Goal: Task Accomplishment & Management: Complete application form

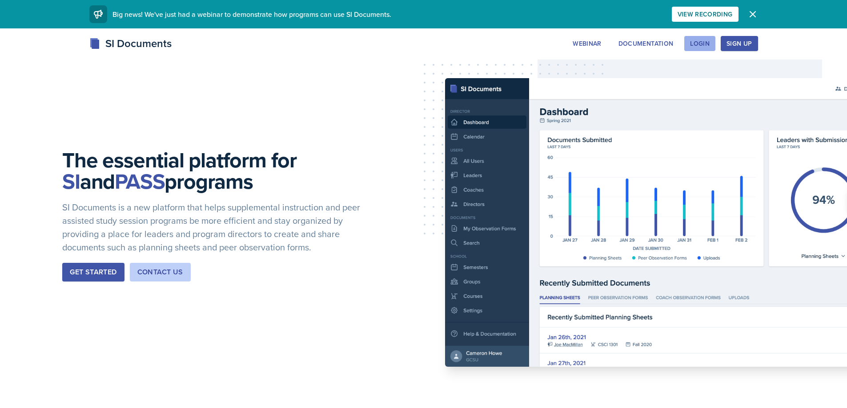
click at [708, 40] on div "Login" at bounding box center [700, 43] width 20 height 7
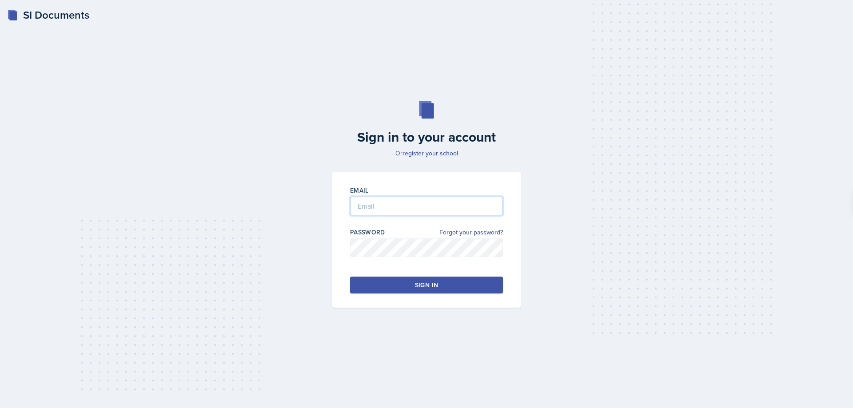
type input "[EMAIL_ADDRESS][DOMAIN_NAME]"
drag, startPoint x: 477, startPoint y: 290, endPoint x: 480, endPoint y: 281, distance: 9.4
click at [476, 287] on button "Sign in" at bounding box center [426, 285] width 153 height 17
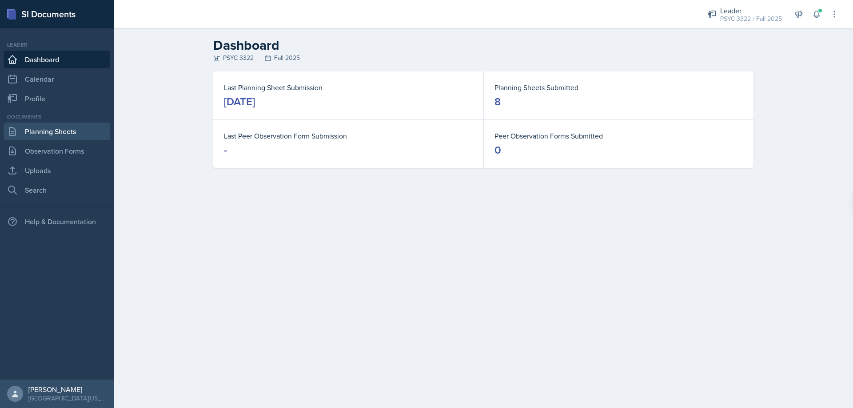
click at [74, 132] on link "Planning Sheets" at bounding box center [57, 132] width 107 height 18
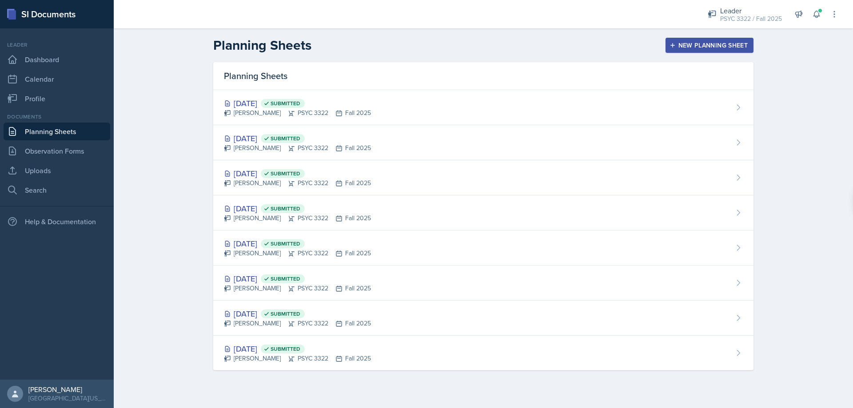
click at [721, 51] on button "New Planning Sheet" at bounding box center [710, 45] width 88 height 15
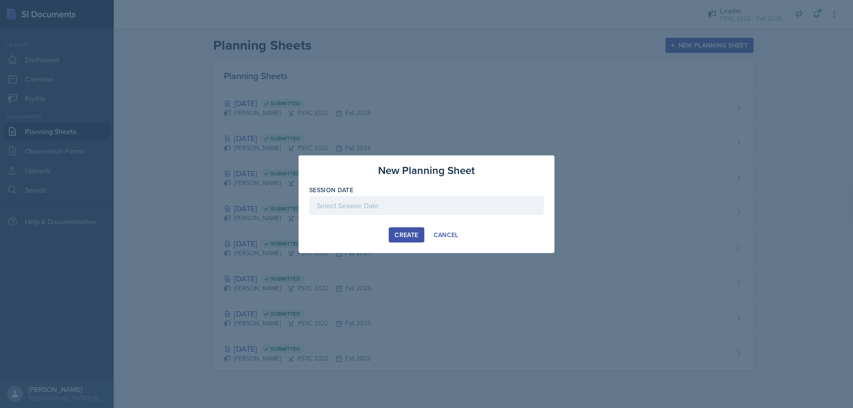
click at [430, 204] on div at bounding box center [426, 205] width 235 height 19
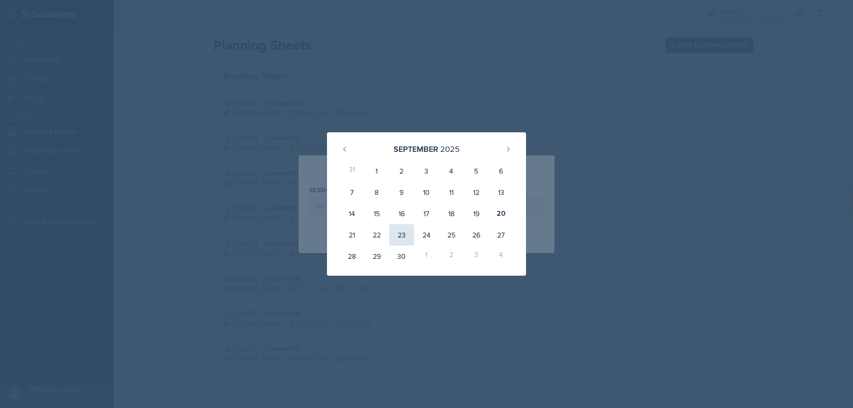
click at [397, 233] on div "23" at bounding box center [401, 234] width 25 height 21
type input "[DATE]"
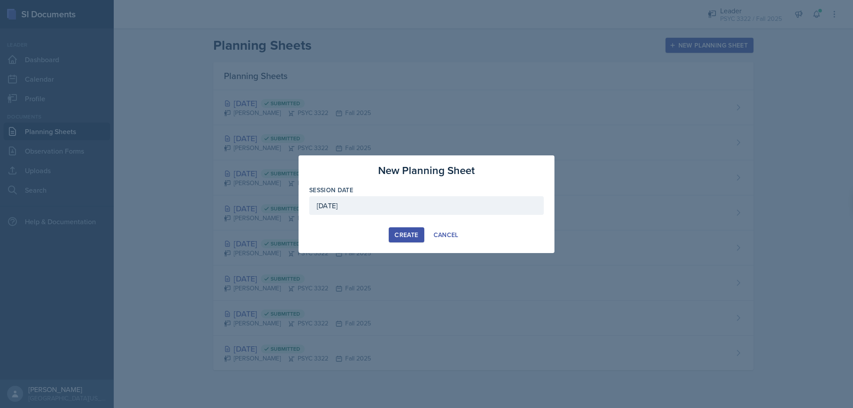
click at [397, 233] on div "Create" at bounding box center [407, 235] width 24 height 7
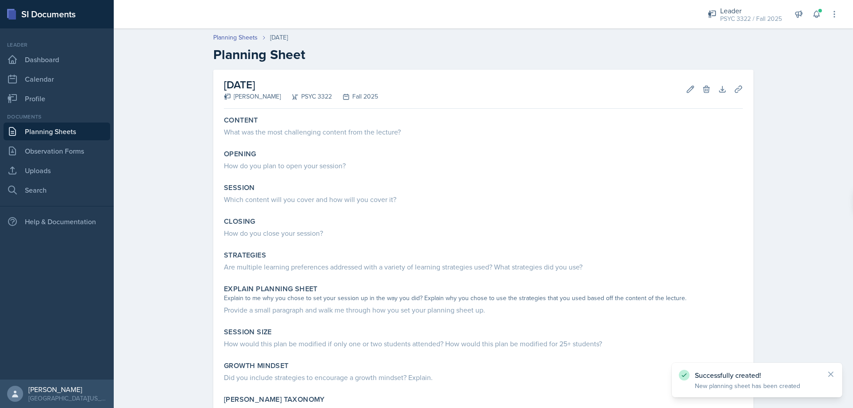
click at [72, 137] on link "Planning Sheets" at bounding box center [57, 132] width 107 height 18
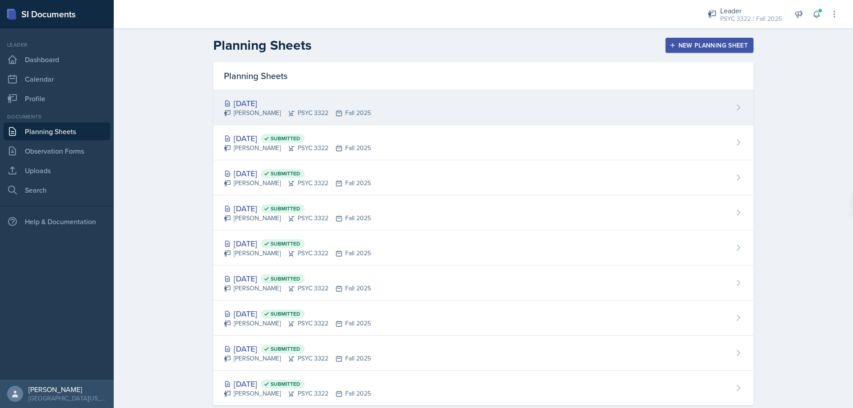
click at [264, 100] on div "[DATE]" at bounding box center [297, 103] width 147 height 12
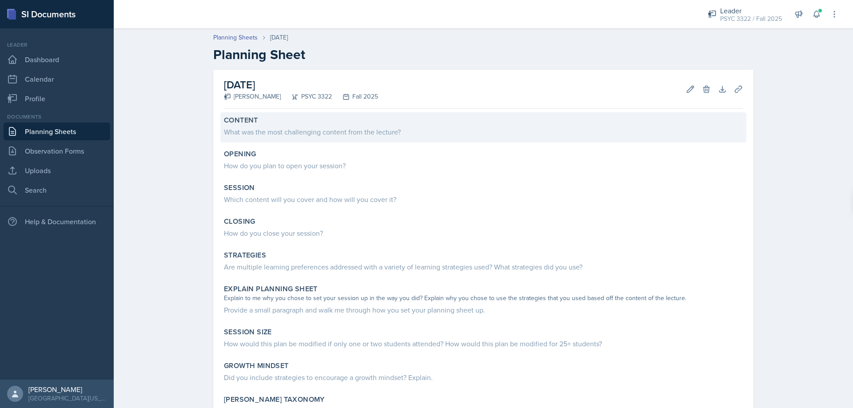
click at [247, 132] on div "What was the most challenging content from the lecture?" at bounding box center [483, 132] width 519 height 11
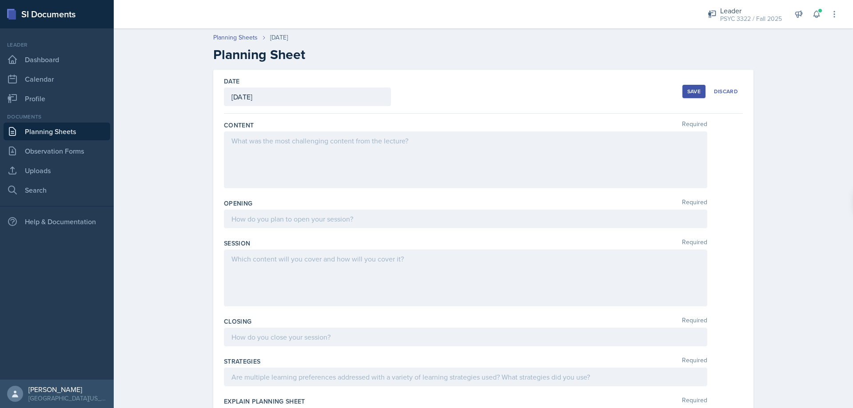
click at [251, 156] on div at bounding box center [466, 160] width 484 height 57
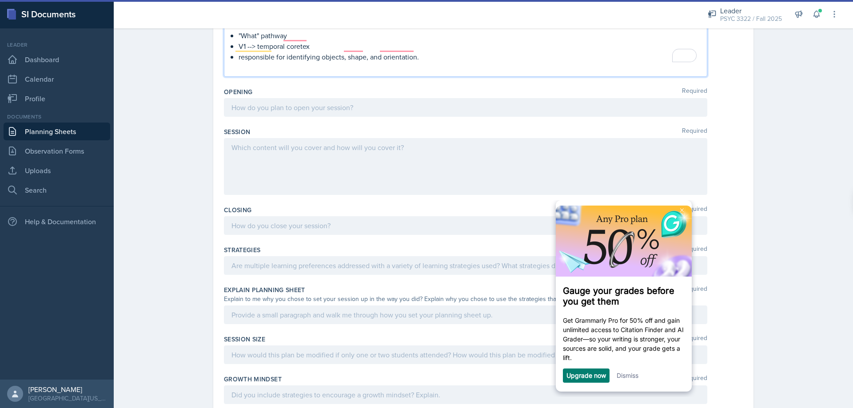
scroll to position [810, 0]
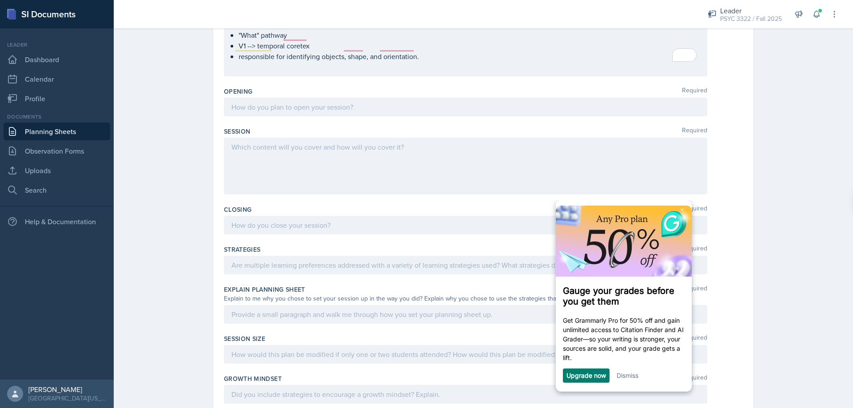
click at [624, 376] on link "Dismiss" at bounding box center [627, 376] width 22 height 8
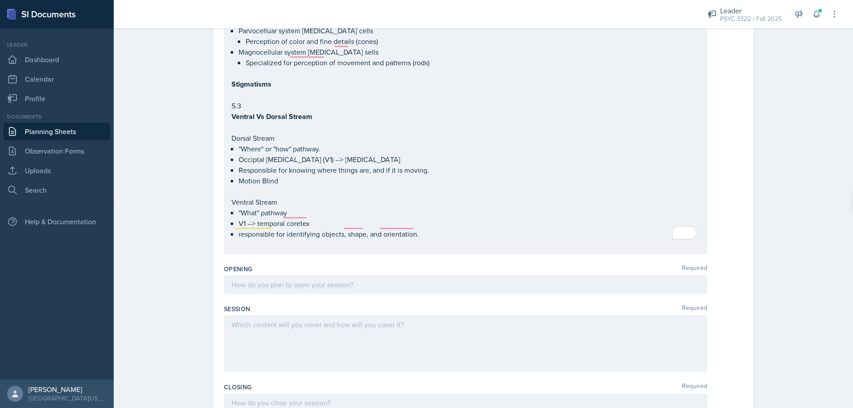
click at [300, 285] on div "Opening Required" at bounding box center [483, 281] width 519 height 40
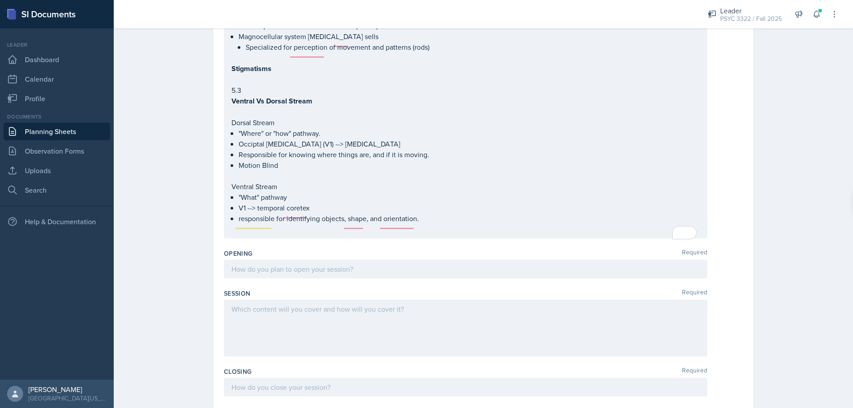
scroll to position [616, 0]
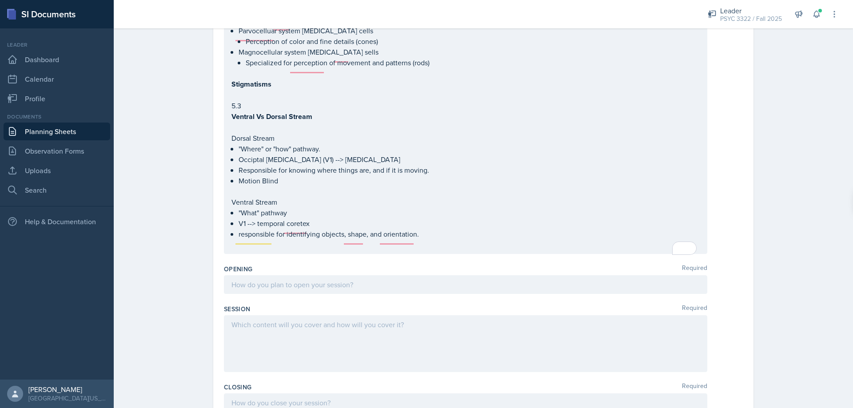
click at [302, 278] on div at bounding box center [466, 285] width 484 height 19
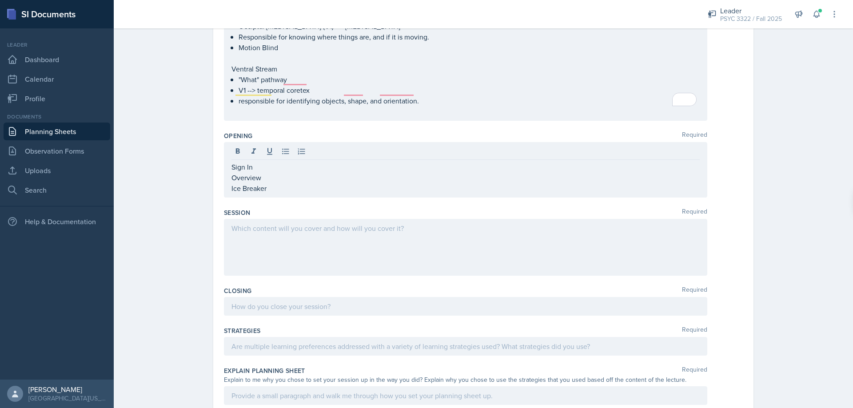
click at [284, 246] on div at bounding box center [466, 247] width 484 height 57
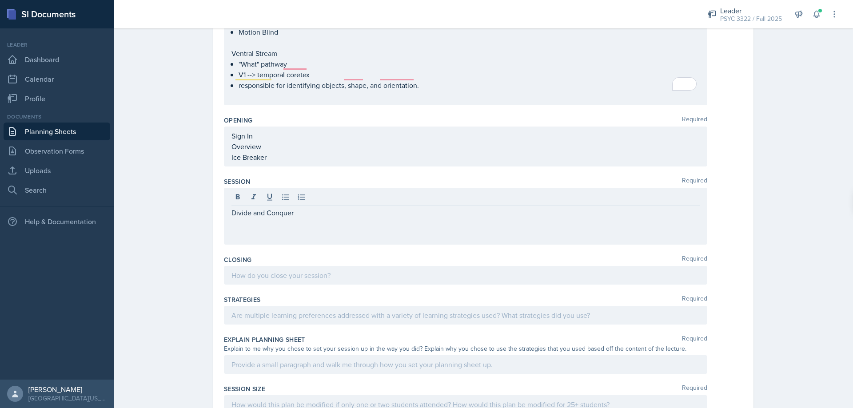
drag, startPoint x: 264, startPoint y: 213, endPoint x: 244, endPoint y: 195, distance: 26.1
click at [234, 199] on div "Divide and Conquer" at bounding box center [466, 216] width 484 height 57
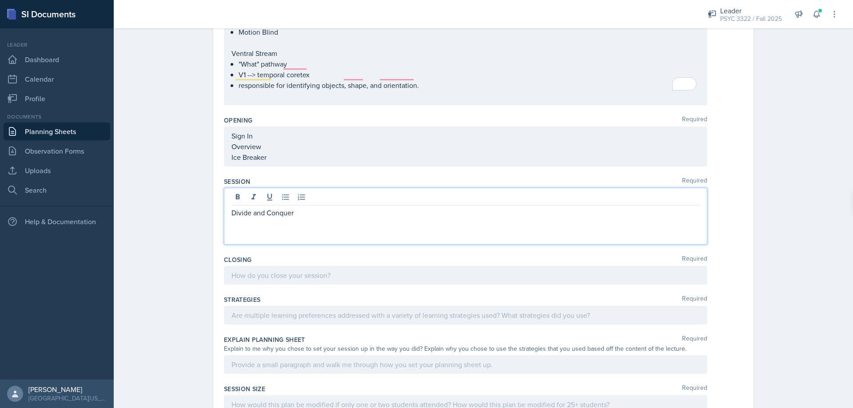
drag, startPoint x: 305, startPoint y: 206, endPoint x: 217, endPoint y: 200, distance: 88.6
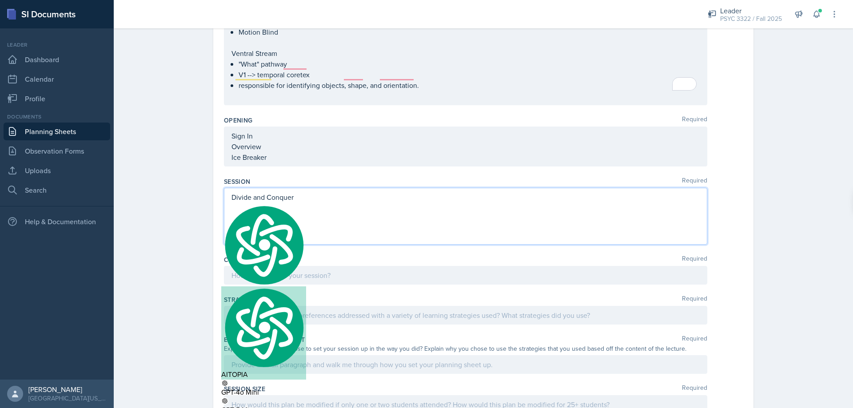
scroll to position [750, 0]
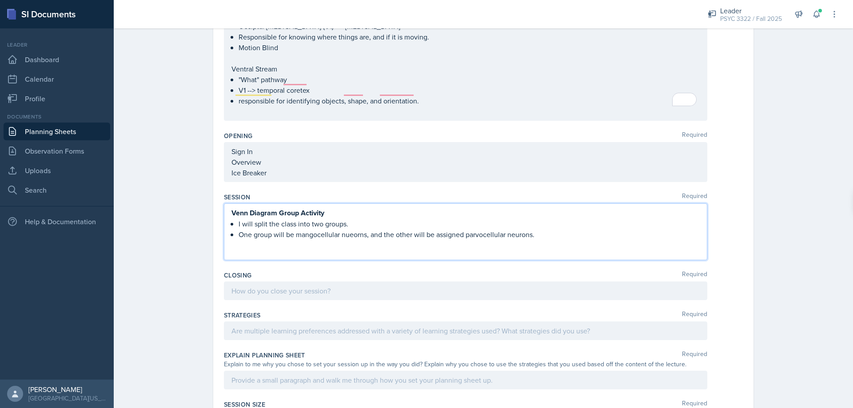
click at [0, 0] on qb-div "Correct the spelling error neurons," at bounding box center [0, 0] width 0 height 0
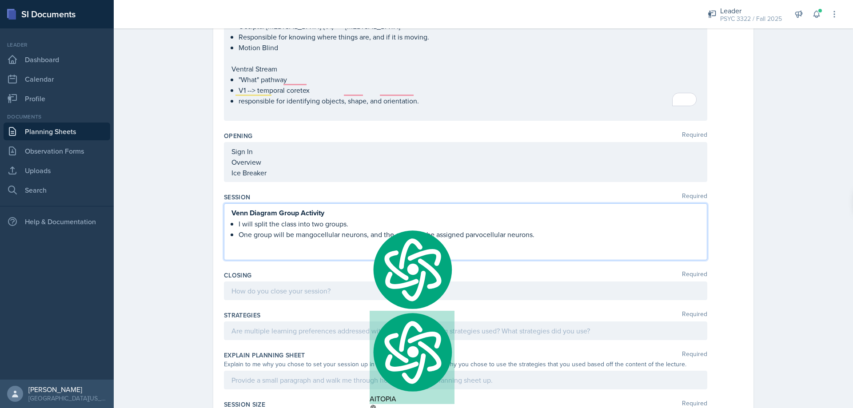
click at [540, 230] on div "Venn Diagram Group Activity I will split the class into two groups. One group w…" at bounding box center [466, 232] width 484 height 57
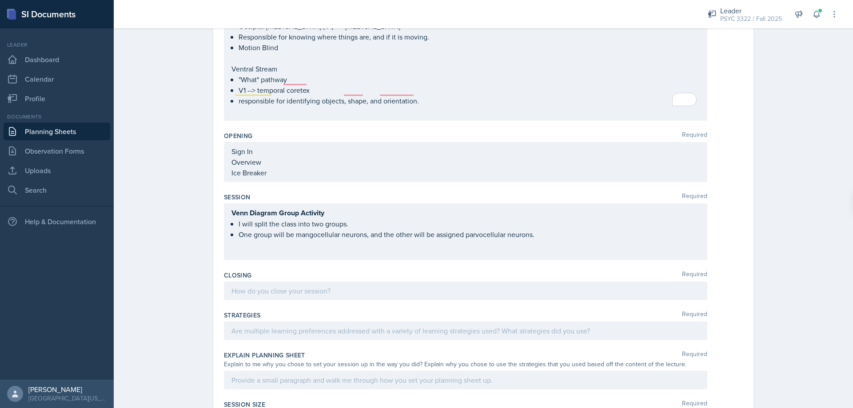
scroll to position [765, 0]
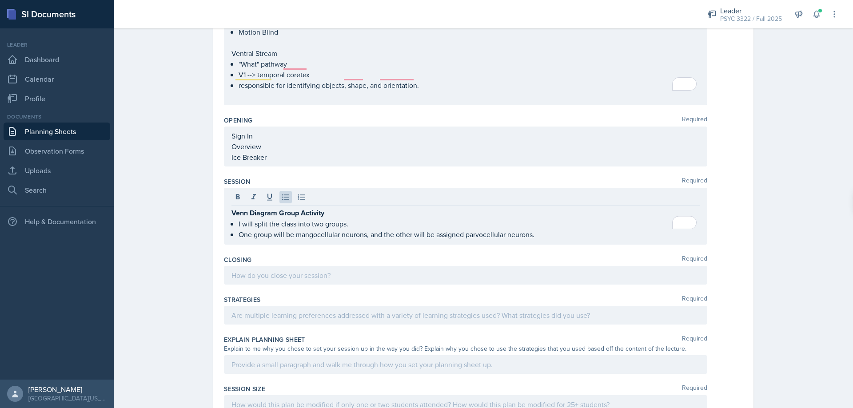
click at [538, 229] on div "Venn Diagram Group Activity I will split the class into two groups. One group w…" at bounding box center [466, 216] width 484 height 57
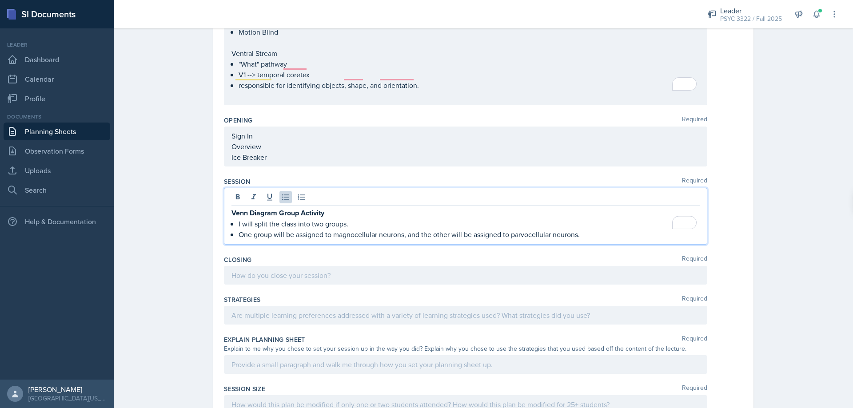
click at [603, 229] on p "One group will be assigned to magnocellular neurons, and the other will be assi…" at bounding box center [469, 234] width 461 height 11
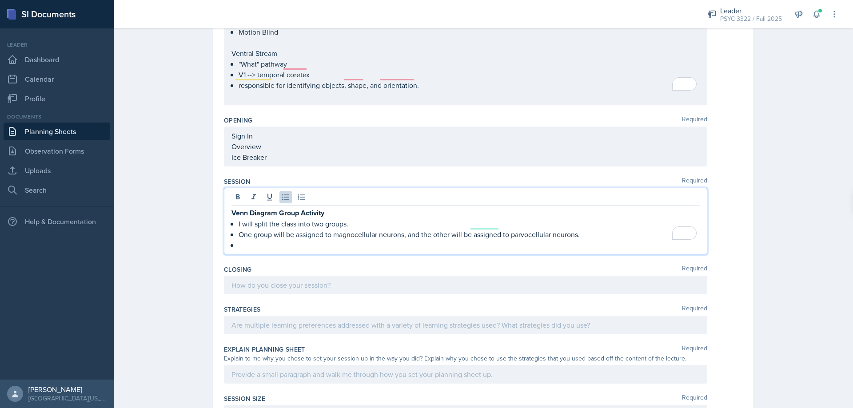
click at [580, 240] on p "To enrich screen reader interactions, please activate Accessibility in Grammarl…" at bounding box center [469, 245] width 461 height 11
click at [588, 229] on p "One group will be assigned to magnocellular neurons, and the other will be assi…" at bounding box center [469, 234] width 461 height 11
click at [549, 240] on p "To enrich screen reader interactions, please activate Accessibility in Grammarl…" at bounding box center [469, 245] width 461 height 11
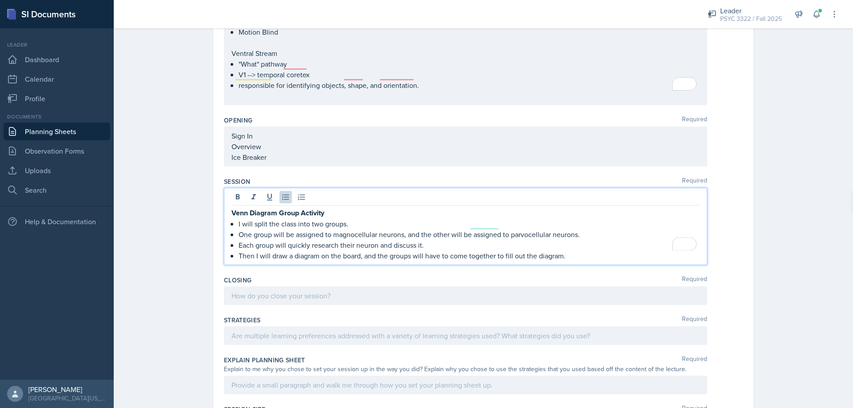
click at [567, 251] on p "Then I will draw a diagram on the board, and the groups will have to come toget…" at bounding box center [469, 256] width 461 height 11
click at [353, 240] on p "Each group will quickly research their neuron and discuss it." at bounding box center [469, 245] width 461 height 11
click at [407, 240] on p "Each group will quickly research their assigned neuron and discuss it." at bounding box center [469, 245] width 461 height 11
click at [405, 240] on p "Each group will quickly research their assigned neuron and discuss it." at bounding box center [469, 245] width 461 height 11
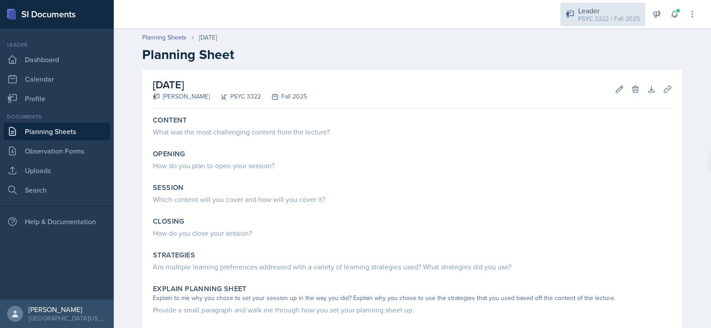
click at [599, 21] on div "PSYC 3322 / Fall 2025" at bounding box center [609, 18] width 62 height 9
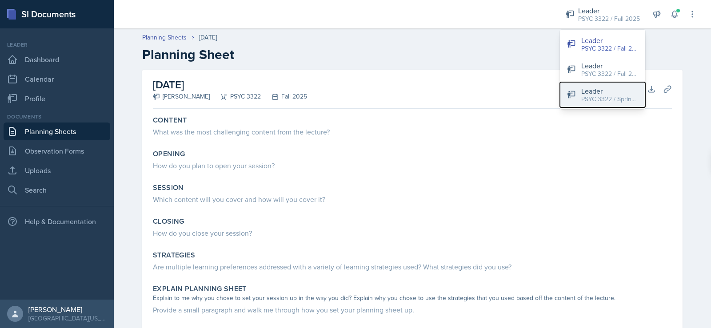
click at [627, 96] on div "PSYC 3322 / Spring 2025" at bounding box center [609, 99] width 57 height 9
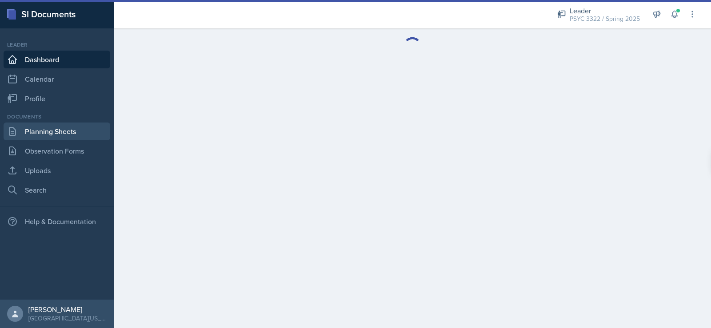
click at [74, 132] on link "Planning Sheets" at bounding box center [57, 132] width 107 height 18
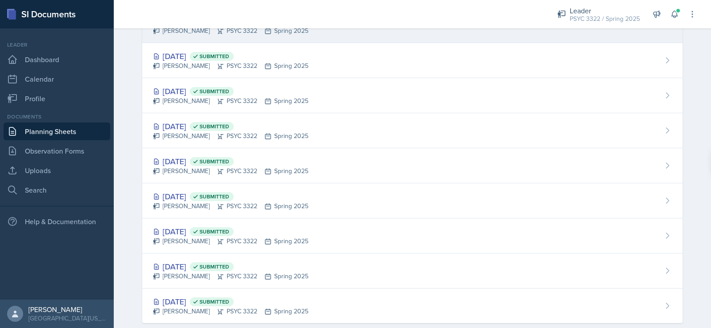
scroll to position [651, 0]
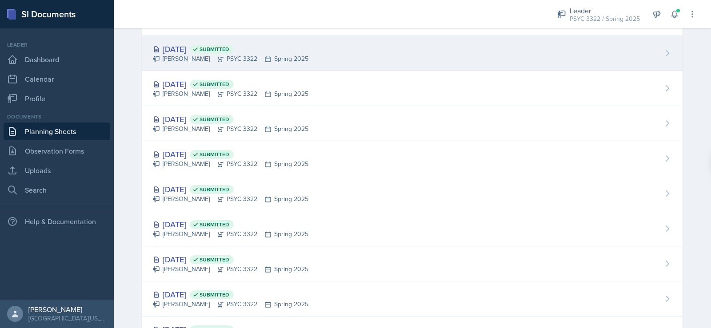
click at [197, 58] on div "Troy Broome PSYC 3322 Spring 2025" at bounding box center [231, 58] width 156 height 9
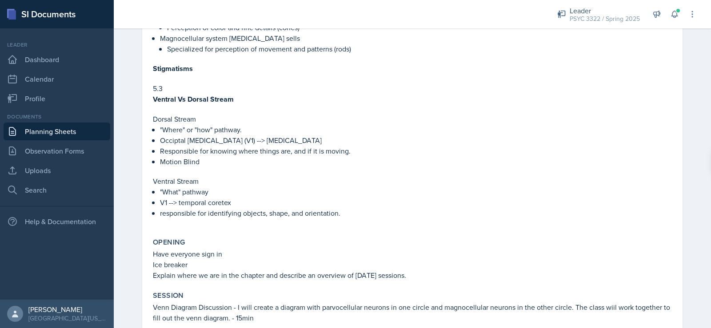
scroll to position [667, 0]
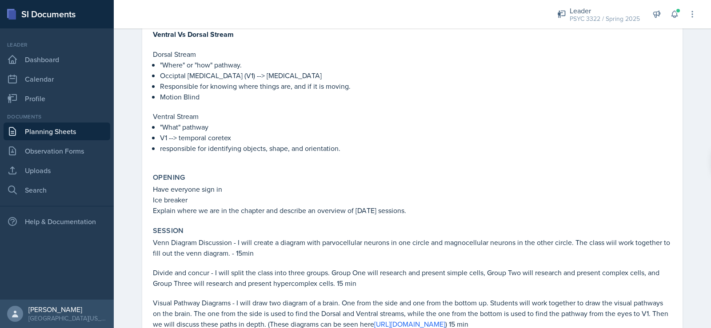
click at [342, 143] on p "responsible for identifying objects, shape, and orientation." at bounding box center [416, 148] width 512 height 11
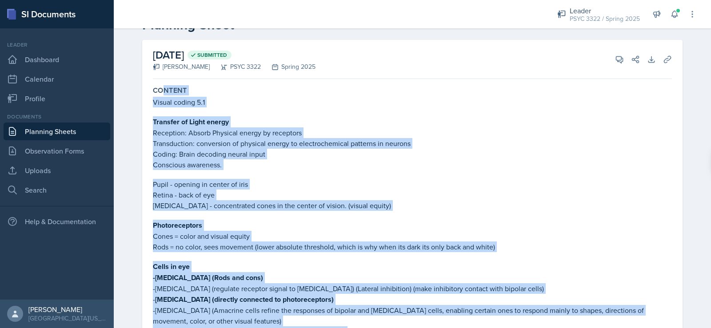
scroll to position [0, 0]
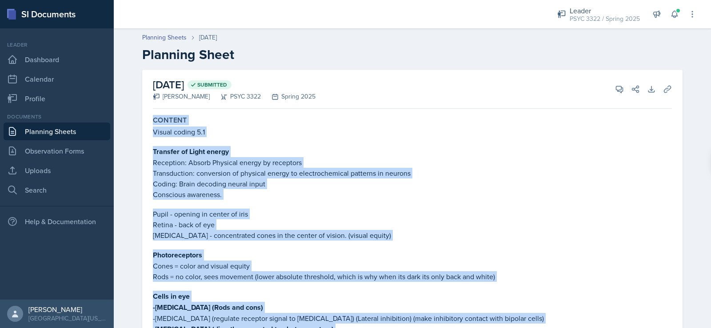
drag, startPoint x: 325, startPoint y: 140, endPoint x: 147, endPoint y: 112, distance: 181.0
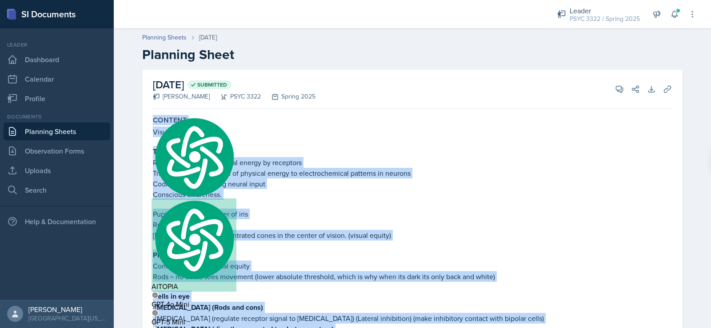
click at [161, 178] on p "Transduction: conversion of physical energy to electrochemical patterns in neur…" at bounding box center [412, 173] width 519 height 11
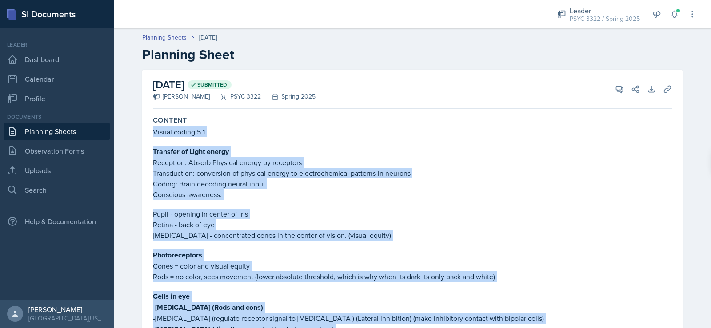
drag, startPoint x: 342, startPoint y: 182, endPoint x: 149, endPoint y: 132, distance: 199.2
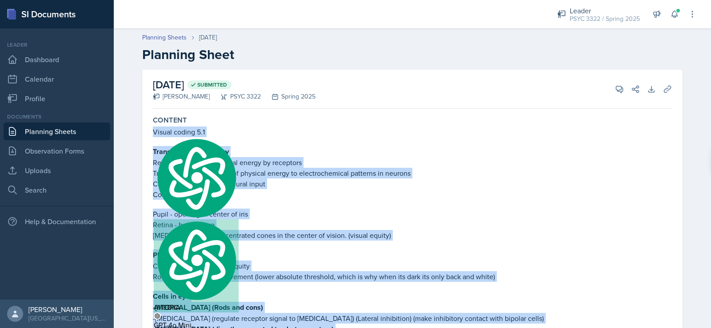
copy div "Visual coding 5.1 Transfer of Light energy Reception: Absorb Physical energy by…"
click at [560, 181] on p "Coding: Brain decoding neural input" at bounding box center [412, 184] width 519 height 11
click at [531, 158] on p "Reception: Absorb Physical energy by receptors" at bounding box center [412, 162] width 519 height 11
click at [435, 191] on p "Conscious awareness." at bounding box center [412, 194] width 519 height 11
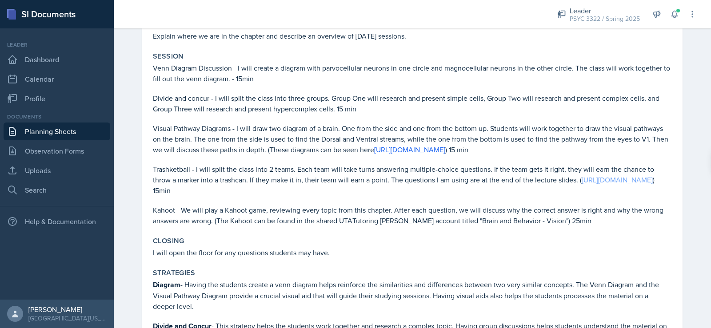
scroll to position [845, 0]
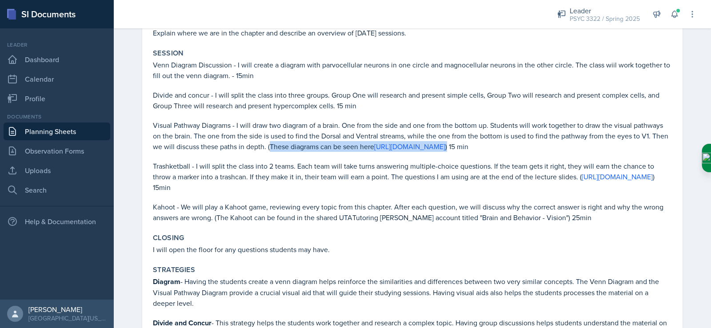
drag, startPoint x: 267, startPoint y: 136, endPoint x: 671, endPoint y: 132, distance: 404.1
click at [671, 132] on div "Session Venn Diagram Discussion - I will create a diagram with parvocellular ne…" at bounding box center [412, 135] width 526 height 181
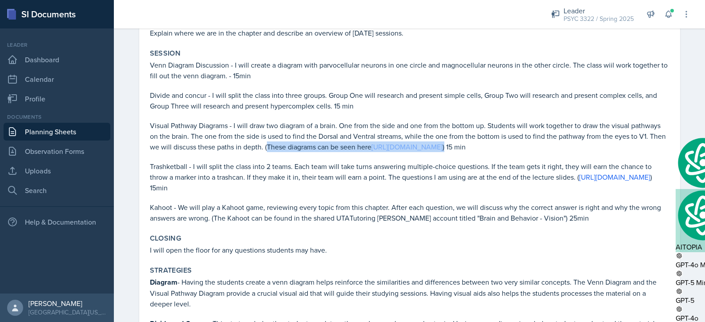
copy p "These diagrams can be seen here https://drive.google.com/drive/folders/19MU0YYi…"
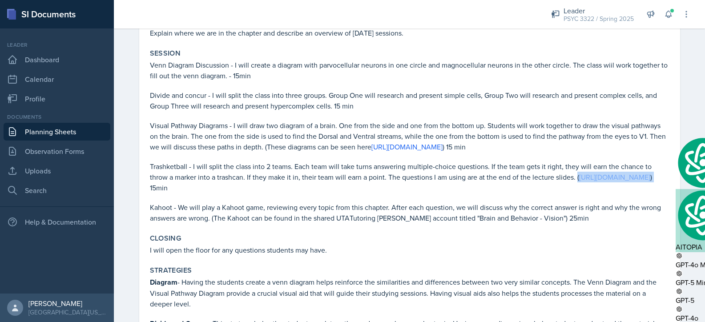
drag, startPoint x: 424, startPoint y: 189, endPoint x: 331, endPoint y: 190, distance: 92.9
click at [146, 187] on div "Session Venn Diagram Discussion - I will create a diagram with parvocellular ne…" at bounding box center [409, 135] width 526 height 181
copy p "( https://drive.google.com/file/d/1391AX-868Y-KGvGmstAe8binI-DUry7q/view?usp=sh…"
click at [389, 243] on div "Closing I will open the floor for any questions students may have." at bounding box center [409, 244] width 526 height 28
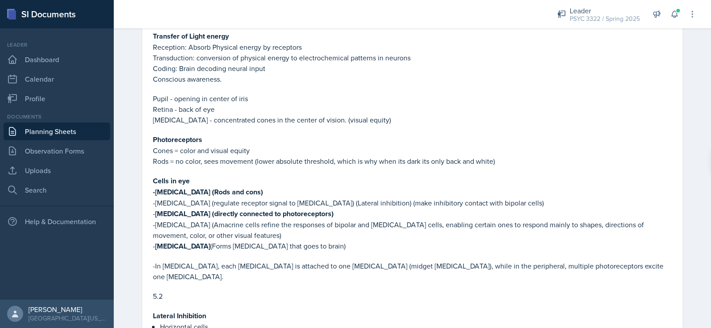
scroll to position [0, 0]
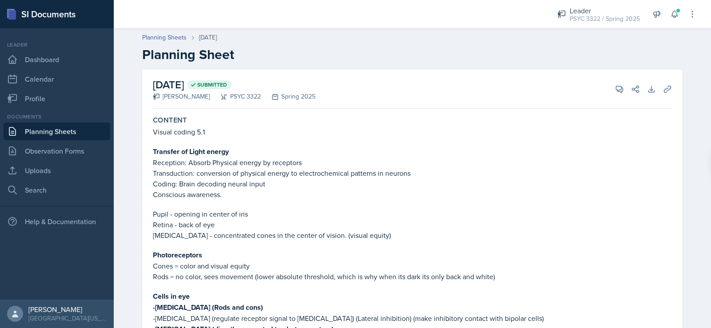
click at [65, 135] on link "Planning Sheets" at bounding box center [57, 132] width 107 height 18
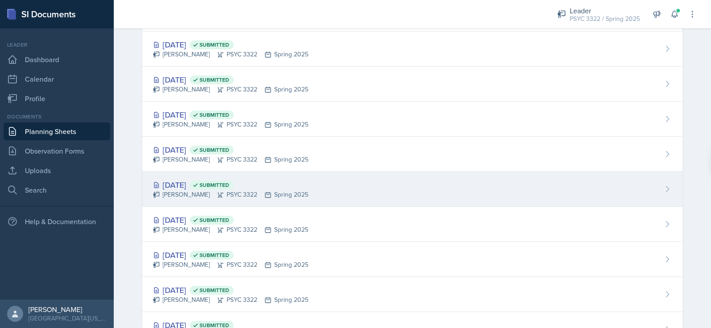
scroll to position [489, 0]
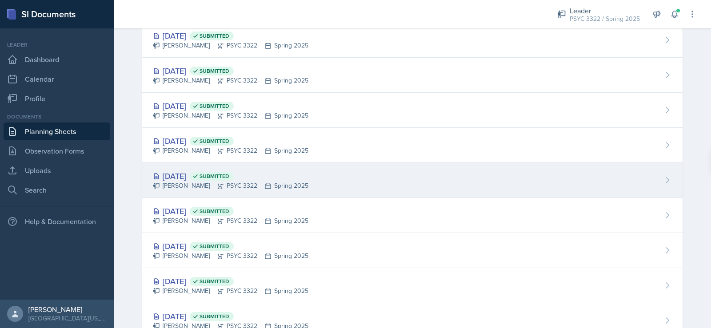
click at [192, 176] on div "Feb 24th, 2025 Submitted" at bounding box center [231, 176] width 156 height 12
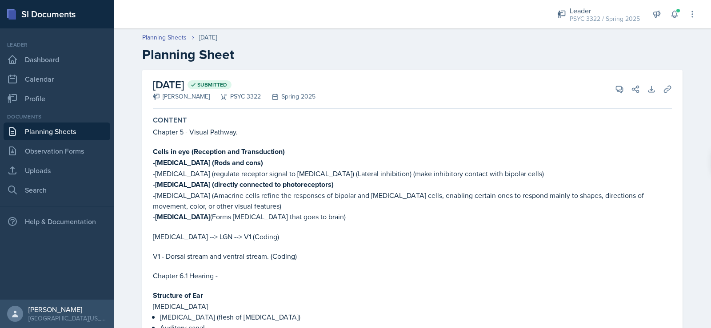
click at [64, 133] on link "Planning Sheets" at bounding box center [57, 132] width 107 height 18
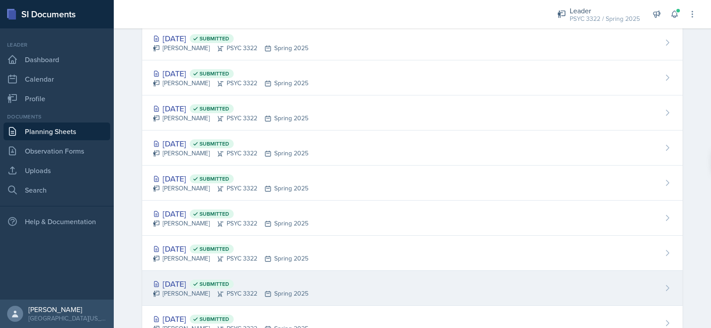
scroll to position [444, 0]
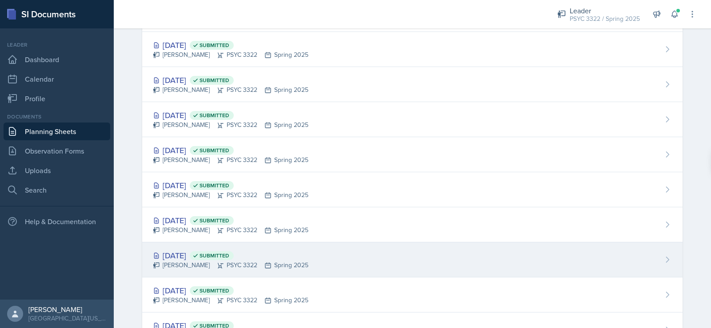
click at [188, 256] on div "Feb 19th, 2025 Submitted" at bounding box center [231, 256] width 156 height 12
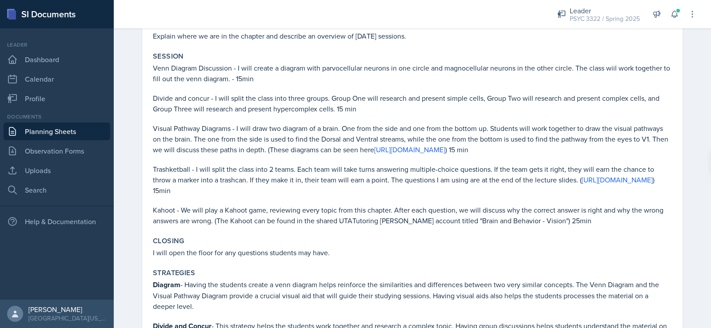
scroll to position [845, 0]
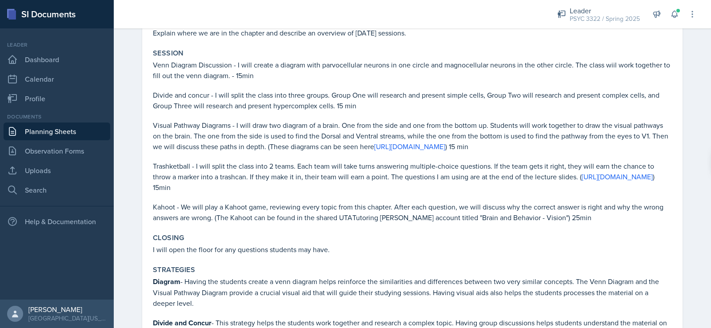
click at [300, 150] on p "Visual Pathway Diagrams - I will draw two diagram of a brain. One from the side…" at bounding box center [412, 136] width 519 height 32
drag, startPoint x: 335, startPoint y: 152, endPoint x: 322, endPoint y: 143, distance: 15.4
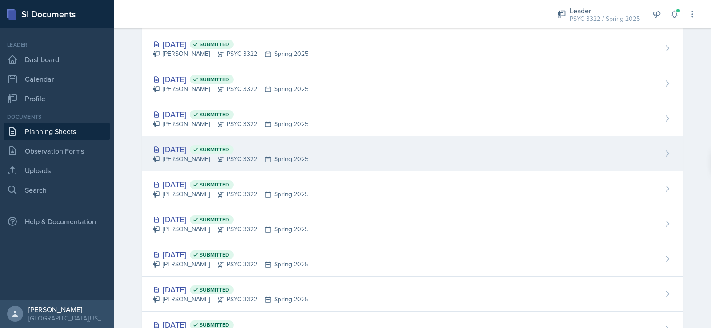
scroll to position [518, 0]
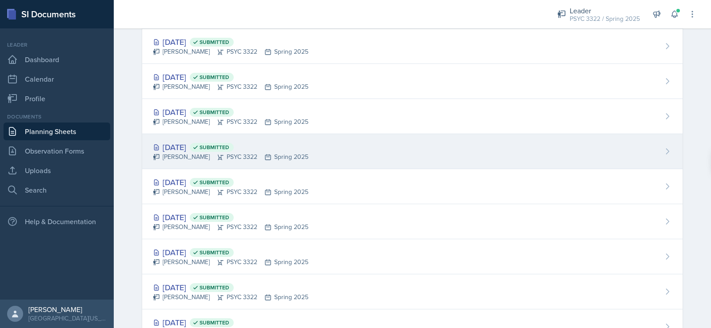
click at [192, 147] on div "Feb 24th, 2025 Submitted" at bounding box center [231, 147] width 156 height 12
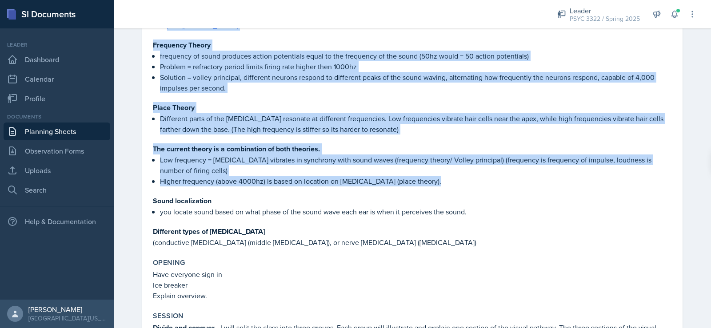
scroll to position [444, 0]
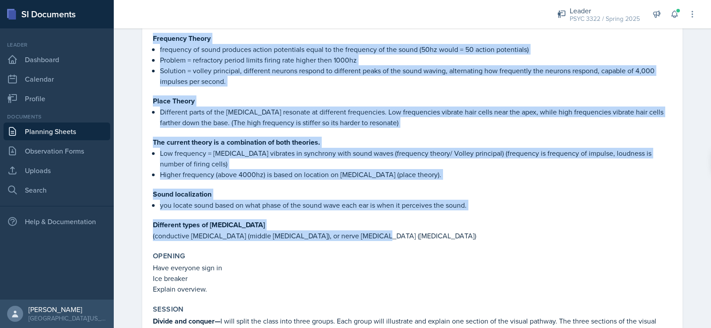
drag, startPoint x: 151, startPoint y: 44, endPoint x: 384, endPoint y: 225, distance: 295.6
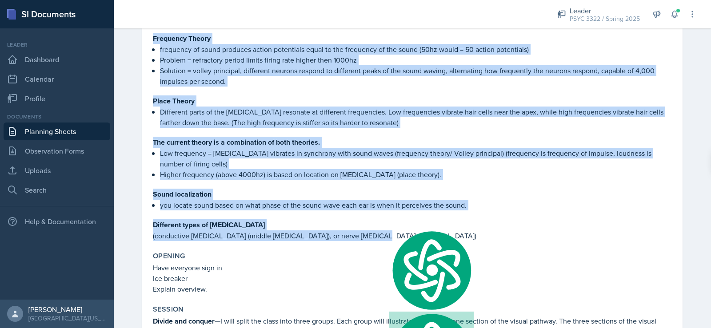
copy div "Chapter 5 - Visual Pathway. Cells in eye (Reception and Transduction) -Photorec…"
click at [521, 148] on p "Low frequency = [MEDICAL_DATA] vibrates in synchrony with sound waves (frequenc…" at bounding box center [416, 158] width 512 height 21
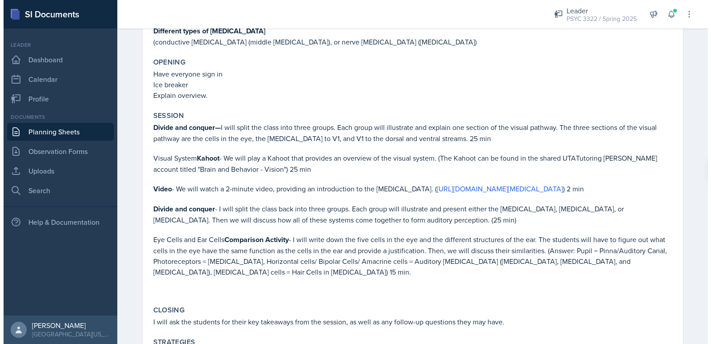
scroll to position [667, 0]
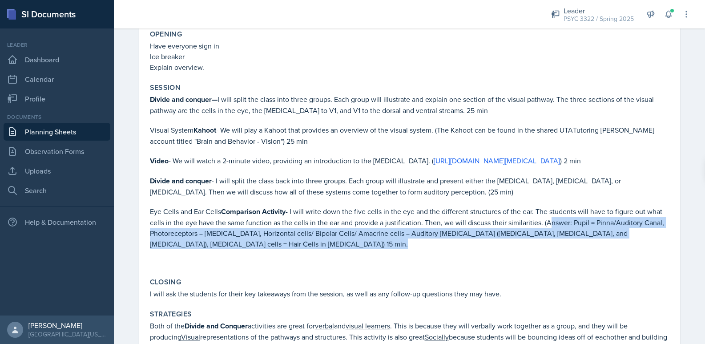
drag, startPoint x: 540, startPoint y: 221, endPoint x: 288, endPoint y: 256, distance: 255.3
click at [288, 256] on div "Divide and conquer— I will split the class into three groups. Each group will i…" at bounding box center [409, 180] width 519 height 173
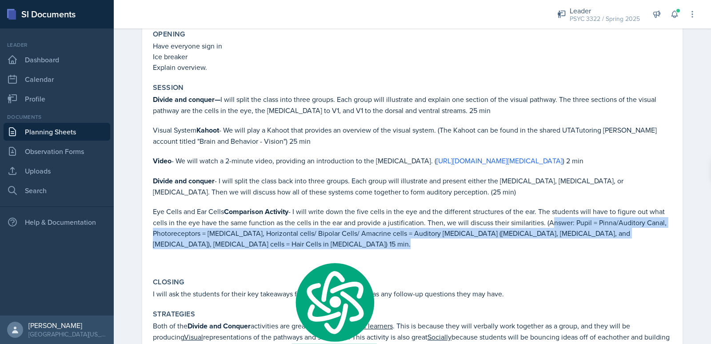
copy p "Answer: Pupil = Pinna/Auditory Canal, Photoreceptors = Tympanic Membrane, Horiz…"
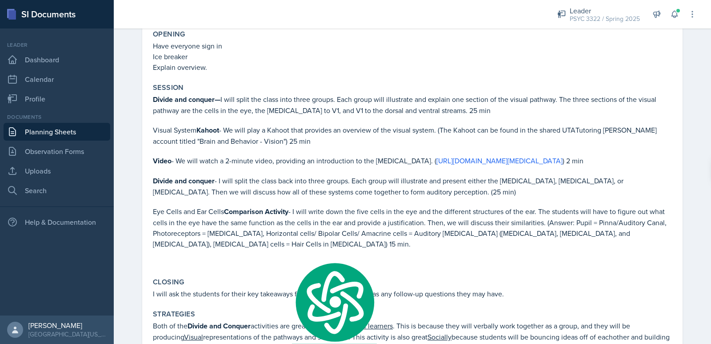
click at [502, 133] on p "Visual System Kahoot - We will play a Kahoot that provides an overview of the v…" at bounding box center [412, 135] width 519 height 22
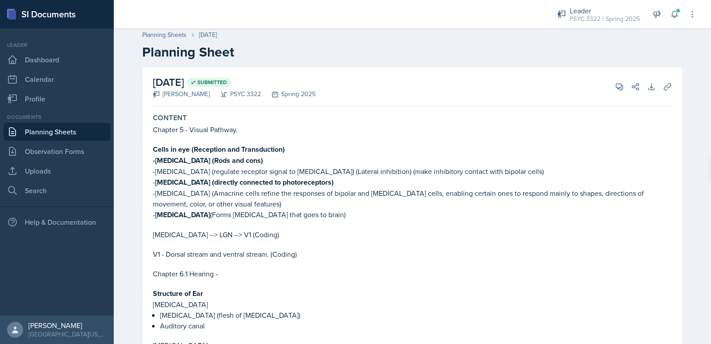
scroll to position [0, 0]
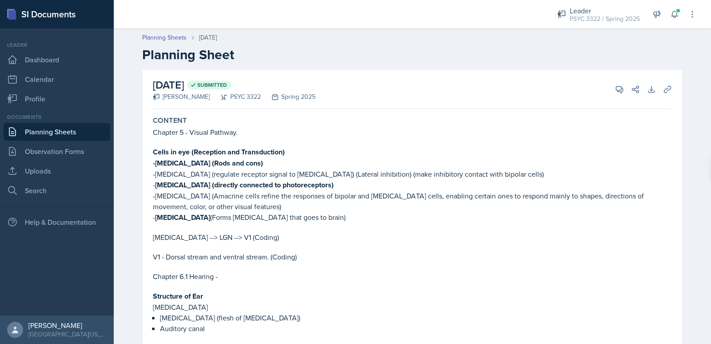
click at [70, 136] on link "Planning Sheets" at bounding box center [57, 132] width 107 height 18
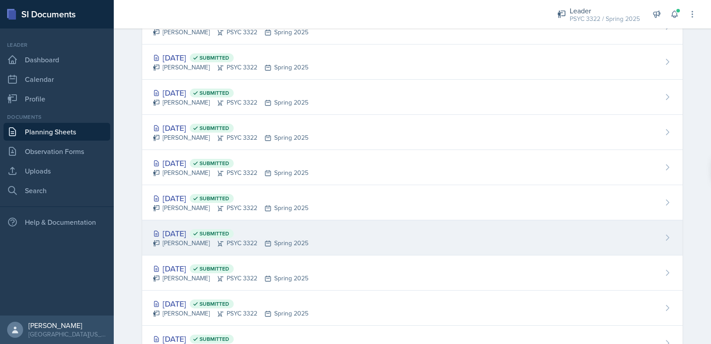
scroll to position [400, 0]
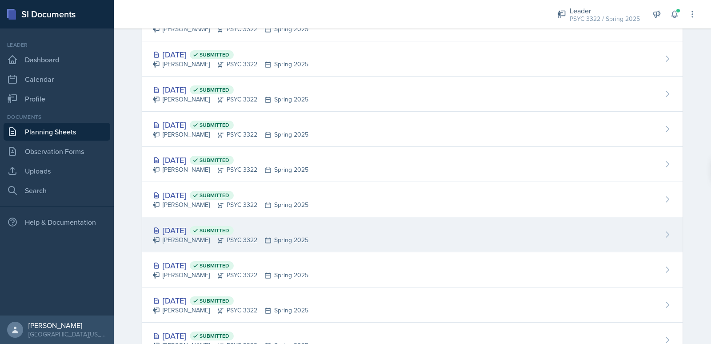
click at [192, 236] on div "Troy Broome PSYC 3322 Spring 2025" at bounding box center [231, 239] width 156 height 9
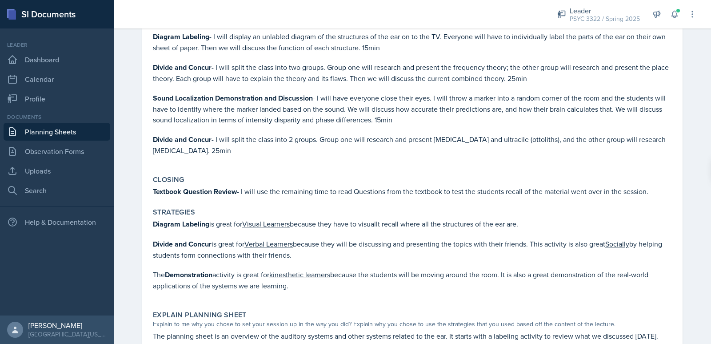
scroll to position [800, 0]
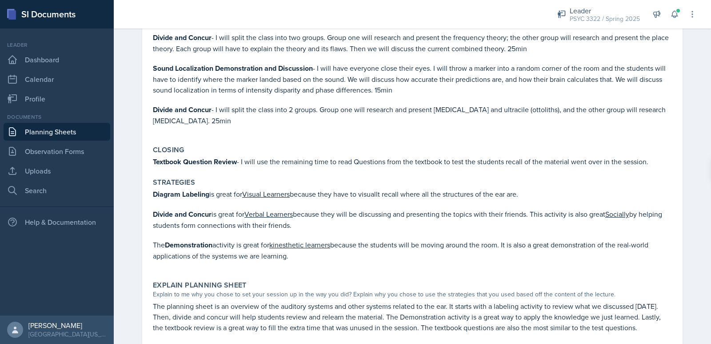
click at [68, 130] on link "Planning Sheets" at bounding box center [57, 132] width 107 height 18
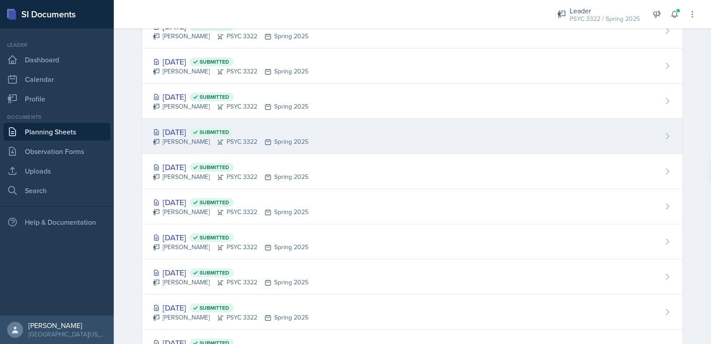
scroll to position [503, 0]
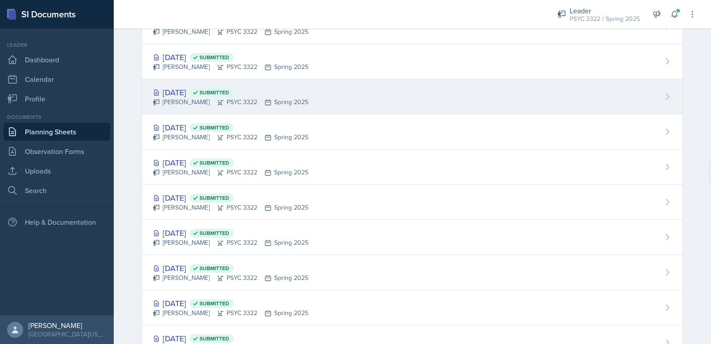
click at [198, 91] on div "Mar 3rd, 2025 Submitted" at bounding box center [231, 92] width 156 height 12
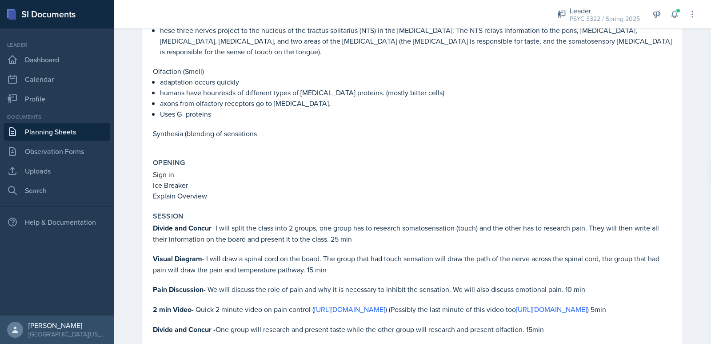
scroll to position [845, 0]
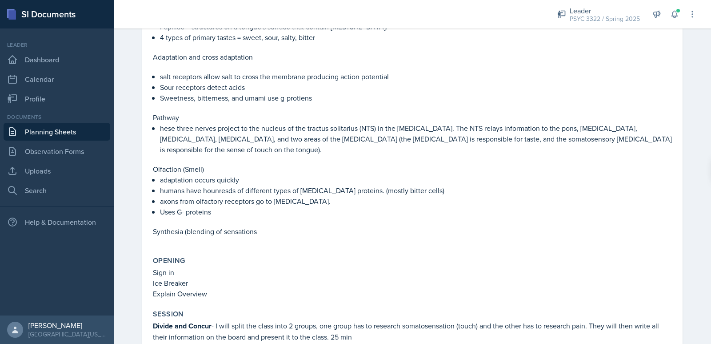
click at [52, 126] on link "Planning Sheets" at bounding box center [57, 132] width 107 height 18
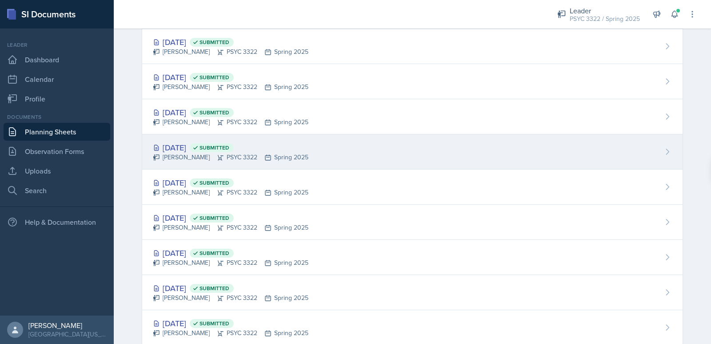
scroll to position [547, 0]
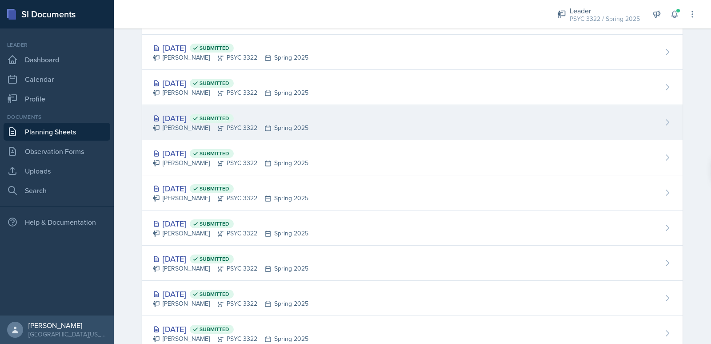
click at [195, 123] on div "Feb 24th, 2025 Submitted" at bounding box center [231, 118] width 156 height 12
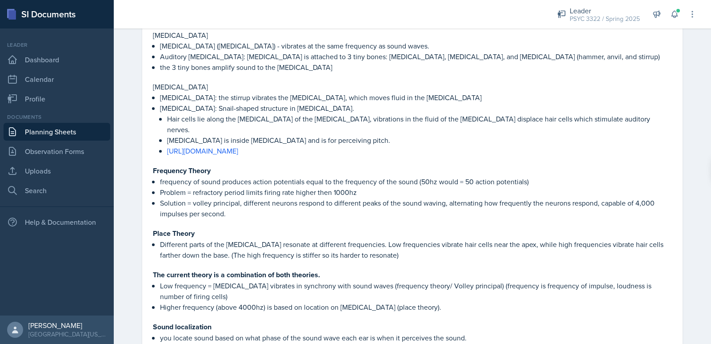
scroll to position [133, 0]
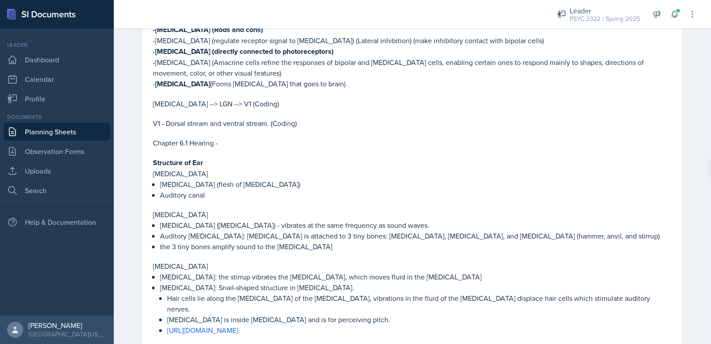
click at [46, 137] on link "Planning Sheets" at bounding box center [57, 132] width 107 height 18
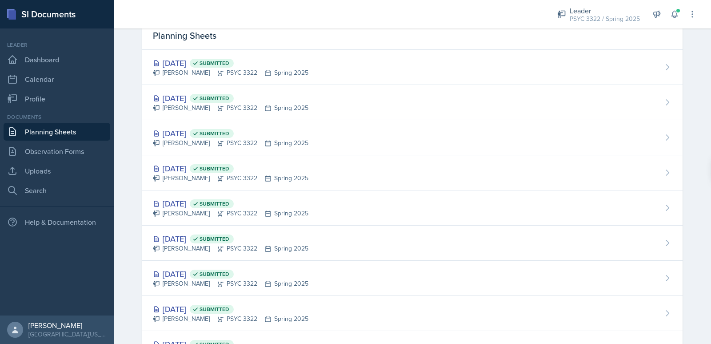
scroll to position [267, 0]
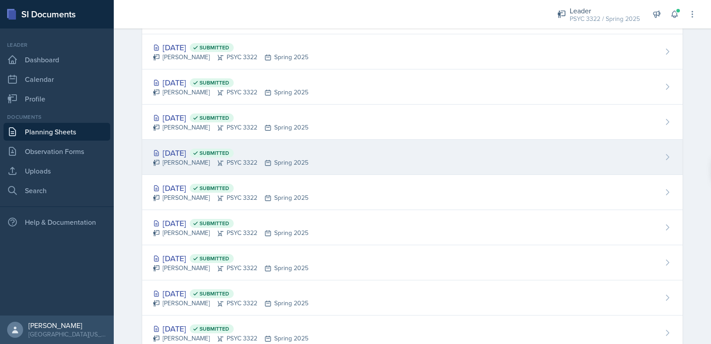
click at [188, 163] on div "Troy Broome PSYC 3322 Spring 2025" at bounding box center [231, 162] width 156 height 9
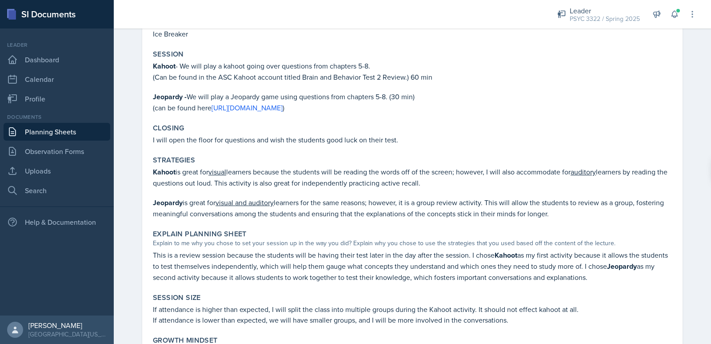
scroll to position [40, 0]
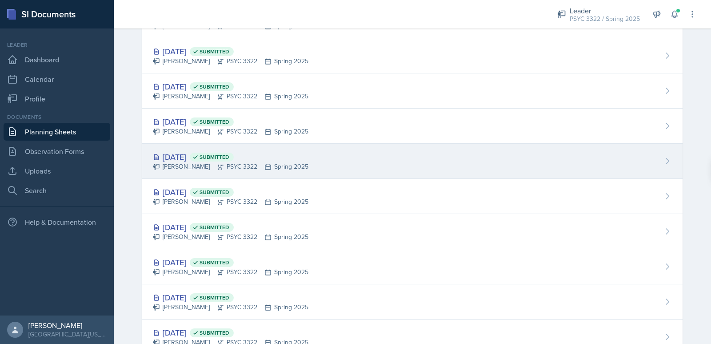
scroll to position [574, 0]
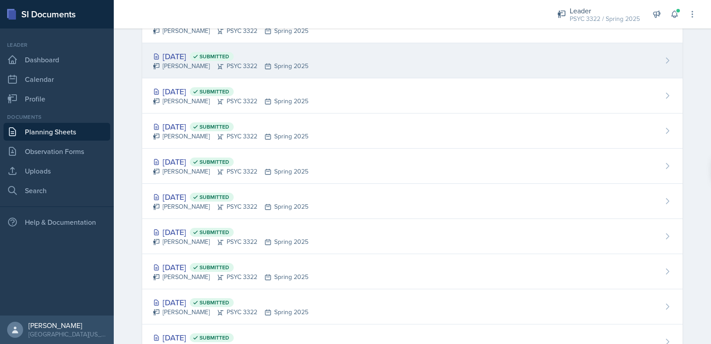
click at [188, 68] on div "Troy Broome PSYC 3322 Spring 2025" at bounding box center [231, 65] width 156 height 9
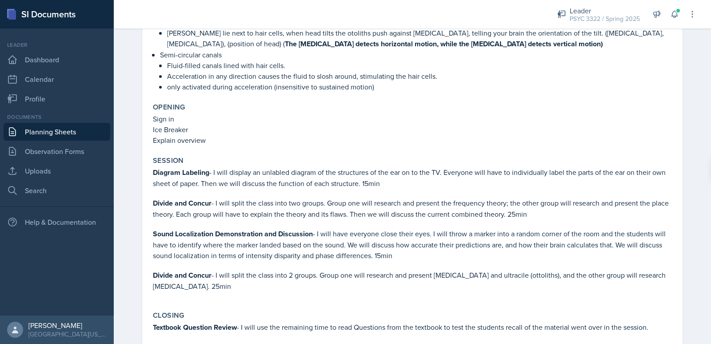
scroll to position [667, 0]
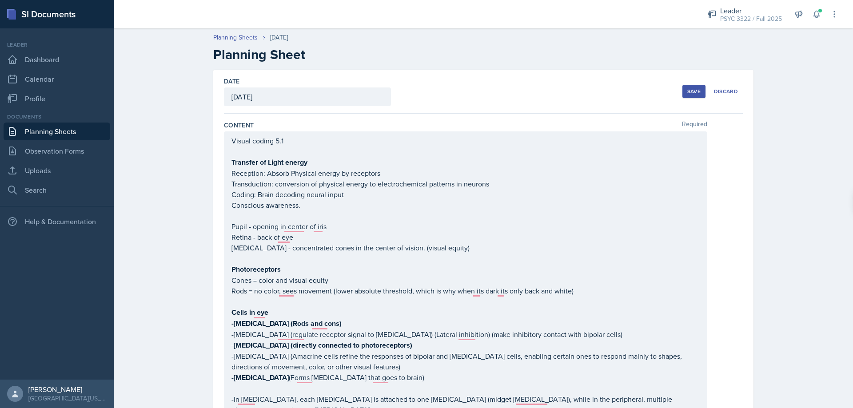
scroll to position [765, 0]
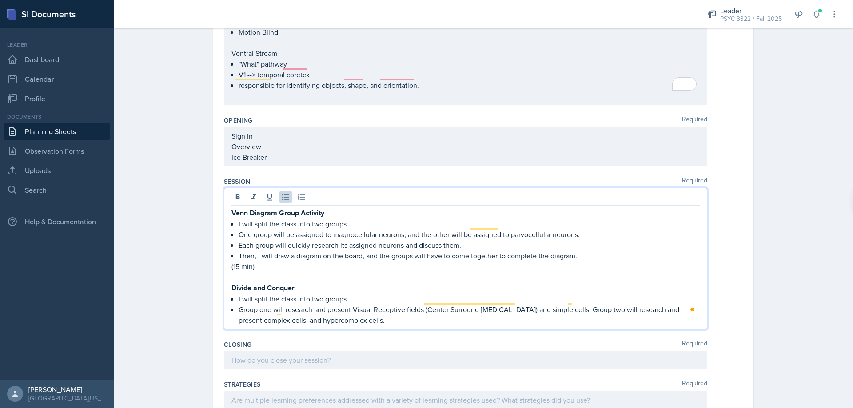
click at [279, 312] on p "Group one will research and present Visual Receptive fields (Center Surround An…" at bounding box center [469, 314] width 461 height 21
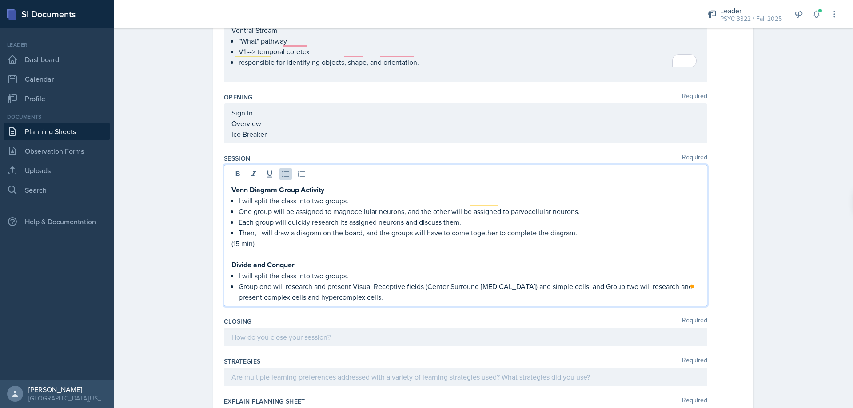
scroll to position [854, 0]
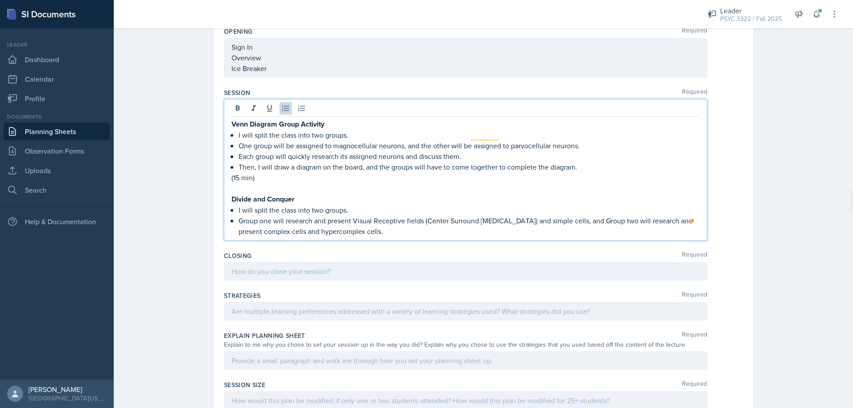
click at [407, 224] on p "Group one will research and present Visual Receptive fields (Center Surround An…" at bounding box center [469, 226] width 461 height 21
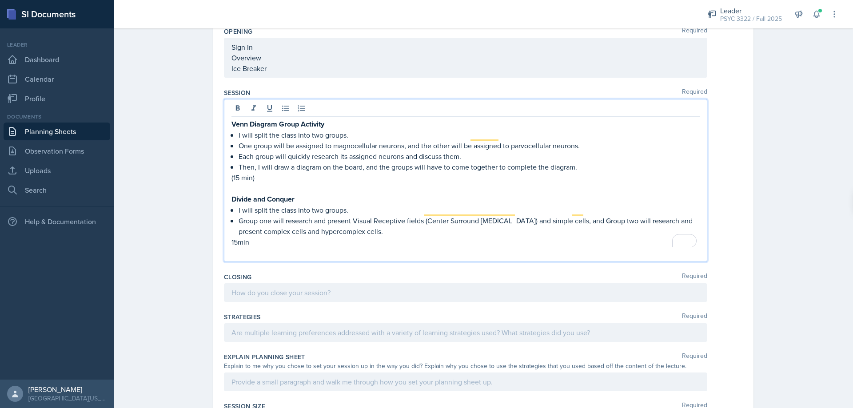
click at [256, 172] on p "(15 min)" at bounding box center [466, 177] width 468 height 11
click at [232, 172] on p "(15 min" at bounding box center [466, 177] width 468 height 11
click at [232, 237] on p "15min" at bounding box center [466, 242] width 468 height 11
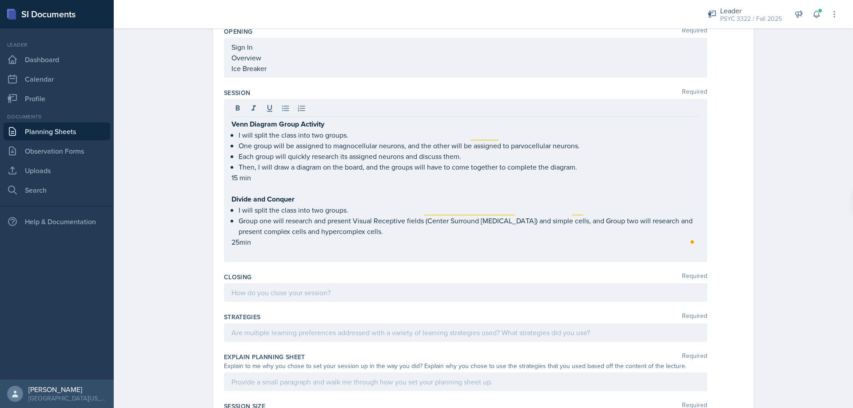
click at [246, 250] on div "Venn Diagram Group Activity I will split the class into two groups. One group w…" at bounding box center [466, 180] width 484 height 163
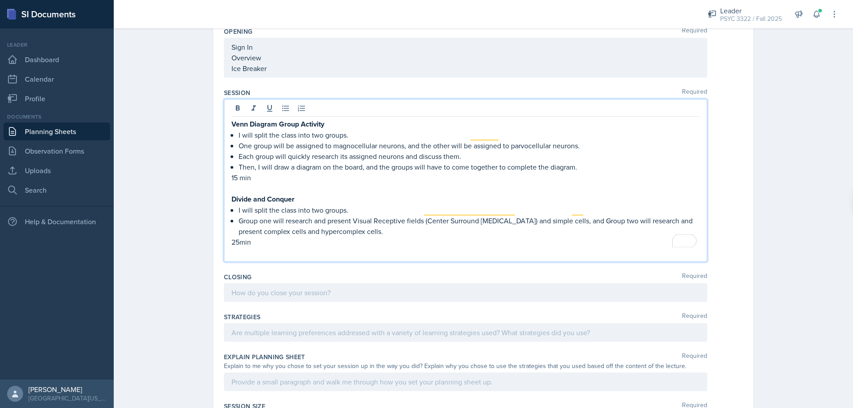
click at [248, 248] on div "Venn Diagram Group Activity I will split the class into two groups. One group w…" at bounding box center [466, 180] width 484 height 163
click at [253, 248] on p "To enrich screen reader interactions, please activate Accessibility in Grammarl…" at bounding box center [466, 253] width 468 height 11
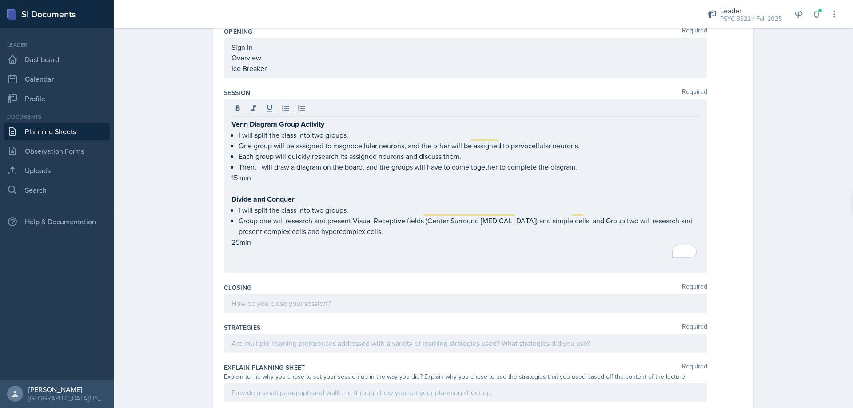
drag, startPoint x: 385, startPoint y: 280, endPoint x: 370, endPoint y: 271, distance: 17.2
click at [384, 284] on div "Closing Required" at bounding box center [483, 288] width 519 height 9
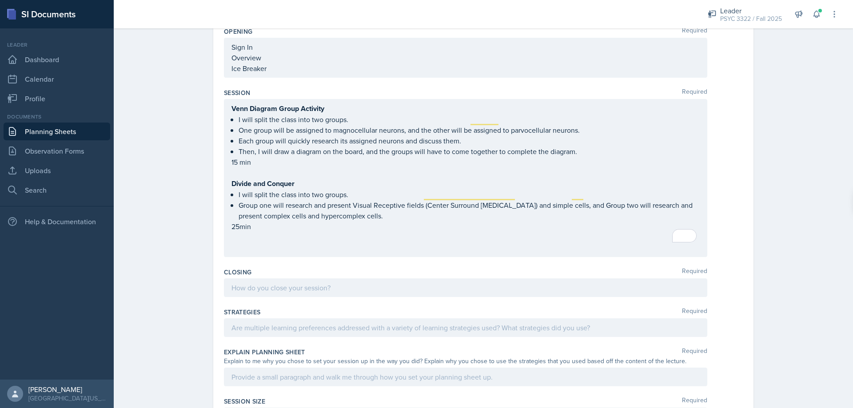
drag, startPoint x: 337, startPoint y: 257, endPoint x: 317, endPoint y: 246, distance: 22.9
click at [336, 268] on div "Closing Required" at bounding box center [483, 272] width 519 height 9
click at [312, 244] on div "Venn Diagram Group Activity I will split the class into two groups. One group w…" at bounding box center [466, 178] width 484 height 158
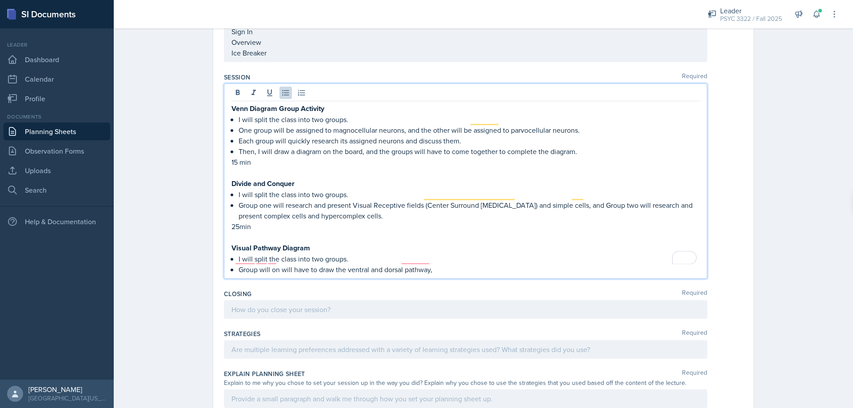
click at [0, 0] on span "Replace with" at bounding box center [0, 0] width 0 height 0
click at [0, 0] on span "Remove" at bounding box center [0, 0] width 0 height 0
click at [449, 264] on p "Group one will have to draw the ventral and dorsal pathway," at bounding box center [469, 269] width 461 height 11
click at [616, 264] on p "Group one will have to draw the ventral and dorsal pathways and describe their …" at bounding box center [469, 269] width 461 height 11
click at [678, 264] on p "Group one will have to draw the ventral and dorsal pathways and describe their …" at bounding box center [469, 269] width 461 height 11
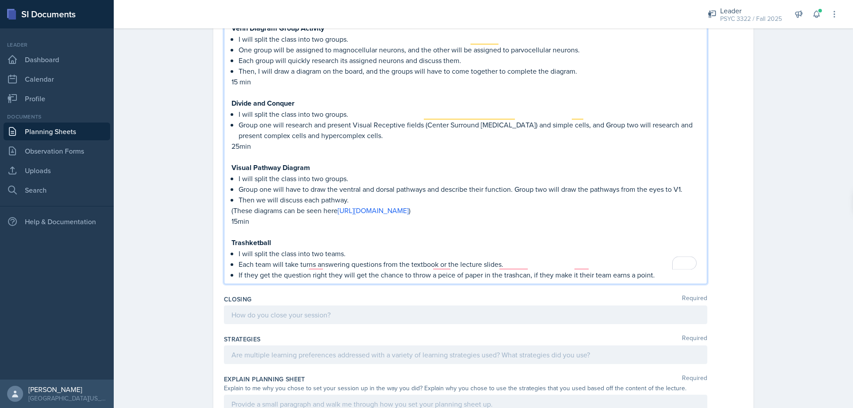
scroll to position [959, 0]
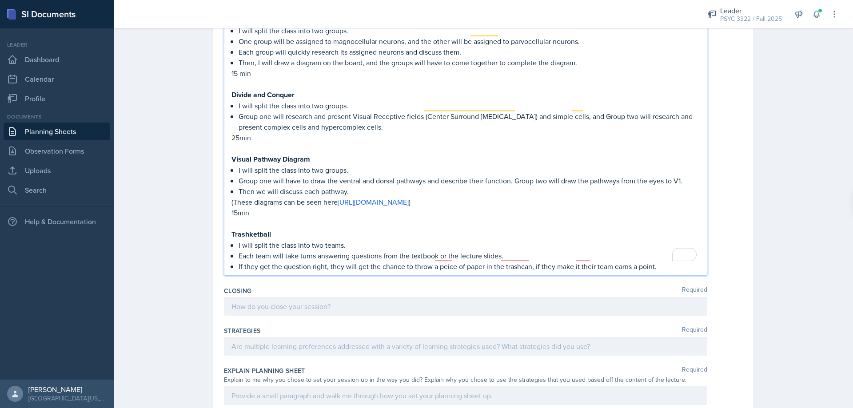
click at [0, 0] on qb-div "Correct the spelling error piece" at bounding box center [0, 0] width 0 height 0
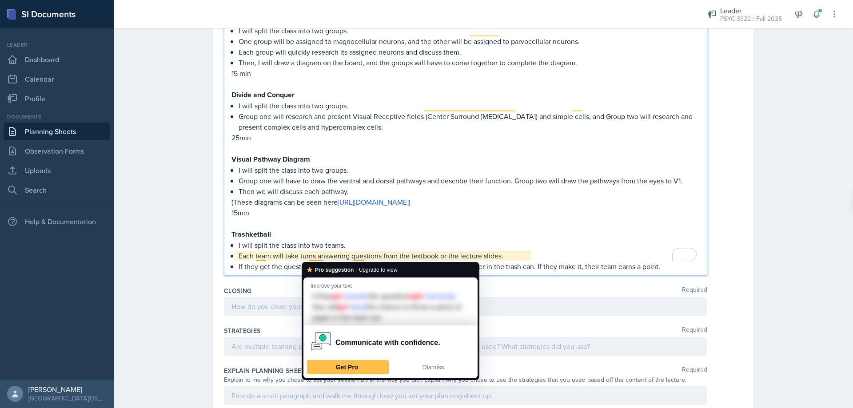
click at [0, 0] on span "," at bounding box center [0, 0] width 0 height 0
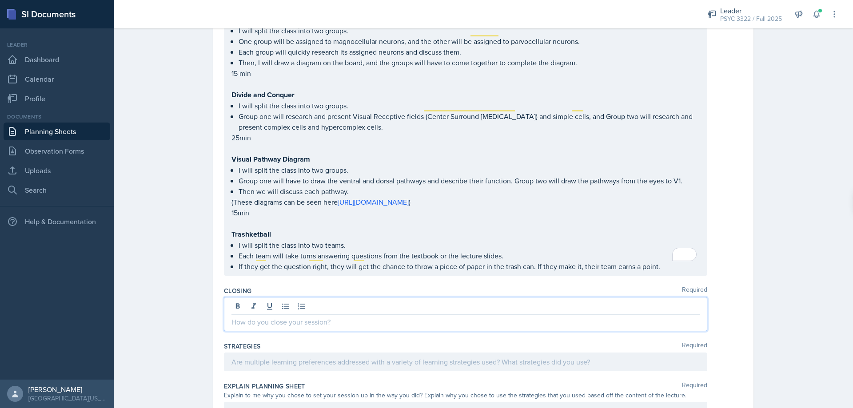
click at [532, 297] on div at bounding box center [466, 314] width 484 height 34
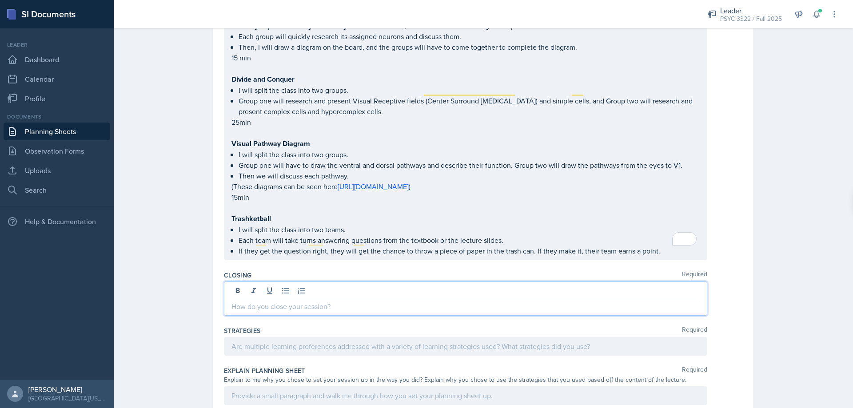
click at [662, 254] on p "If they get the question right, they will get the chance to throw a piece of pa…" at bounding box center [469, 251] width 461 height 11
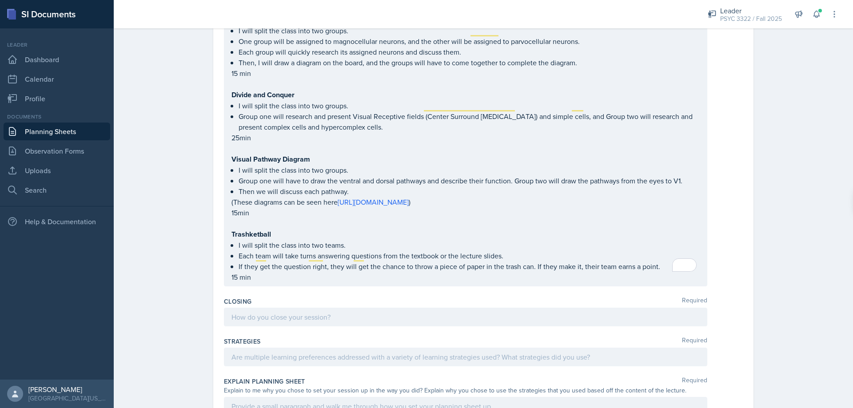
click at [662, 261] on p "If they get the question right, they will get the chance to throw a piece of pa…" at bounding box center [469, 266] width 461 height 11
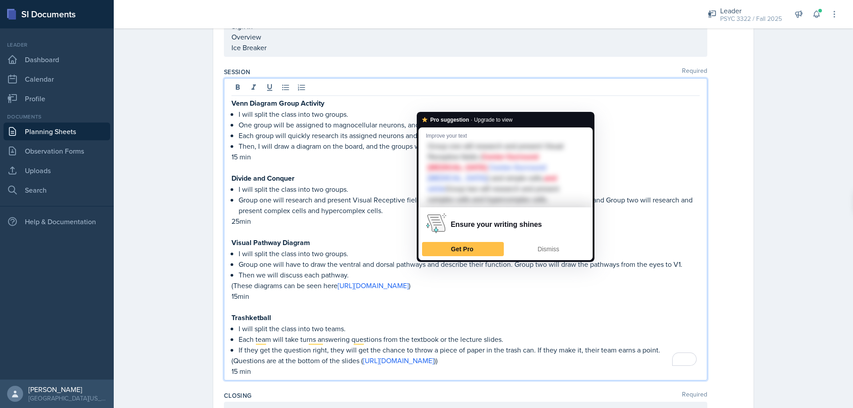
scroll to position [870, 0]
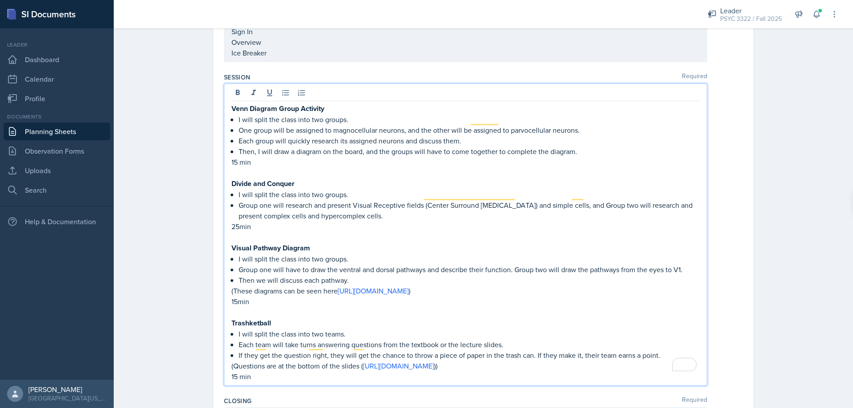
click at [273, 372] on p "15 min" at bounding box center [466, 377] width 468 height 11
drag, startPoint x: 235, startPoint y: 366, endPoint x: 224, endPoint y: 367, distance: 10.3
click at [224, 367] on div "Venn Diagram Group Activity I will split the class into two groups. One group w…" at bounding box center [466, 246] width 484 height 324
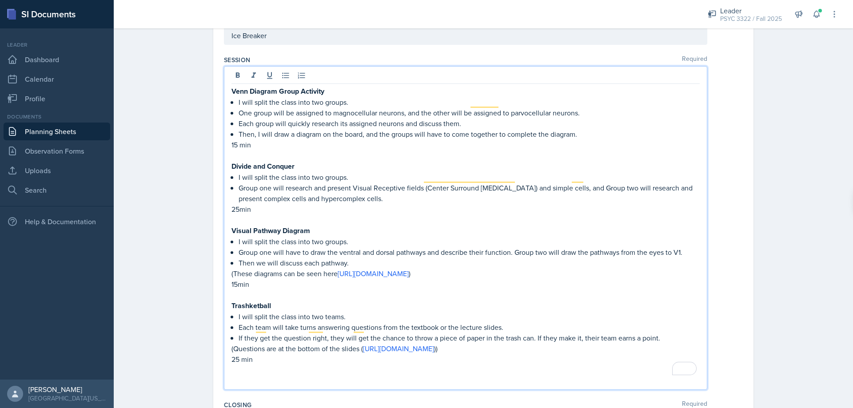
scroll to position [914, 0]
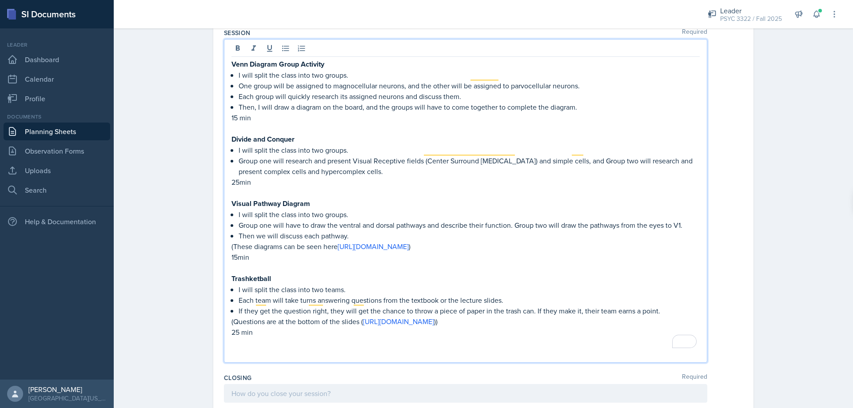
click at [252, 348] on p "To enrich screen reader interactions, please activate Accessibility in Grammarl…" at bounding box center [466, 353] width 468 height 11
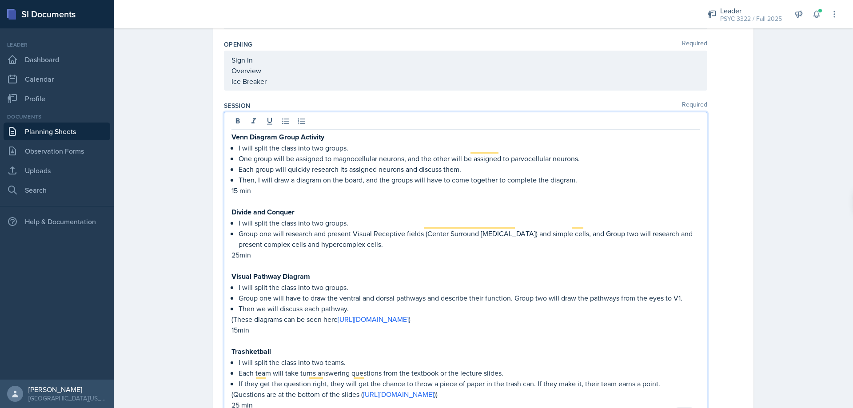
scroll to position [870, 0]
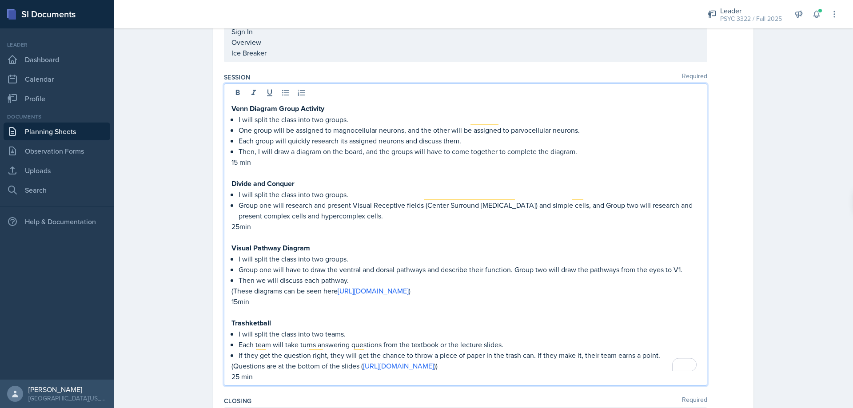
click at [232, 296] on p "15min" at bounding box center [466, 301] width 468 height 11
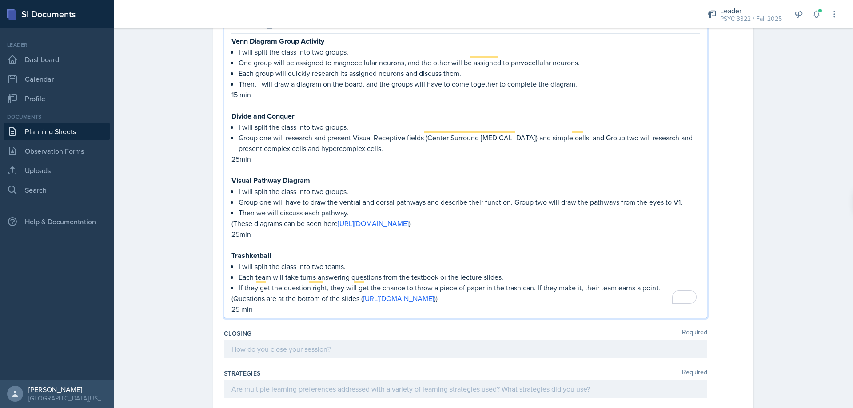
scroll to position [959, 0]
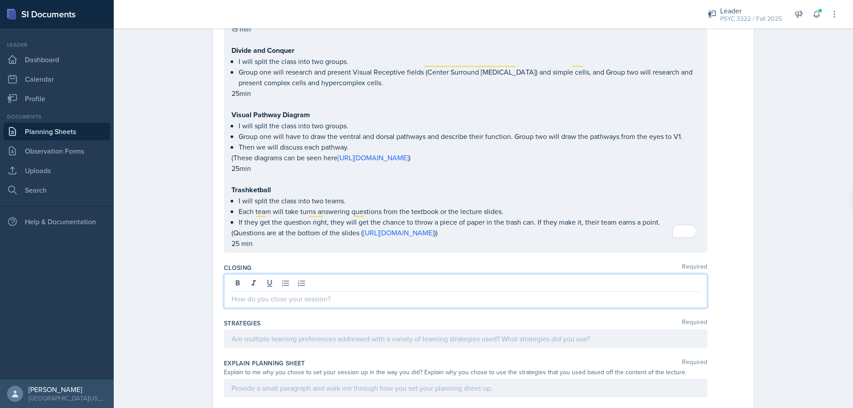
click at [321, 274] on div at bounding box center [466, 291] width 484 height 34
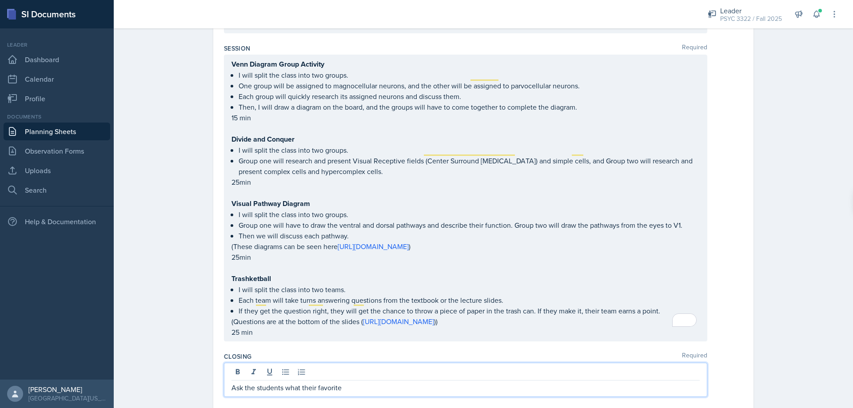
scroll to position [914, 0]
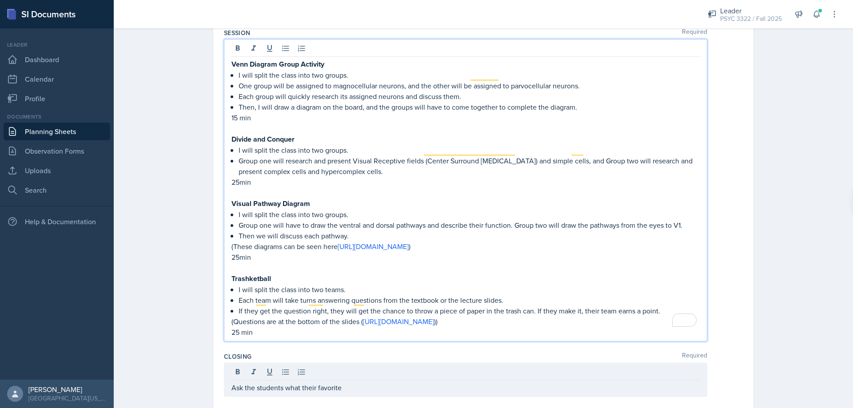
click at [496, 177] on p "25min" at bounding box center [466, 182] width 468 height 11
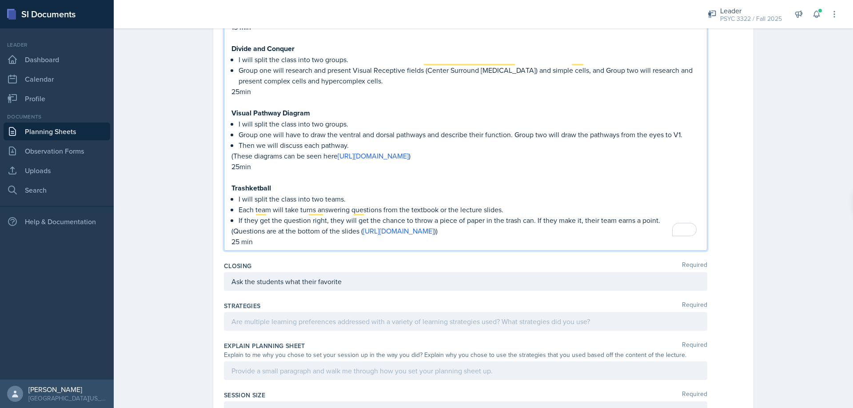
scroll to position [1048, 0]
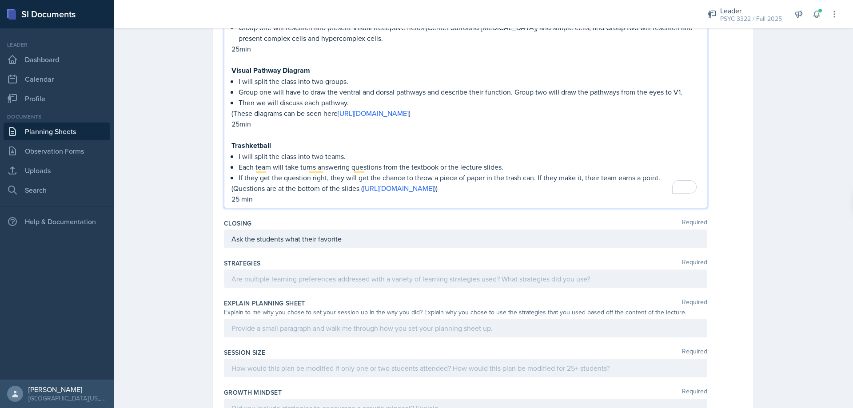
click at [405, 230] on div "Ask the students what their favorite" at bounding box center [466, 239] width 484 height 19
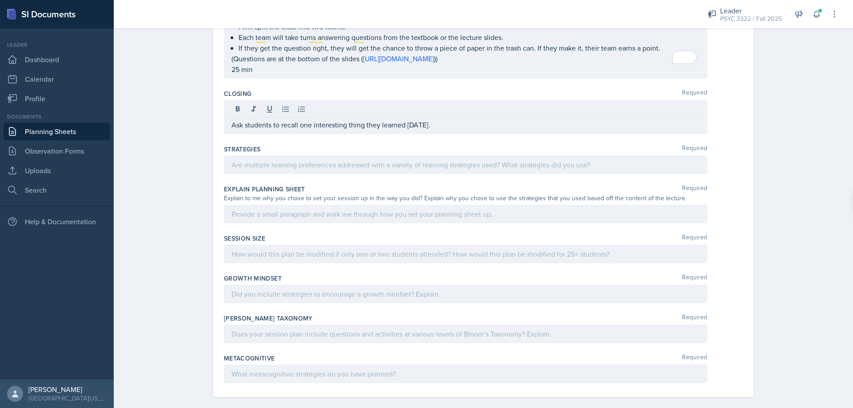
drag, startPoint x: 384, startPoint y: 147, endPoint x: 388, endPoint y: 148, distance: 4.6
click at [384, 156] on div at bounding box center [466, 165] width 484 height 19
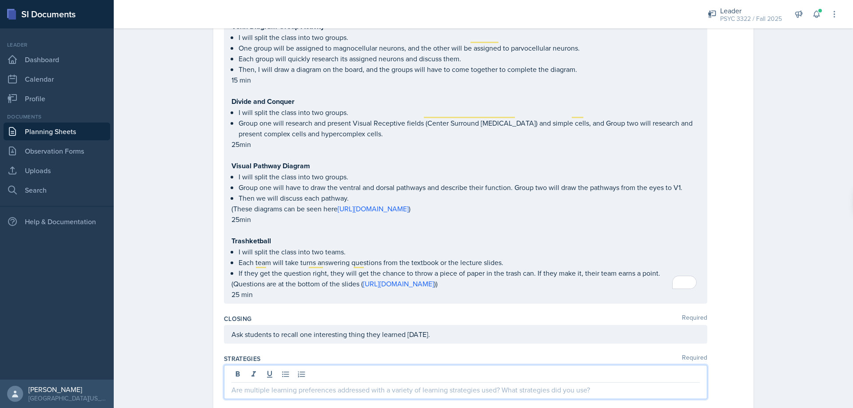
scroll to position [940, 0]
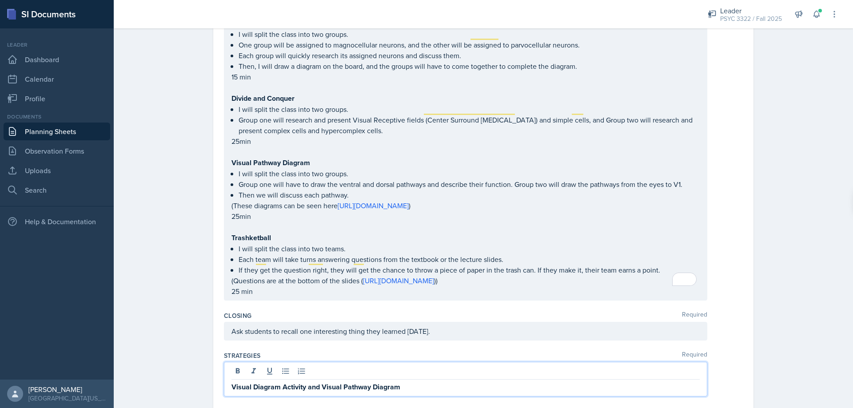
click at [226, 374] on div "Visual Diagram Activity and Visual Pathway Diagram" at bounding box center [466, 379] width 484 height 35
click at [232, 382] on strong "Visual Diagram Activity and Visual Pathway Diagram" at bounding box center [316, 387] width 169 height 10
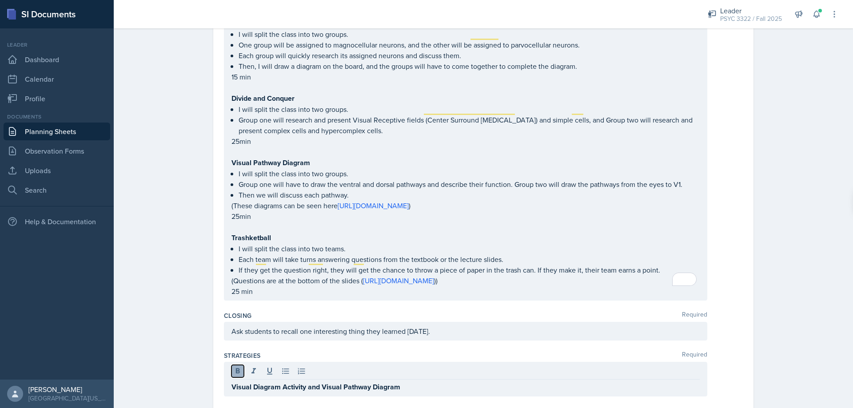
click at [236, 368] on icon at bounding box center [238, 370] width 4 height 5
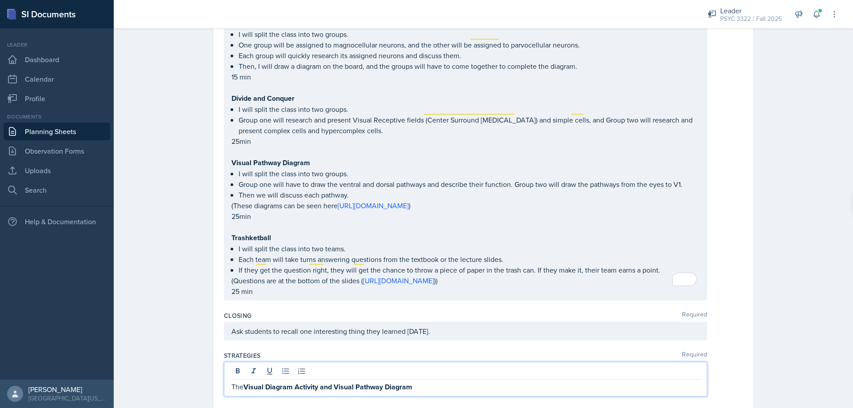
click at [415, 382] on p "The Visual Diagram Activity and Visual Pathway Diagram" at bounding box center [466, 387] width 468 height 11
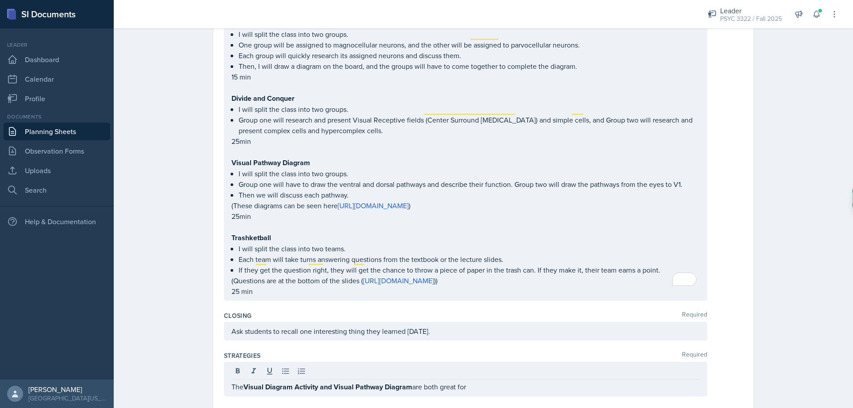
drag, startPoint x: 805, startPoint y: 244, endPoint x: 725, endPoint y: 158, distance: 117.6
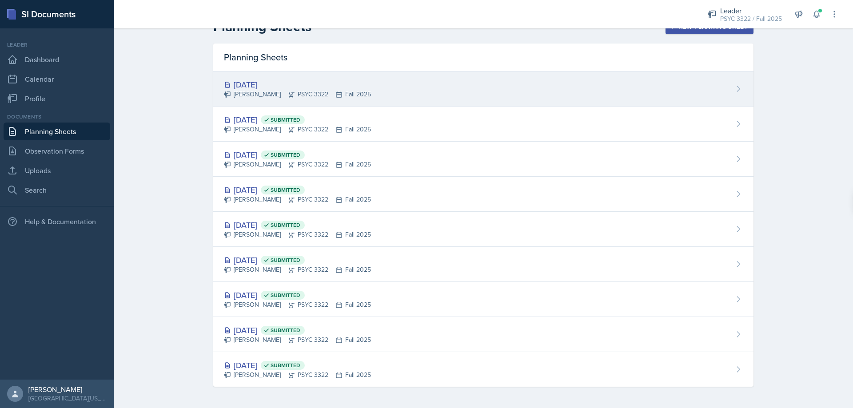
click at [279, 88] on div "[DATE]" at bounding box center [297, 85] width 147 height 12
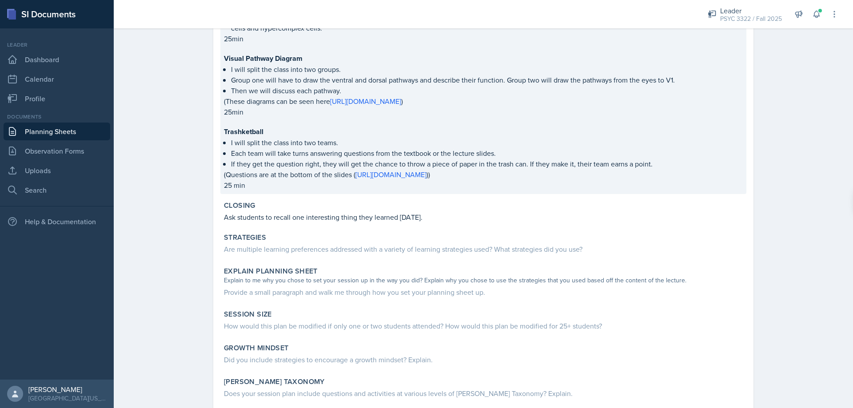
scroll to position [975, 0]
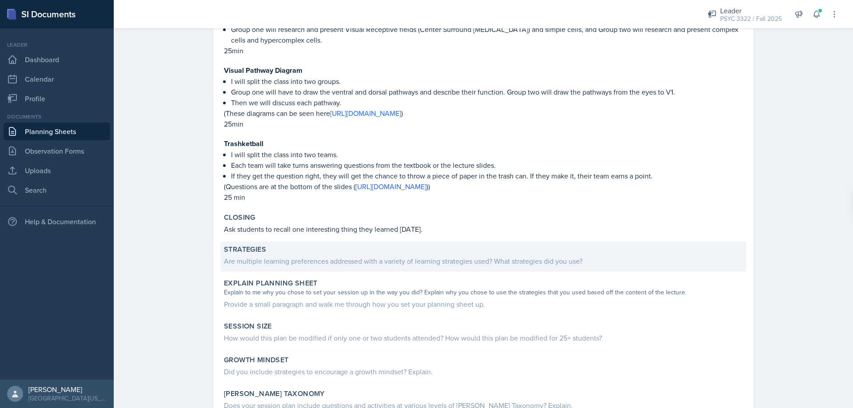
click at [416, 256] on div "Are multiple learning preferences addressed with a variety of learning strategi…" at bounding box center [483, 261] width 519 height 11
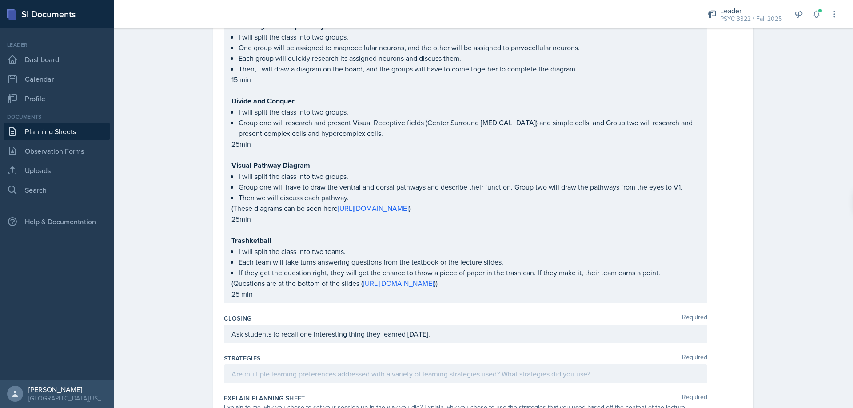
scroll to position [1039, 0]
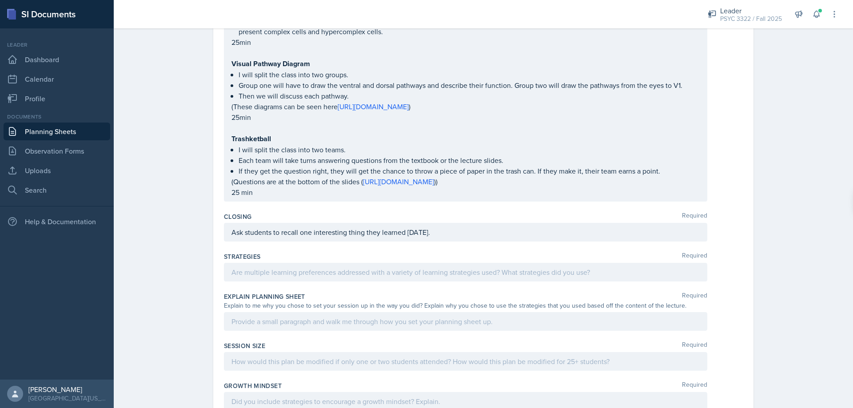
click at [347, 267] on p at bounding box center [466, 272] width 468 height 11
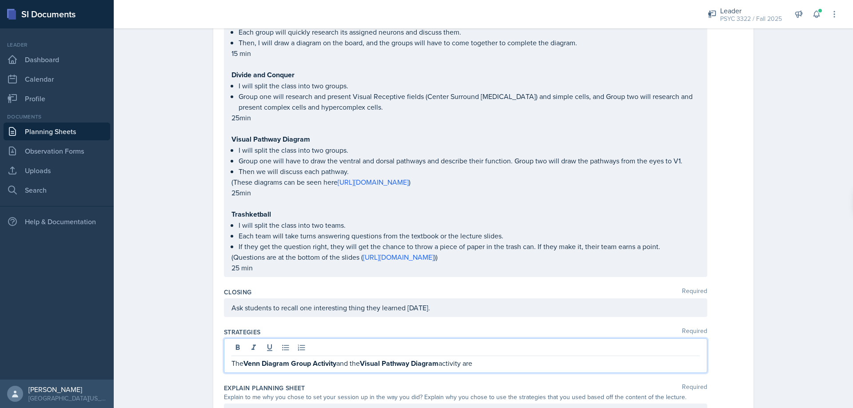
scroll to position [1010, 0]
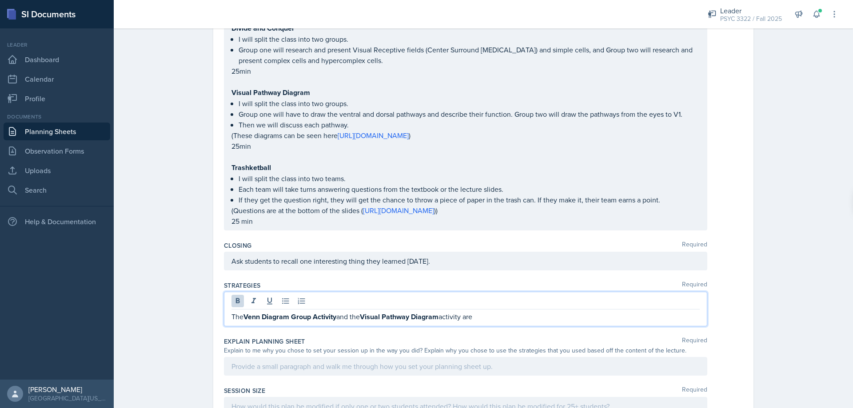
click at [332, 312] on strong "Venn Diagram Group Activity" at bounding box center [290, 317] width 93 height 10
drag, startPoint x: 336, startPoint y: 310, endPoint x: 312, endPoint y: 311, distance: 23.6
click at [312, 312] on p "The Venn Diagram Group Activity and the Visual Pathway Diagram activity are" at bounding box center [466, 317] width 468 height 11
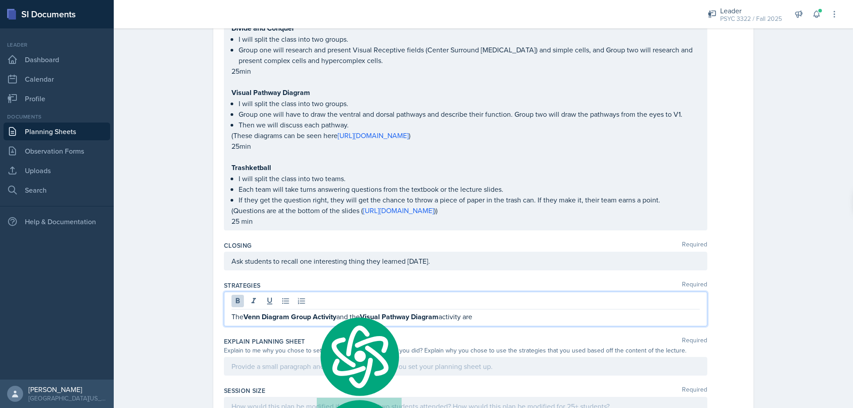
click at [498, 312] on p "The Venn Diagram Group Activity and the Visual Pathway Diagram activity are" at bounding box center [466, 317] width 468 height 11
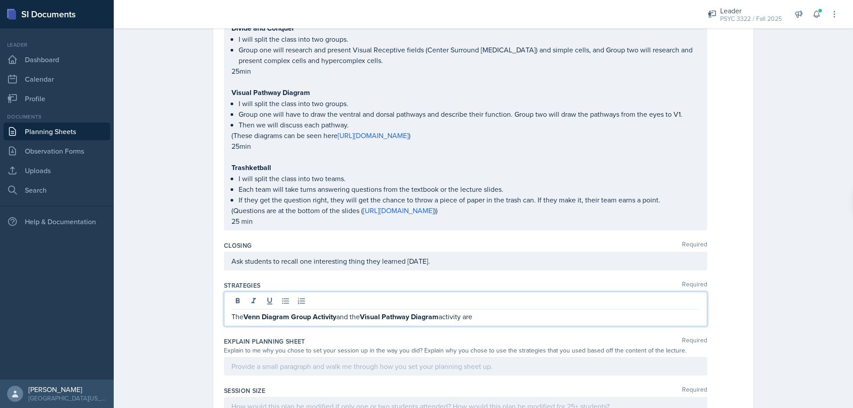
click at [489, 312] on p "The Venn Diagram Group Activity and the Visual Pathway Diagram activity are" at bounding box center [466, 317] width 468 height 11
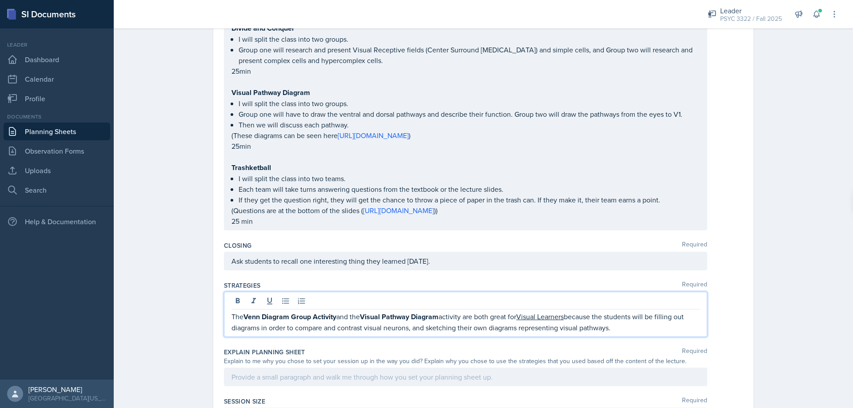
click at [0, 0] on div "neurons , and" at bounding box center [0, 0] width 0 height 0
click at [631, 316] on p "The Venn Diagram Group Activity and the Visual Pathway Diagram activity are bot…" at bounding box center [466, 323] width 468 height 22
click at [0, 0] on span "visual learners" at bounding box center [0, 0] width 0 height 0
click at [622, 319] on p "The Venn Diagram Group Activity and the Visual Pathway Diagram activity are bot…" at bounding box center [466, 323] width 468 height 22
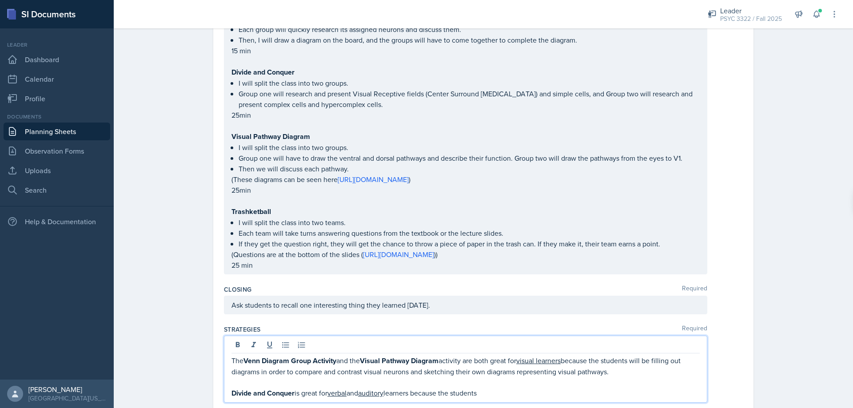
scroll to position [1037, 0]
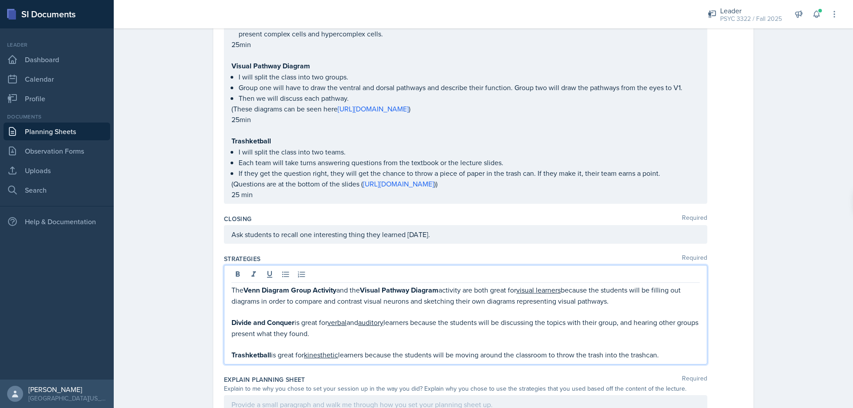
click at [0, 0] on span "Remove the comma" at bounding box center [0, 0] width 0 height 0
click at [674, 350] on p "Trashketball is great for kinesthetic learners because the students will be mov…" at bounding box center [466, 355] width 468 height 11
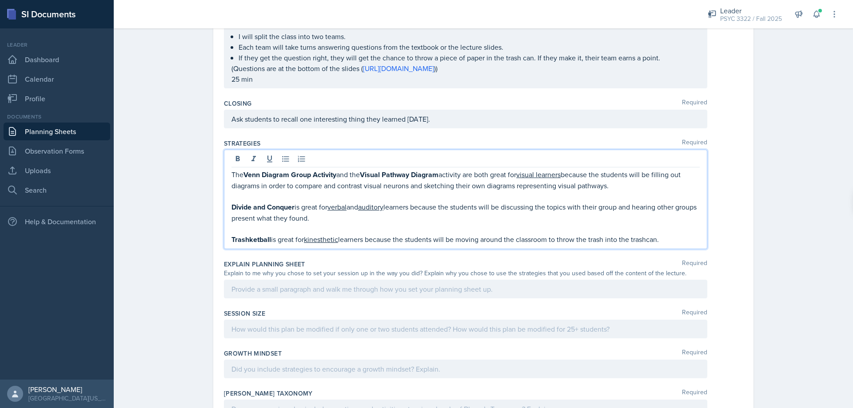
scroll to position [1170, 0]
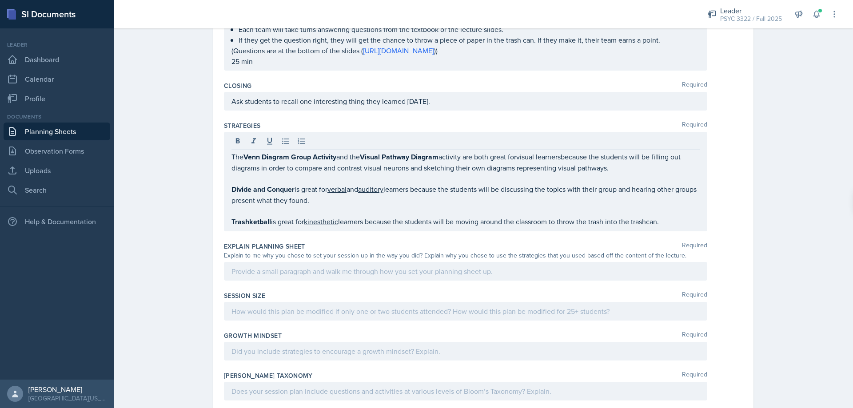
click at [462, 250] on div "Explain Planning Sheet Required Explain to me why you chose to set your session…" at bounding box center [483, 263] width 519 height 49
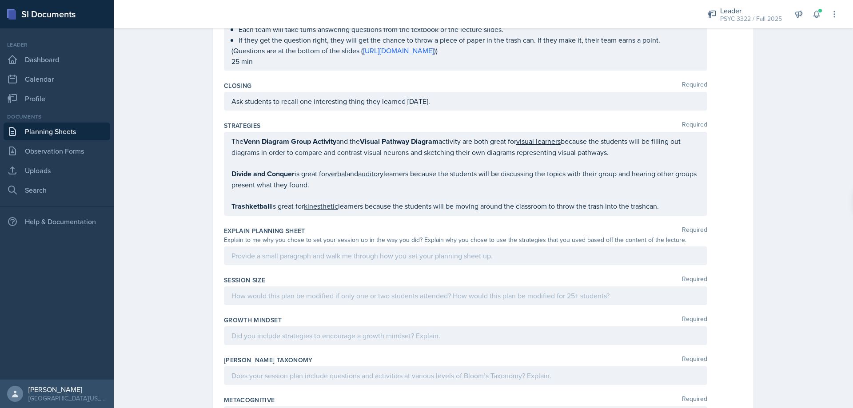
drag, startPoint x: 456, startPoint y: 258, endPoint x: 451, endPoint y: 248, distance: 11.9
click at [456, 258] on div "Explain Planning Sheet Required Explain to me why you chose to set your session…" at bounding box center [483, 247] width 519 height 49
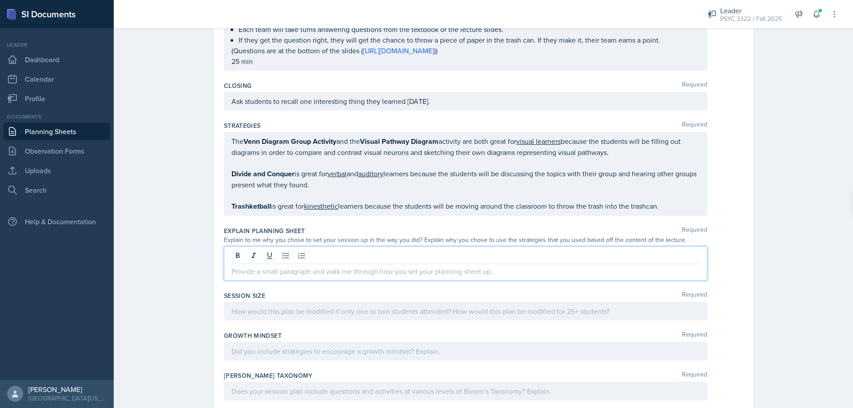
click at [455, 247] on div at bounding box center [466, 264] width 484 height 34
click at [455, 234] on div "Explain Planning Sheet Required Explain to me why you chose to set your session…" at bounding box center [483, 255] width 519 height 65
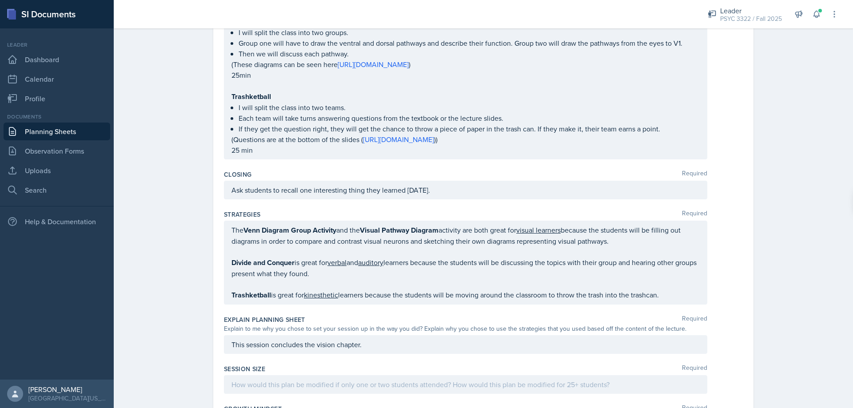
drag, startPoint x: 156, startPoint y: 251, endPoint x: 173, endPoint y: 252, distance: 16.9
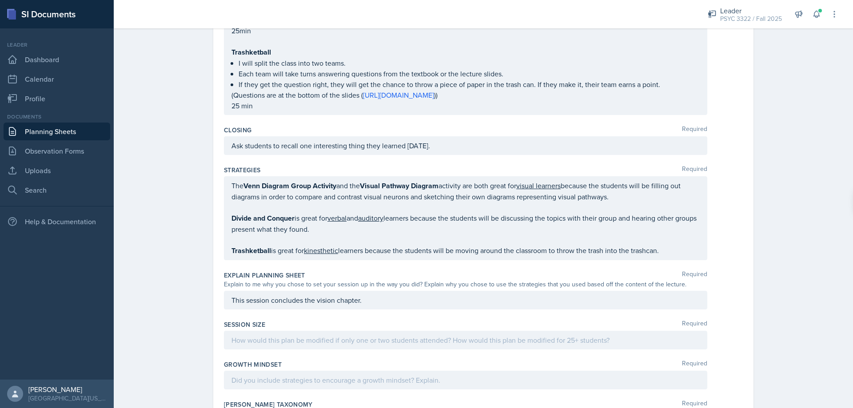
click at [404, 291] on div "This session concludes the vision chapter." at bounding box center [466, 300] width 484 height 19
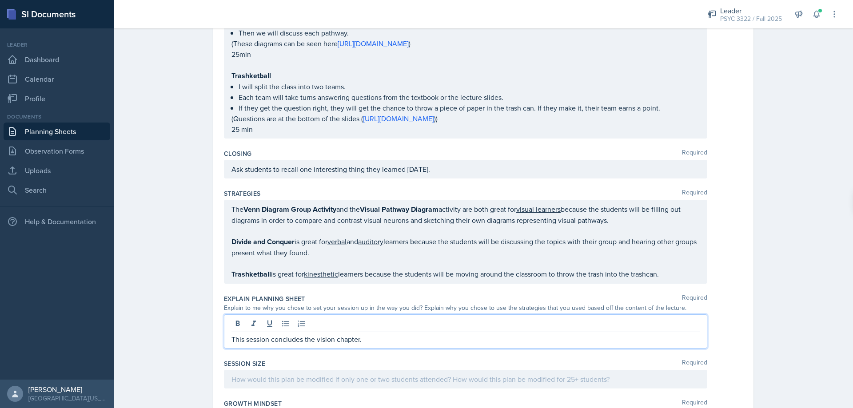
scroll to position [1141, 0]
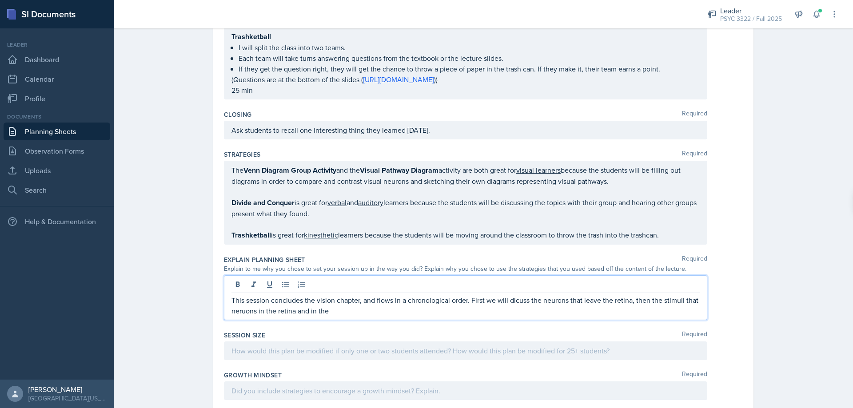
click at [659, 295] on p "This session concludes the vision chapter, and flows in a chronological order. …" at bounding box center [466, 305] width 468 height 21
drag, startPoint x: 392, startPoint y: 303, endPoint x: 255, endPoint y: 312, distance: 137.2
click at [253, 311] on div "Explain Planning Sheet Required Explain to me why you chose to set your session…" at bounding box center [483, 290] width 519 height 76
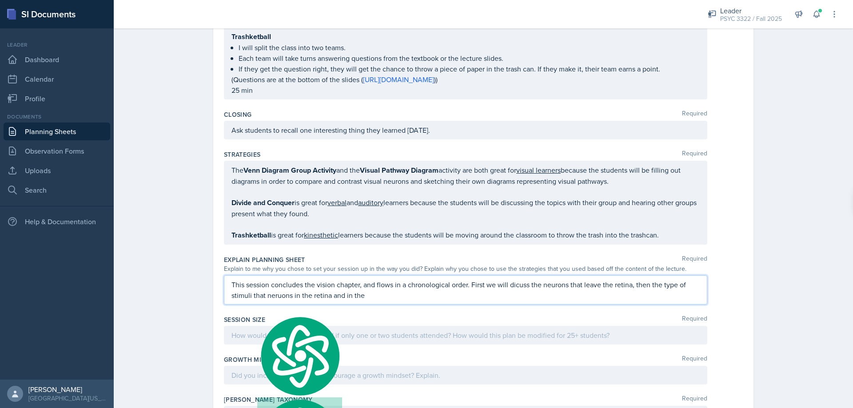
scroll to position [1125, 0]
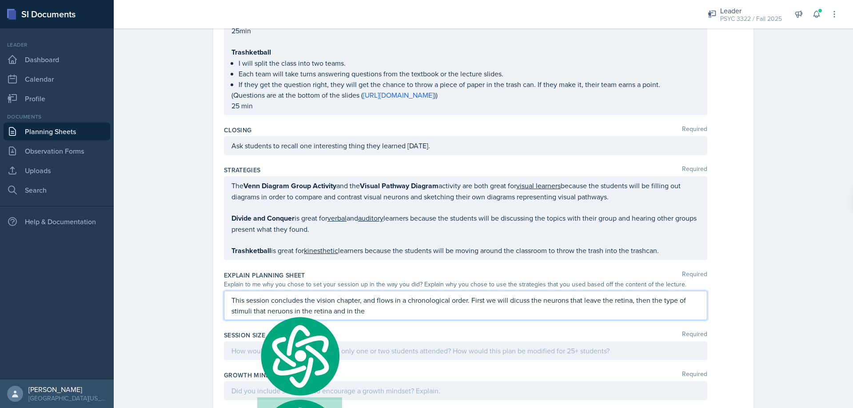
click at [280, 305] on p "This session concludes the vision chapter, and flows in a chronological order. …" at bounding box center [466, 305] width 468 height 21
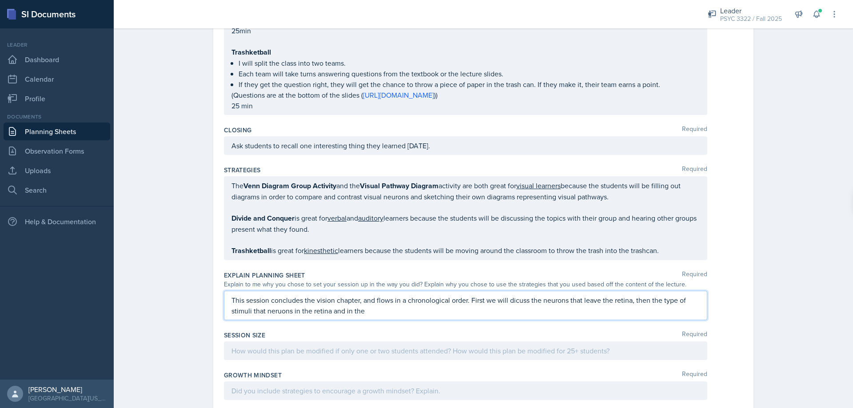
click at [0, 0] on qb-div "Correct the spelling error neurons" at bounding box center [0, 0] width 0 height 0
click at [376, 298] on p "This session concludes the vision chapter, and flows in a chronological order. …" at bounding box center [466, 305] width 468 height 21
click at [0, 0] on qb-div "Remove the comma chapter , and" at bounding box center [0, 0] width 0 height 0
click at [0, 0] on span "Correct the article" at bounding box center [0, 0] width 0 height 0
click at [0, 0] on span "Correct the spelling error" at bounding box center [0, 0] width 0 height 0
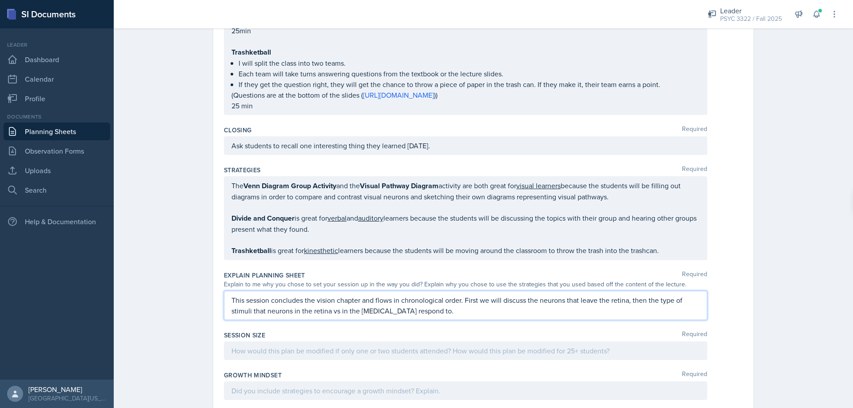
click at [0, 0] on qb-div "Add a period vs ." at bounding box center [0, 0] width 0 height 0
click at [463, 299] on p "This session concludes the vision chapter and flows in chronological order. Fir…" at bounding box center [466, 305] width 468 height 21
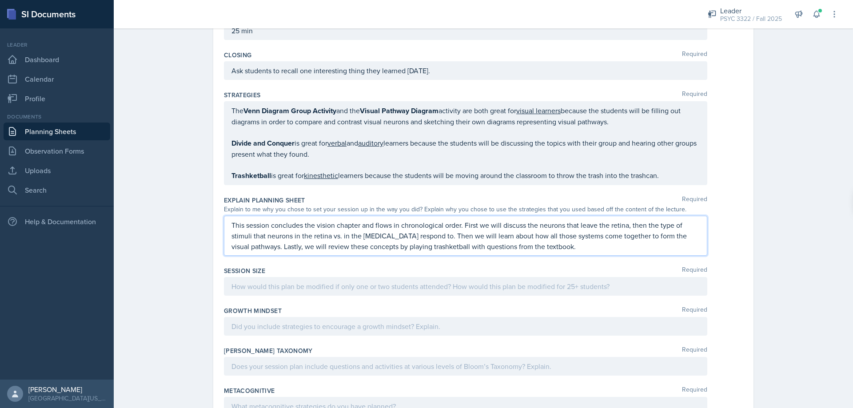
scroll to position [1214, 0]
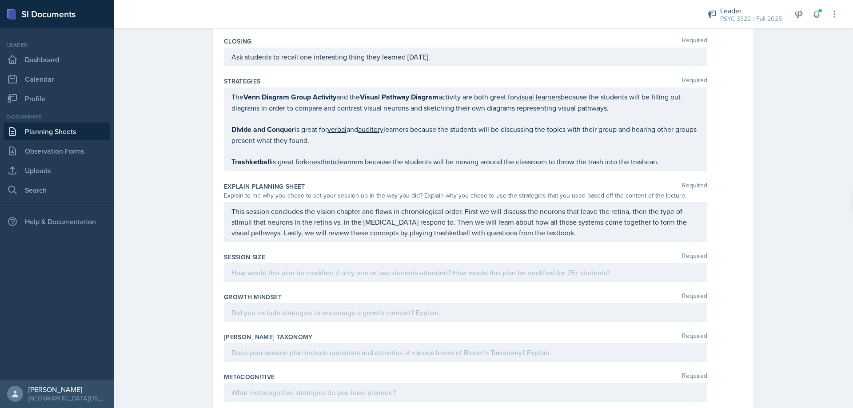
click at [431, 270] on div "Session Size Required" at bounding box center [483, 269] width 519 height 40
click at [429, 269] on div at bounding box center [466, 273] width 484 height 19
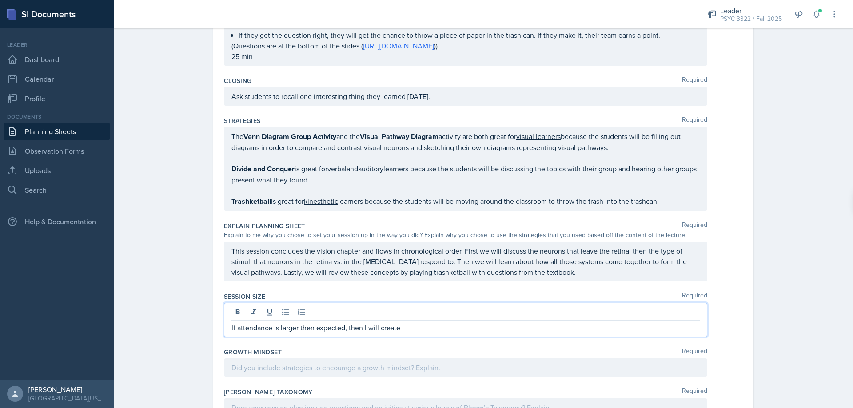
scroll to position [1230, 0]
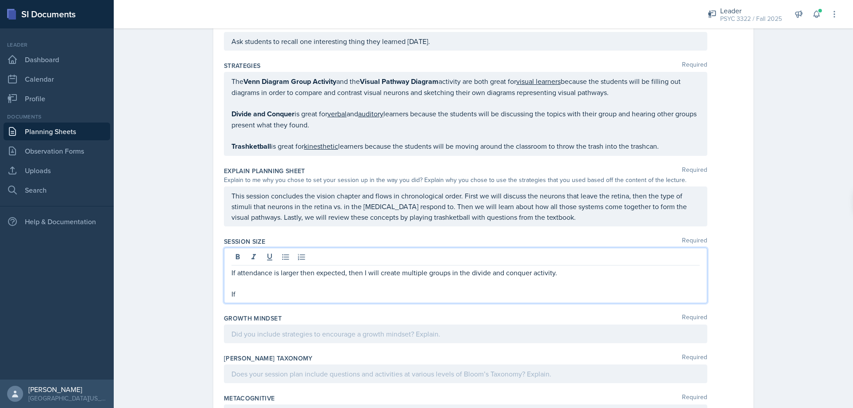
click at [0, 0] on div "than" at bounding box center [0, 0] width 0 height 0
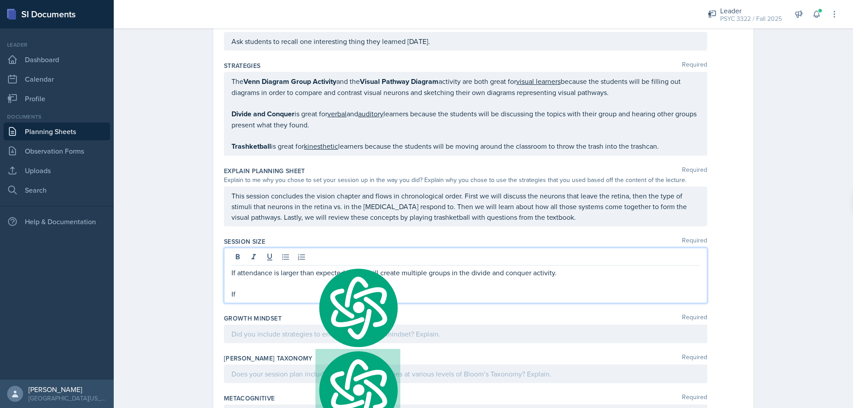
click at [272, 289] on p "If" at bounding box center [466, 294] width 468 height 11
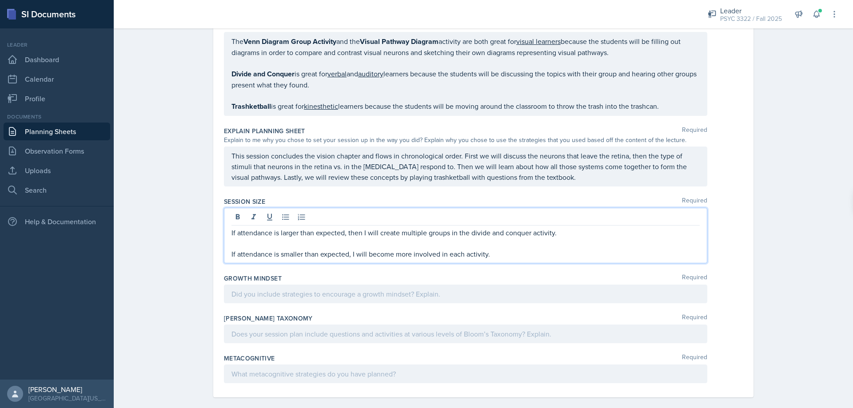
click at [364, 292] on div at bounding box center [466, 294] width 484 height 19
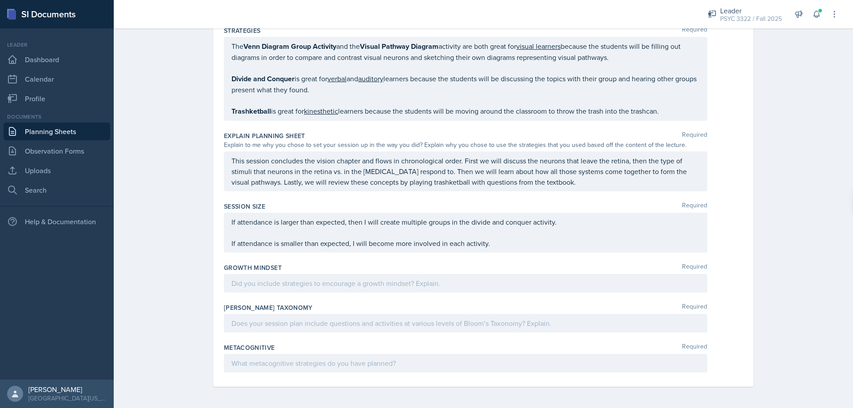
scroll to position [1270, 0]
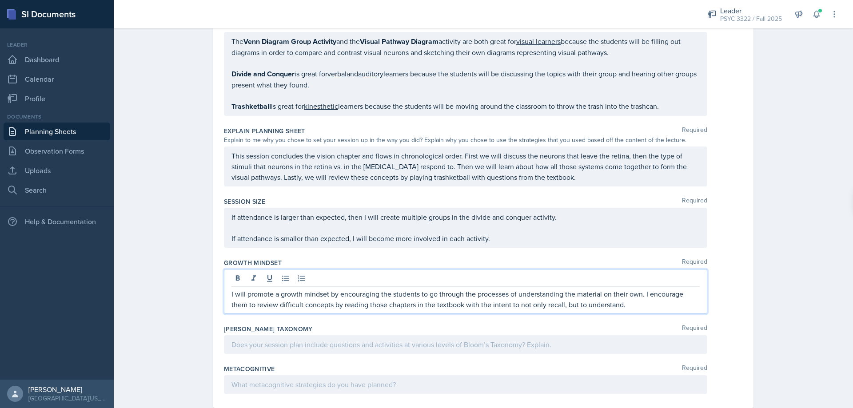
click at [0, 0] on span "Replace with" at bounding box center [0, 0] width 0 height 0
click at [645, 296] on p "I will promote a growth mindset by encouraging the students to go through the p…" at bounding box center [466, 299] width 468 height 21
click at [518, 295] on p "I will promote a growth mindset by encouraging the students to go through the p…" at bounding box center [466, 299] width 468 height 21
click at [560, 293] on p "I will promote a growth mindset by encouraging the students to go through the p…" at bounding box center [466, 299] width 468 height 21
drag, startPoint x: 642, startPoint y: 296, endPoint x: 584, endPoint y: 298, distance: 58.3
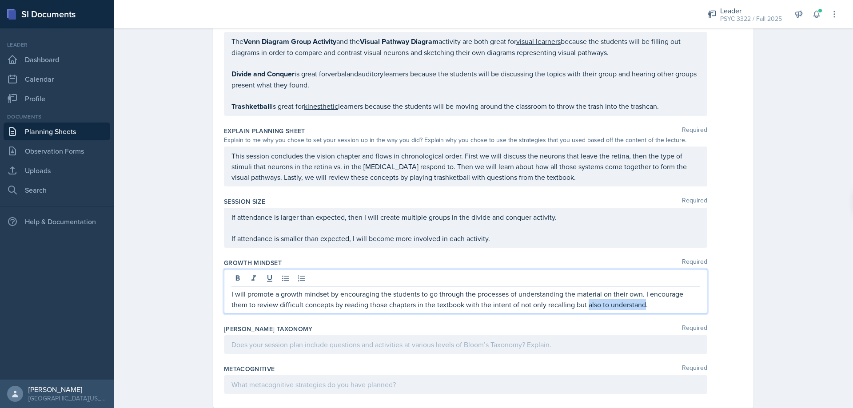
click at [584, 298] on p "I will promote a growth mindset by encouraging the students to go through the p…" at bounding box center [466, 299] width 468 height 21
click at [640, 297] on p "I will promote a growth mindset by encouraging the students to go through the p…" at bounding box center [466, 299] width 468 height 21
click at [0, 0] on span "Change the verb tense" at bounding box center [0, 0] width 0 height 0
click at [0, 0] on span "also" at bounding box center [0, 0] width 0 height 0
click at [677, 296] on p "I will promote a growth mindset by encouraging the students to go through the p…" at bounding box center [466, 299] width 468 height 21
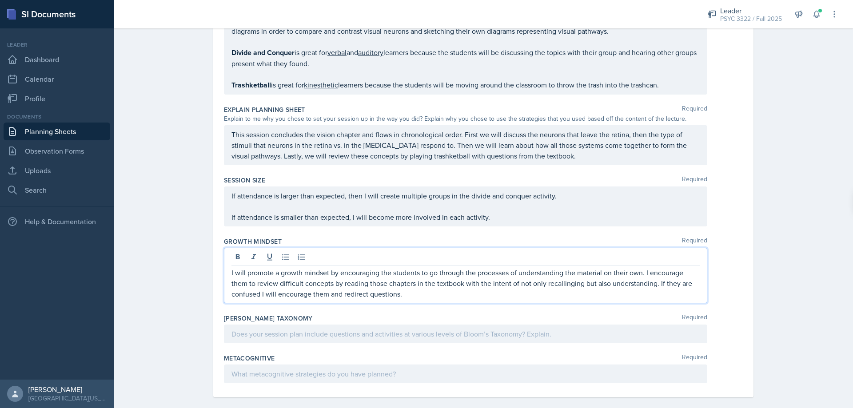
click at [405, 329] on p at bounding box center [466, 334] width 468 height 11
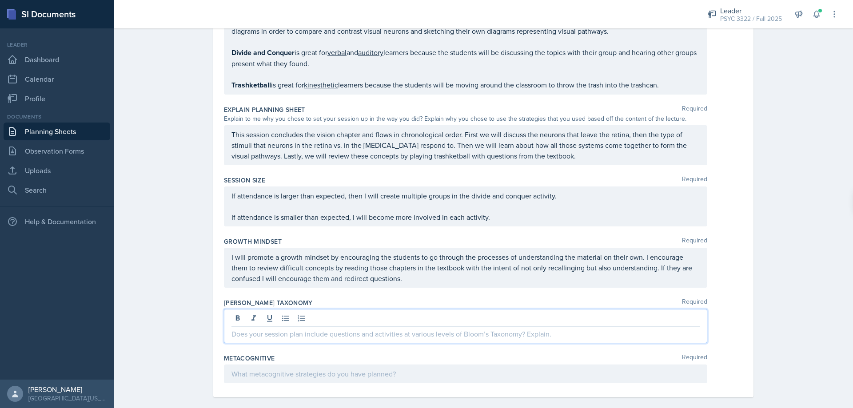
scroll to position [1291, 0]
click at [0, 0] on qb-div "Add a comma confused ," at bounding box center [0, 0] width 0 height 0
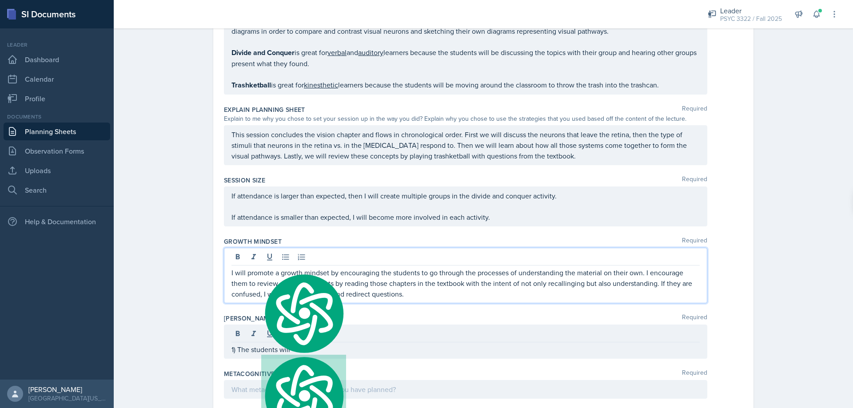
click at [317, 328] on div at bounding box center [466, 335] width 468 height 15
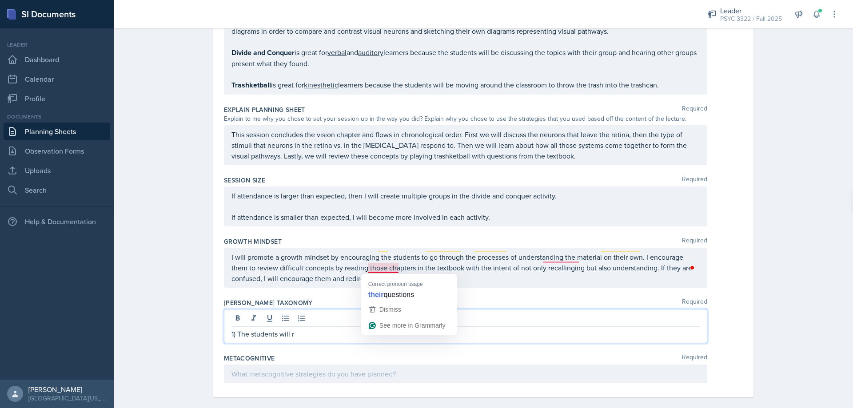
scroll to position [1307, 0]
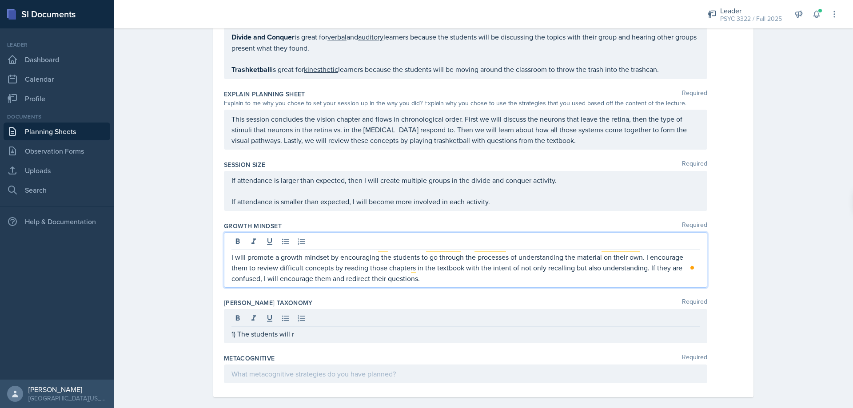
click at [306, 329] on p "1) The students will r" at bounding box center [466, 334] width 468 height 11
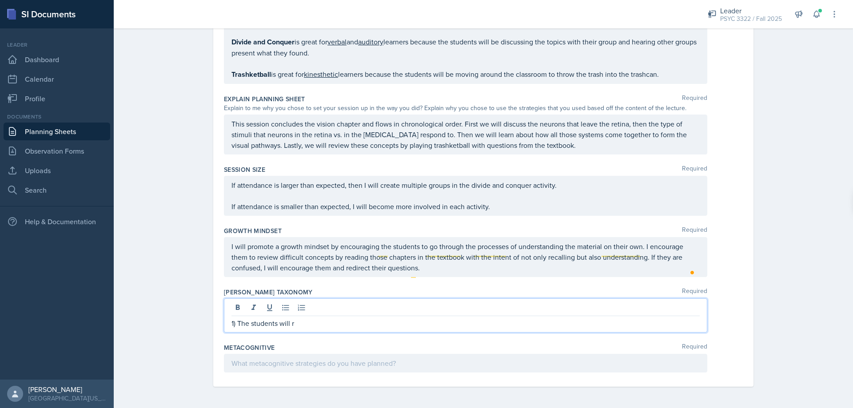
scroll to position [1291, 0]
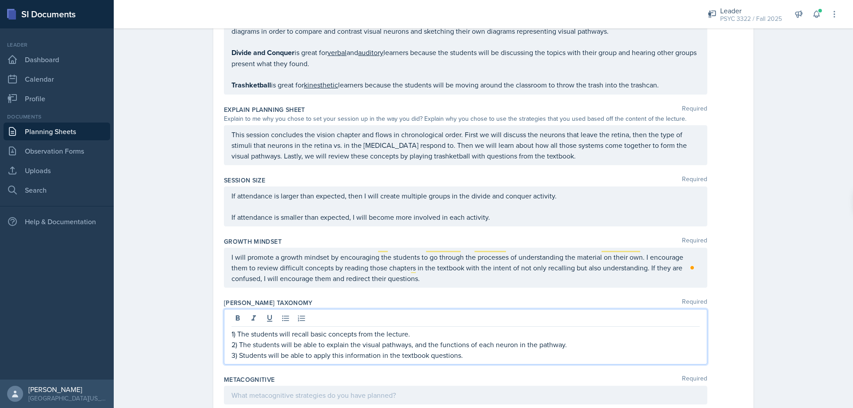
click at [0, 0] on span "," at bounding box center [0, 0] width 0 height 0
click at [481, 350] on p "3) Students will be able to apply this information in the textbook questions." at bounding box center [466, 355] width 468 height 11
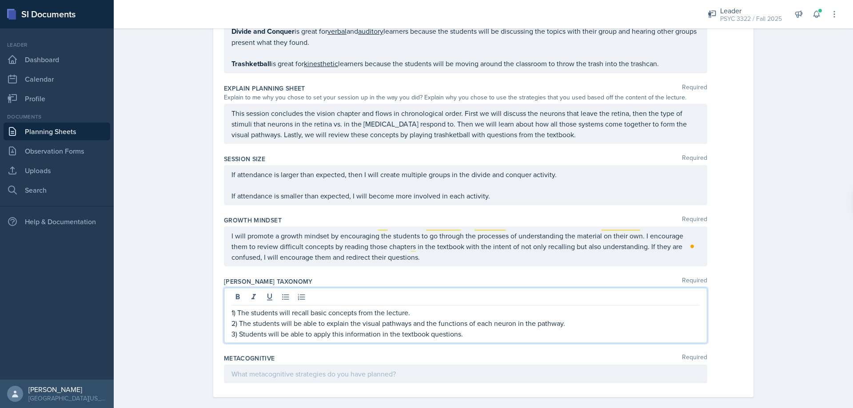
click at [365, 369] on p at bounding box center [466, 374] width 468 height 11
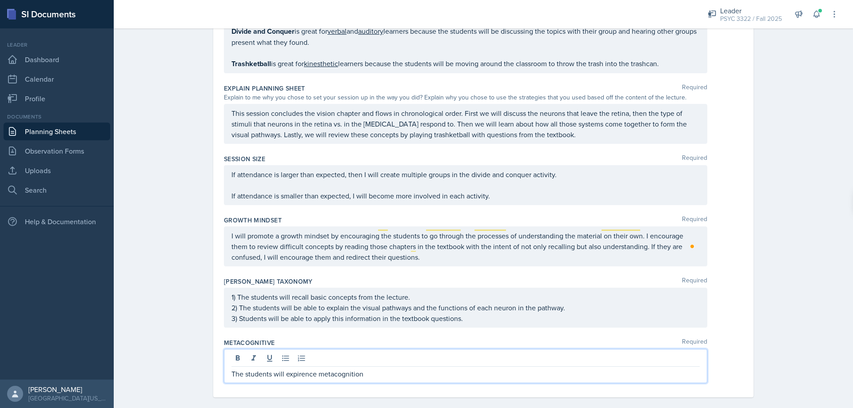
click at [0, 0] on div "experience metacognition." at bounding box center [0, 0] width 0 height 0
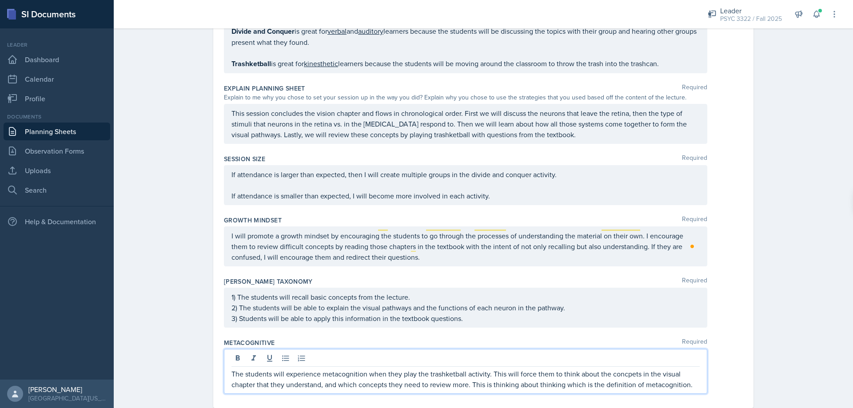
click at [0, 0] on span "concepts" at bounding box center [0, 0] width 0 height 0
click at [0, 0] on qb-div "Remove the comma understand , and" at bounding box center [0, 0] width 0 height 0
click at [0, 0] on span "," at bounding box center [0, 0] width 0 height 0
click at [602, 376] on p "The students will experience metacognition when they play the trashketball acti…" at bounding box center [466, 379] width 468 height 21
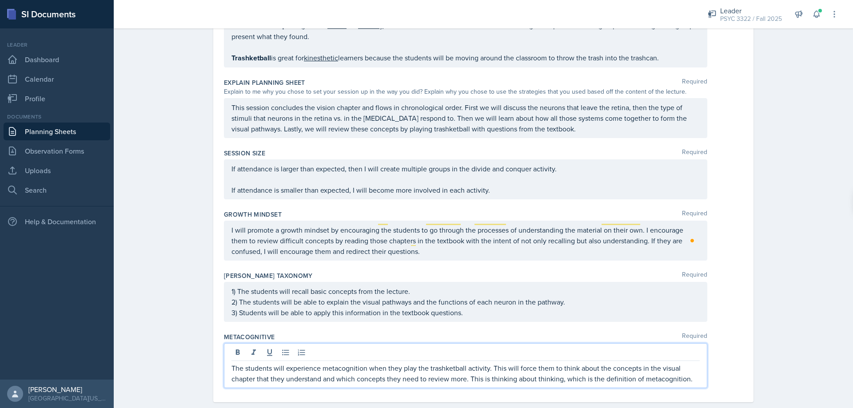
scroll to position [1323, 0]
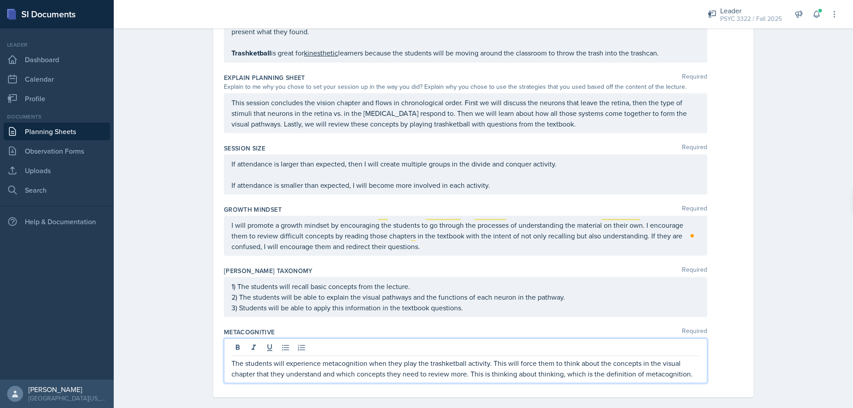
drag, startPoint x: 284, startPoint y: 365, endPoint x: 296, endPoint y: 368, distance: 12.7
click at [284, 365] on p "The students will experience metacognition when they play the trashketball acti…" at bounding box center [466, 368] width 468 height 21
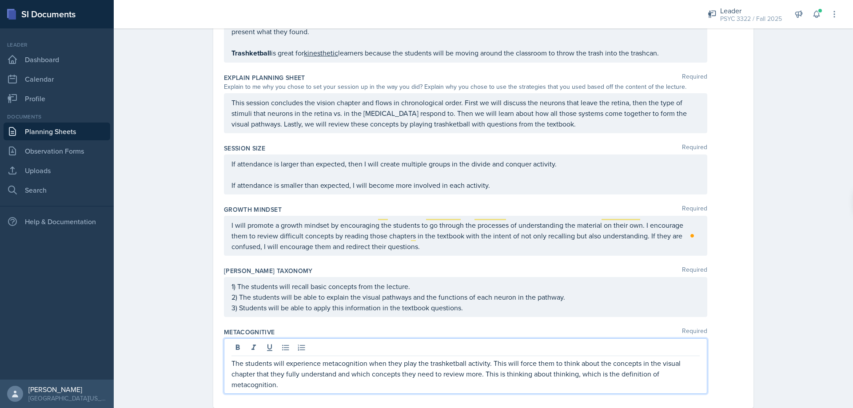
click at [0, 0] on span "which" at bounding box center [0, 0] width 0 height 0
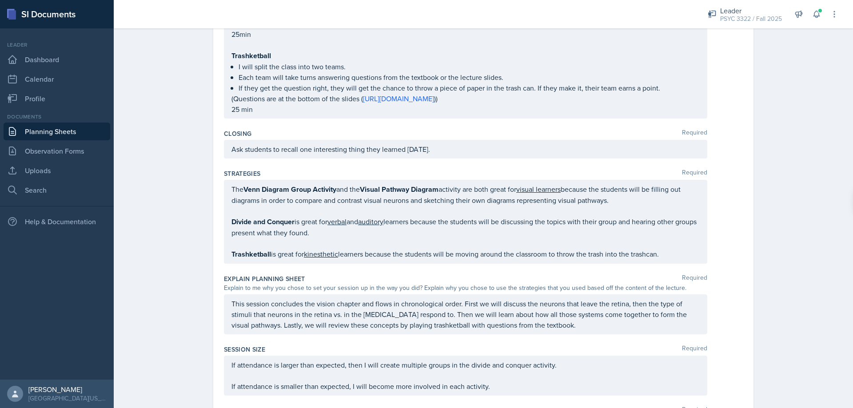
scroll to position [1334, 0]
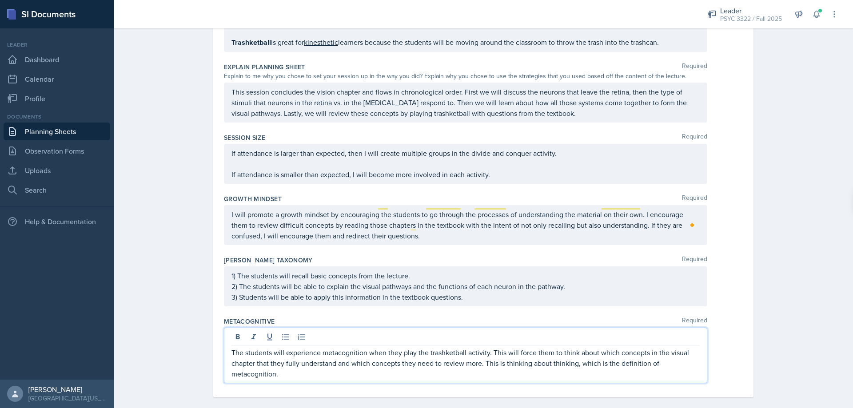
click at [0, 0] on span "Remove" at bounding box center [0, 0] width 0 height 0
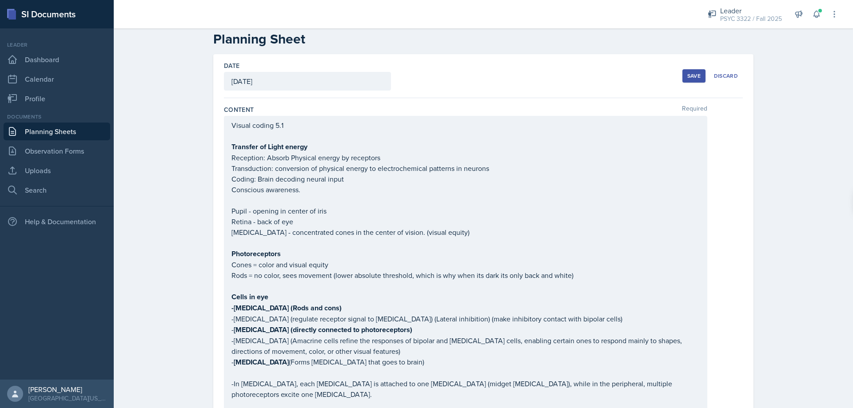
scroll to position [0, 0]
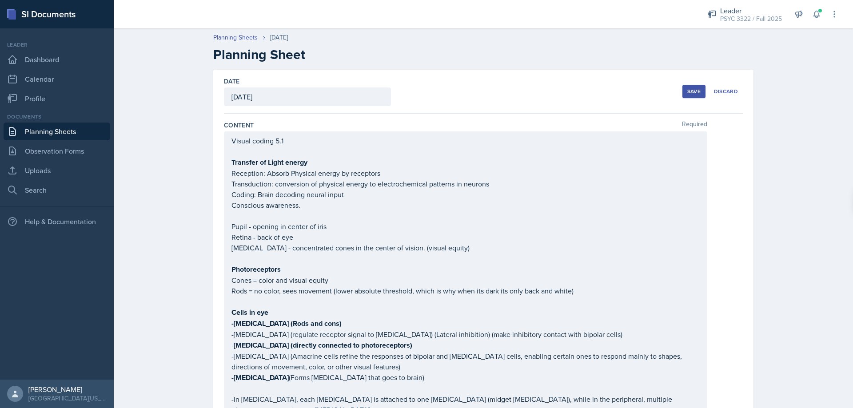
click at [688, 88] on div "Save" at bounding box center [694, 91] width 13 height 7
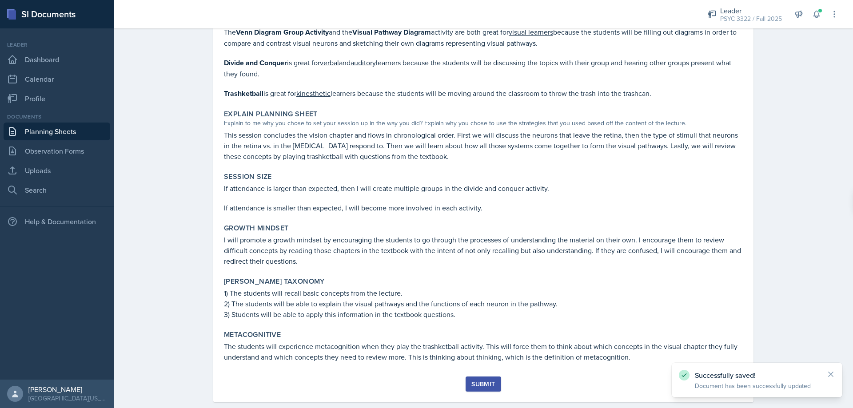
scroll to position [1209, 0]
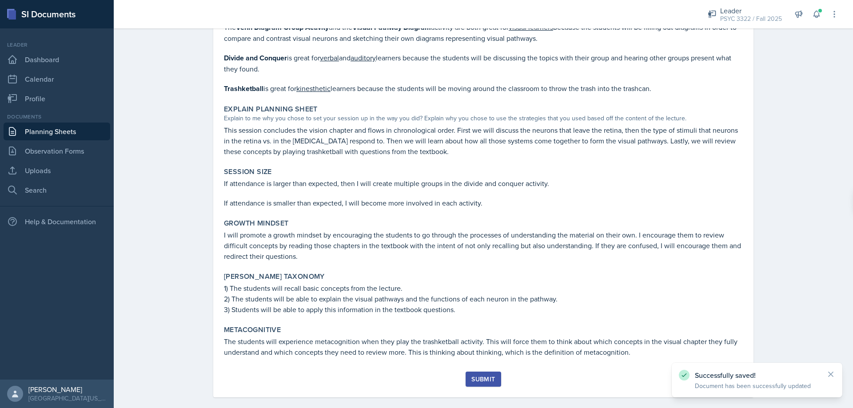
click at [482, 376] on div "Submit" at bounding box center [484, 379] width 24 height 7
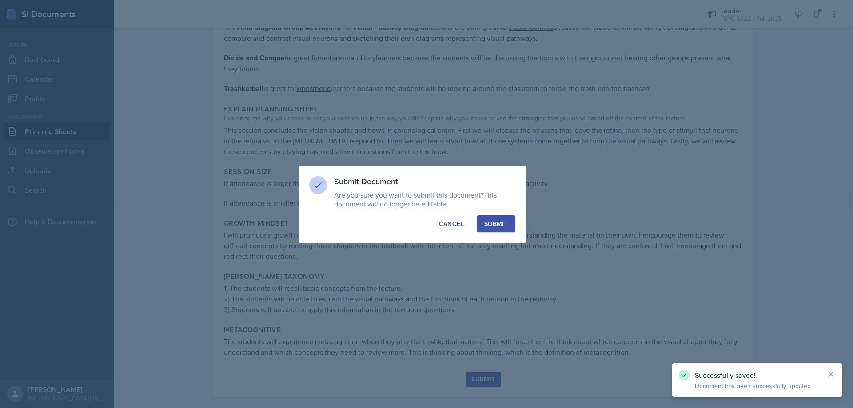
click at [509, 233] on div "Submit Document Are you sure you want to submit this document? This document wi…" at bounding box center [413, 204] width 228 height 77
drag, startPoint x: 507, startPoint y: 232, endPoint x: 495, endPoint y: 222, distance: 16.1
click at [507, 232] on div "Submit Document Are you sure you want to submit this document? This document wi…" at bounding box center [413, 204] width 228 height 77
click at [495, 221] on div "Submit" at bounding box center [496, 224] width 24 height 9
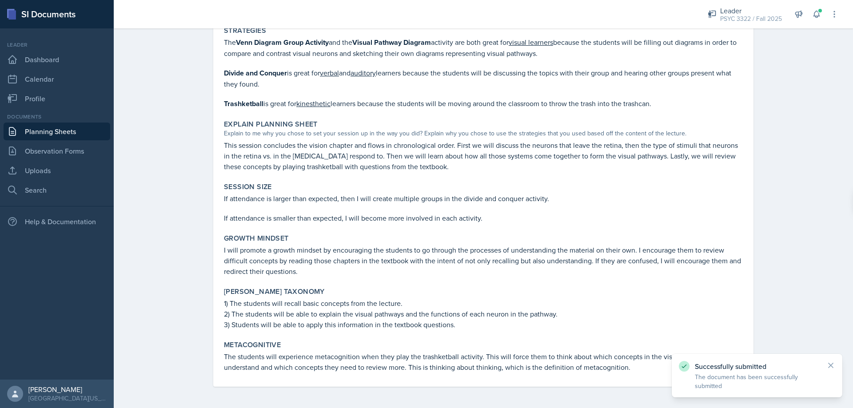
scroll to position [1184, 0]
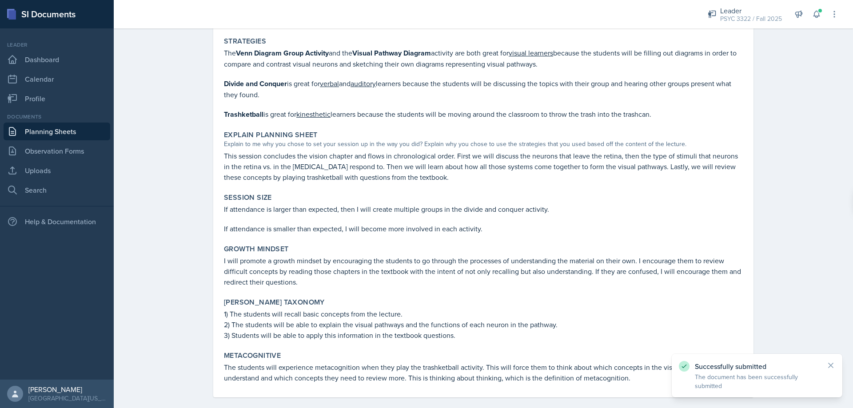
click at [72, 133] on link "Planning Sheets" at bounding box center [57, 132] width 107 height 18
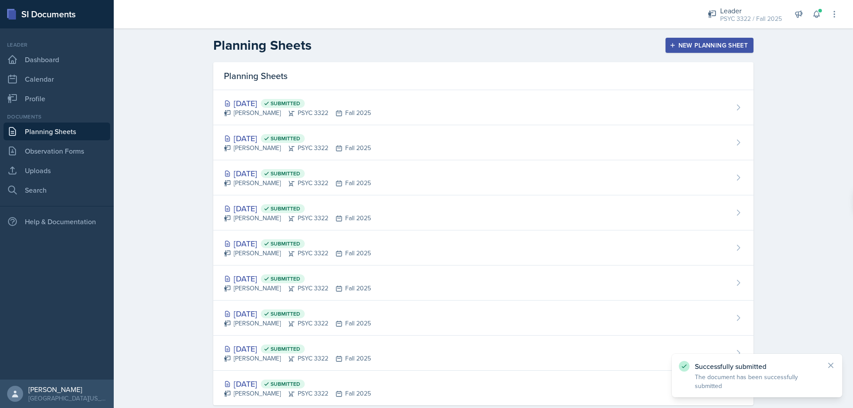
click at [691, 44] on div "New Planning Sheet" at bounding box center [710, 45] width 76 height 7
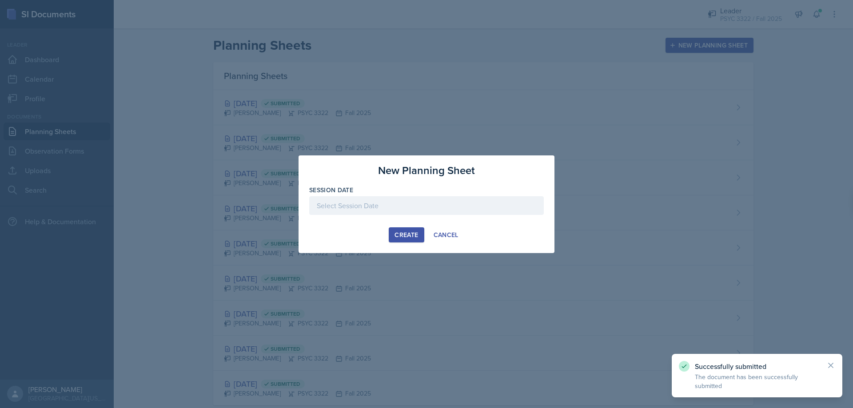
click at [490, 192] on div "Session Date" at bounding box center [426, 190] width 235 height 9
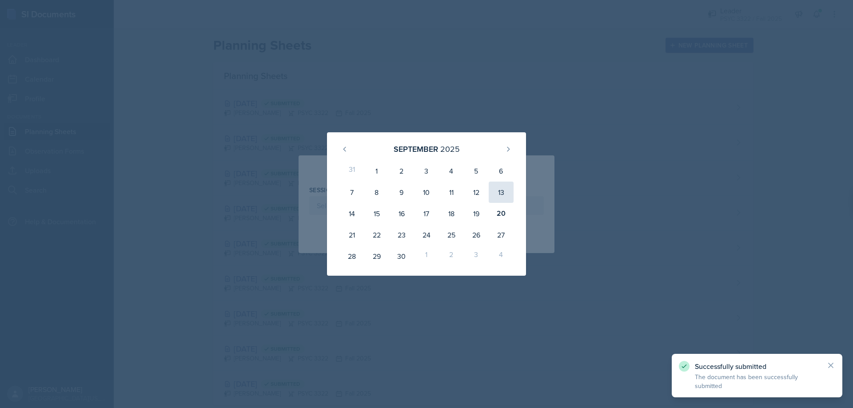
click at [489, 199] on div "13" at bounding box center [501, 192] width 25 height 21
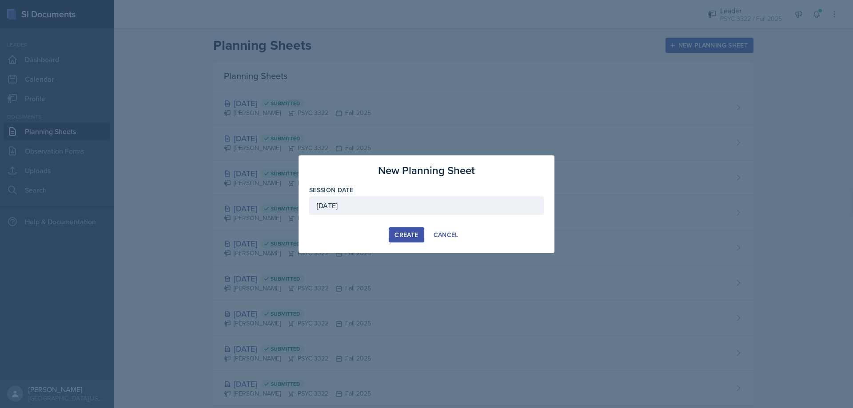
click at [492, 204] on div "September 13th, 2025" at bounding box center [426, 205] width 235 height 19
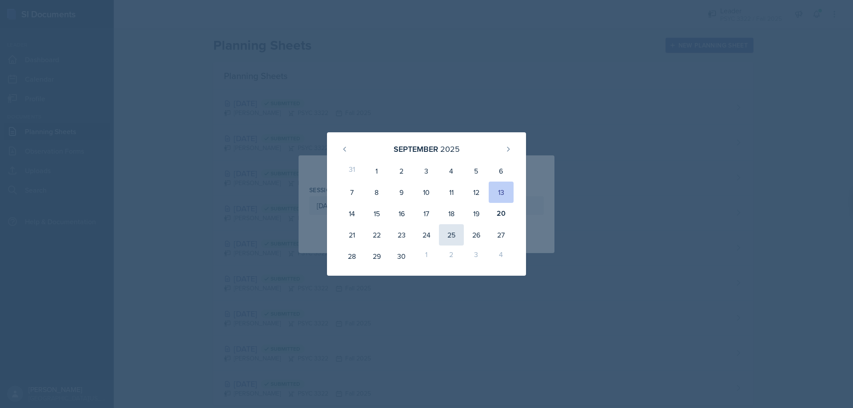
click at [450, 235] on div "25" at bounding box center [451, 234] width 25 height 21
type input "September 25th, 2025"
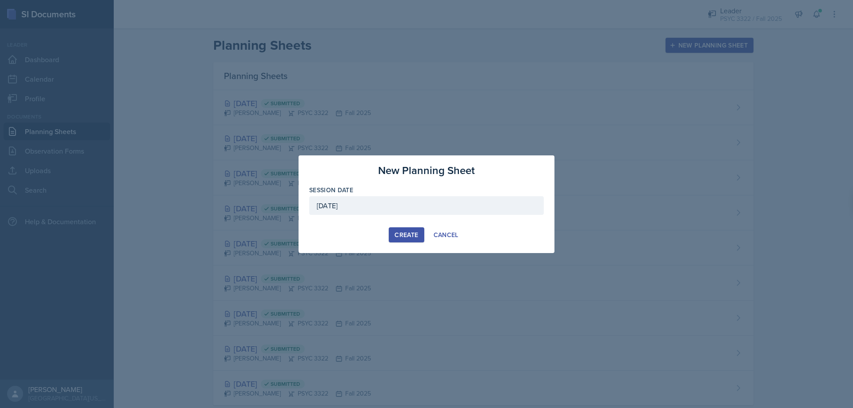
click at [411, 234] on div "Create" at bounding box center [407, 235] width 24 height 7
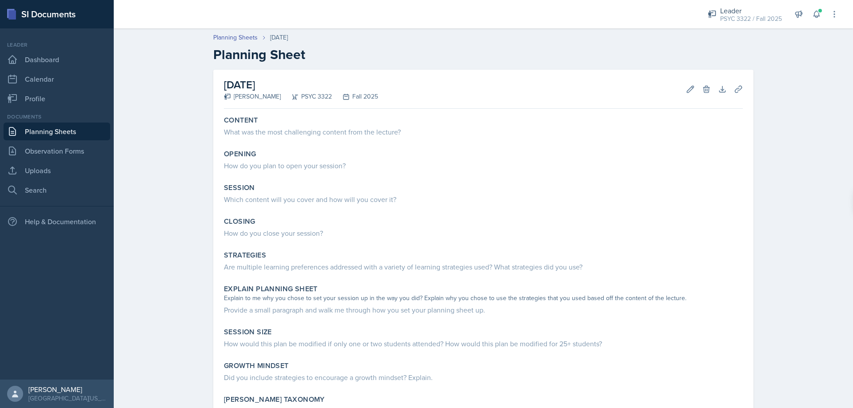
click at [281, 110] on div "September 25th, 2025 Troy Broome PSYC 3322 Fall 2025 Edit Delete Download Uploa…" at bounding box center [483, 281] width 540 height 423
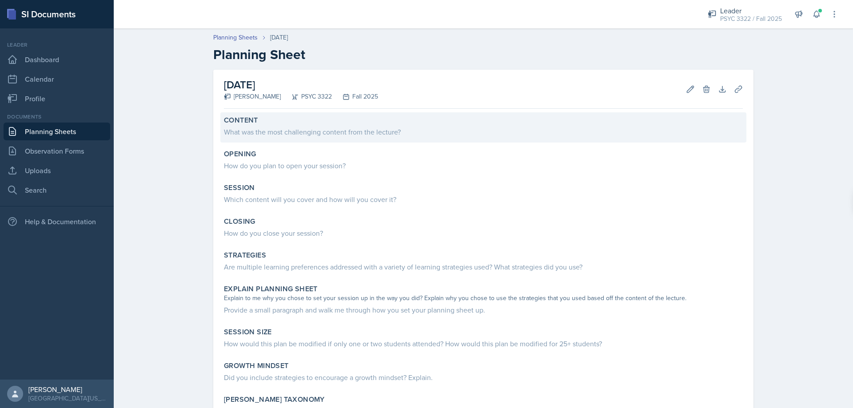
click at [275, 130] on div "What was the most challenging content from the lecture?" at bounding box center [483, 132] width 519 height 11
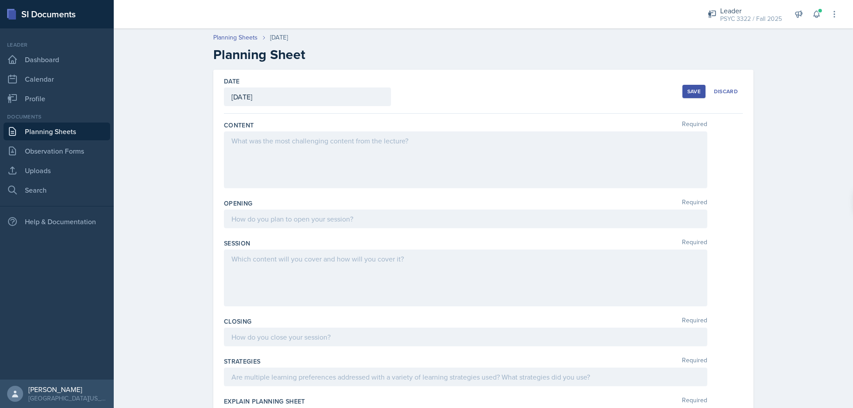
click at [263, 152] on div at bounding box center [466, 160] width 484 height 57
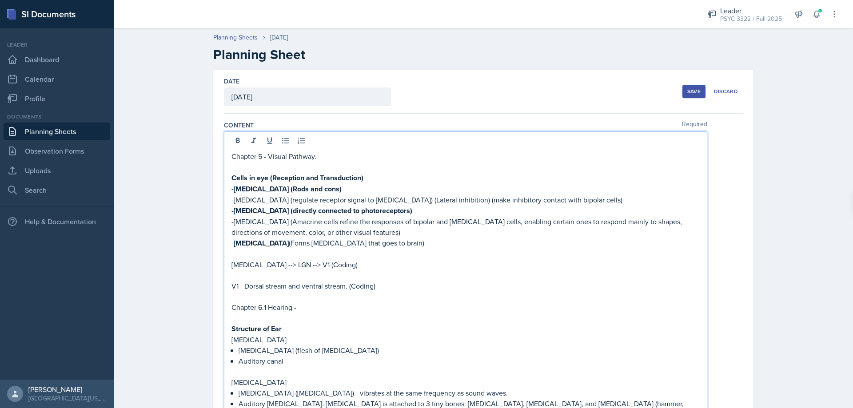
scroll to position [314, 0]
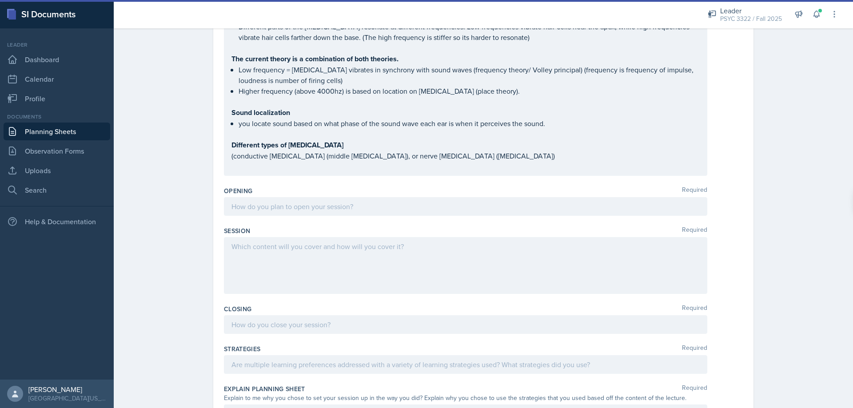
click at [320, 197] on div at bounding box center [466, 206] width 484 height 19
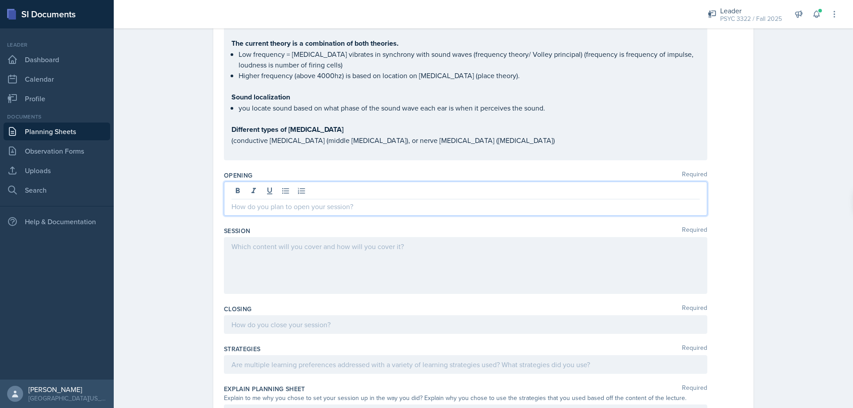
scroll to position [565, 0]
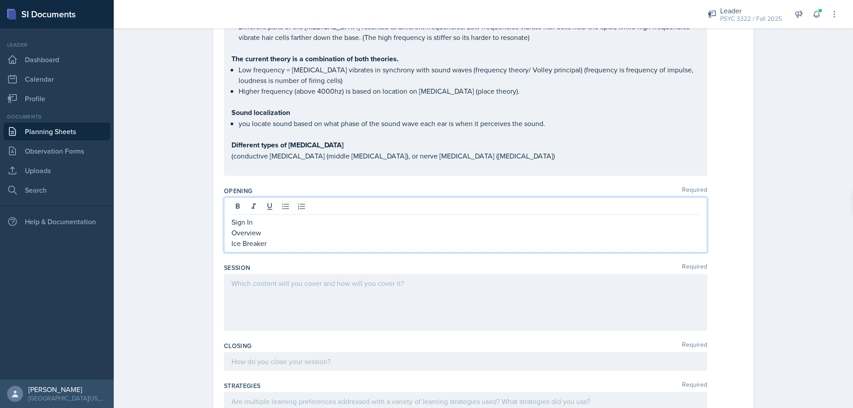
click at [312, 274] on div at bounding box center [466, 302] width 484 height 57
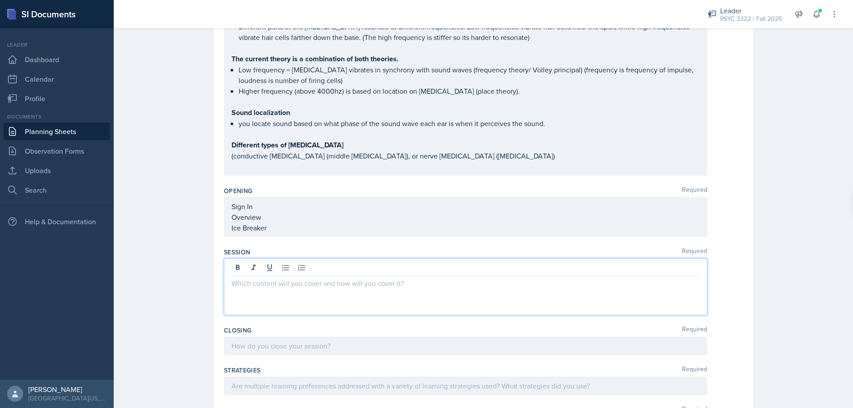
scroll to position [581, 0]
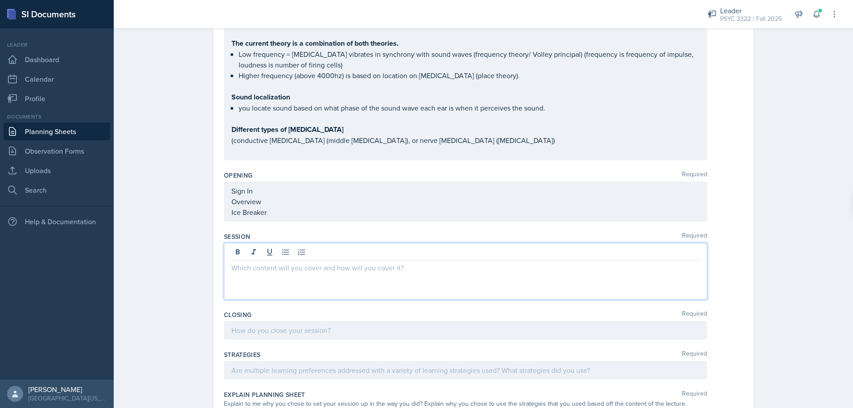
click at [0, 0] on span "Replace with" at bounding box center [0, 0] width 0 height 0
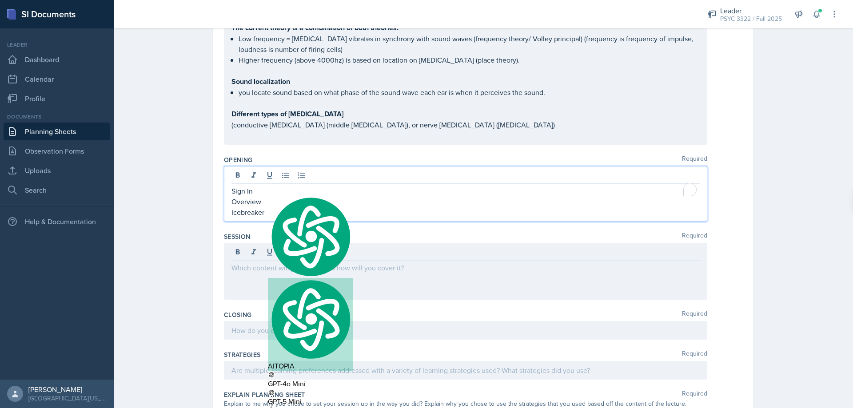
click at [284, 263] on p at bounding box center [466, 268] width 468 height 11
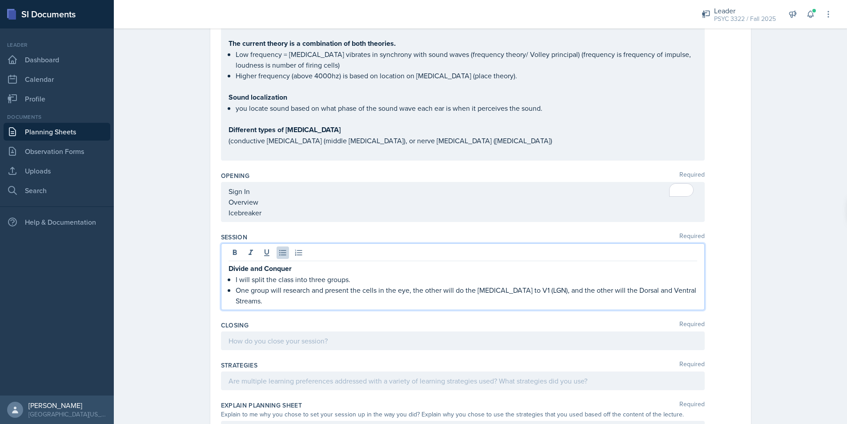
click at [0, 0] on span "Replace with" at bounding box center [0, 0] width 0 height 0
click at [0, 0] on qb-div "Add a word will do" at bounding box center [0, 0] width 0 height 0
click at [0, 0] on span "Correct the capitalization" at bounding box center [0, 0] width 0 height 0
click at [610, 284] on p "One group will research and present the cells in the eye; the other will do the…" at bounding box center [466, 294] width 461 height 21
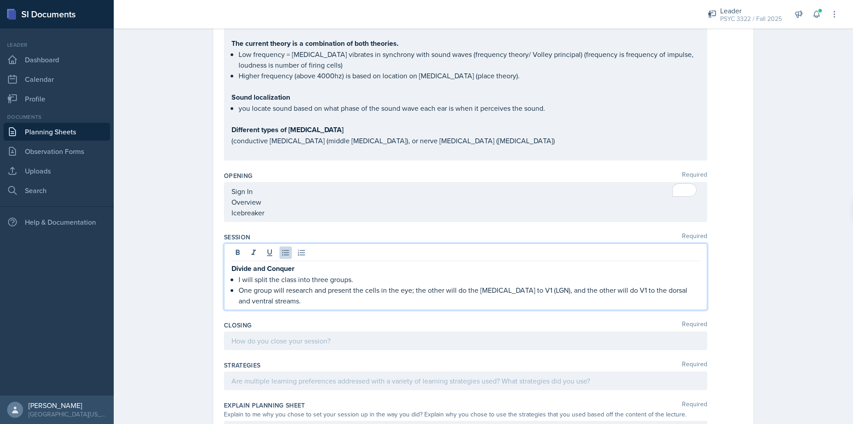
click at [302, 288] on div "Divide and Conquer I will split the class into three groups. One group will res…" at bounding box center [466, 276] width 484 height 67
click at [300, 284] on p "One group will research and present the cells in the eye; the other will do the…" at bounding box center [469, 294] width 461 height 21
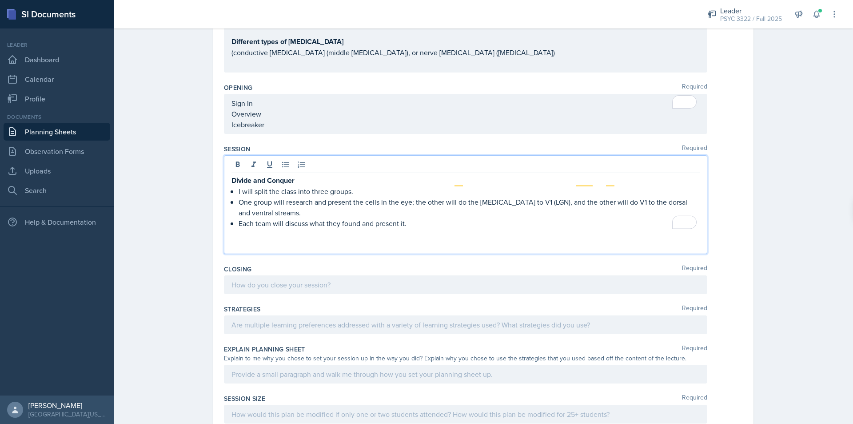
scroll to position [670, 0]
click at [426, 228] on p "To enrich screen reader interactions, please activate Accessibility in Grammarl…" at bounding box center [466, 233] width 468 height 11
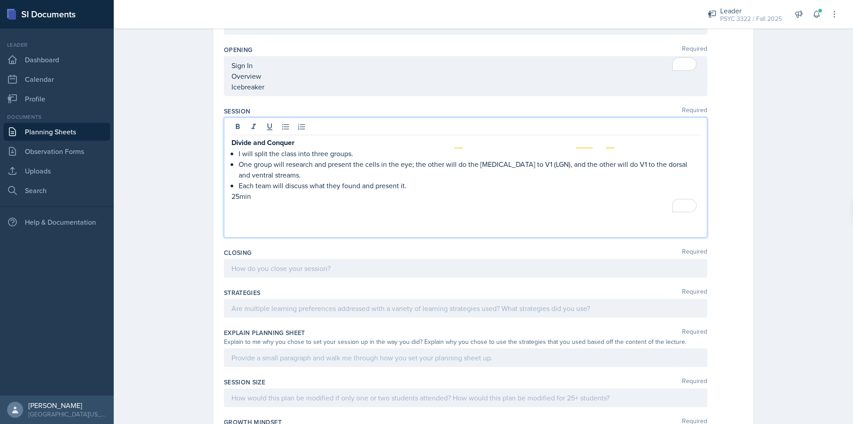
scroll to position [714, 0]
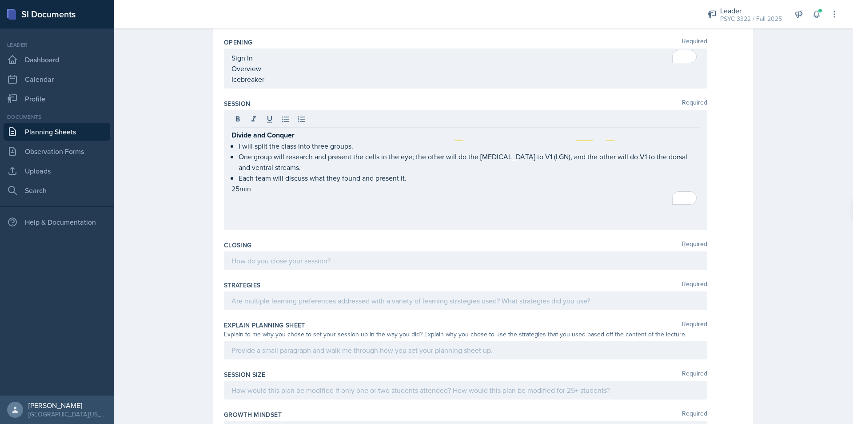
click at [276, 207] on div "Divide and Conquer I will split the class into three groups. One group will res…" at bounding box center [466, 170] width 484 height 120
click at [226, 116] on div "Divide and Conquer I will split the class into three groups. One group will res…" at bounding box center [466, 170] width 484 height 120
click at [230, 113] on div "Divide and Conquer I will split the class into three groups. One group will res…" at bounding box center [466, 170] width 484 height 120
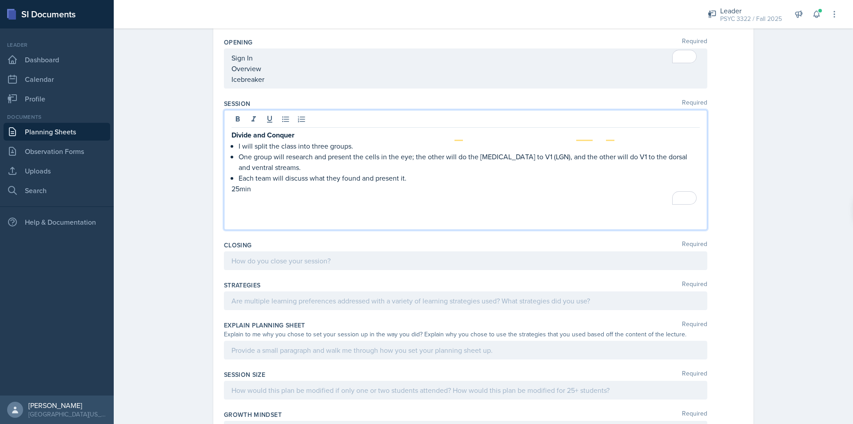
click at [232, 130] on strong "Divide and Conquer" at bounding box center [263, 135] width 63 height 10
click at [247, 204] on p "To enrich screen reader interactions, please activate Accessibility in Grammarl…" at bounding box center [466, 209] width 468 height 11
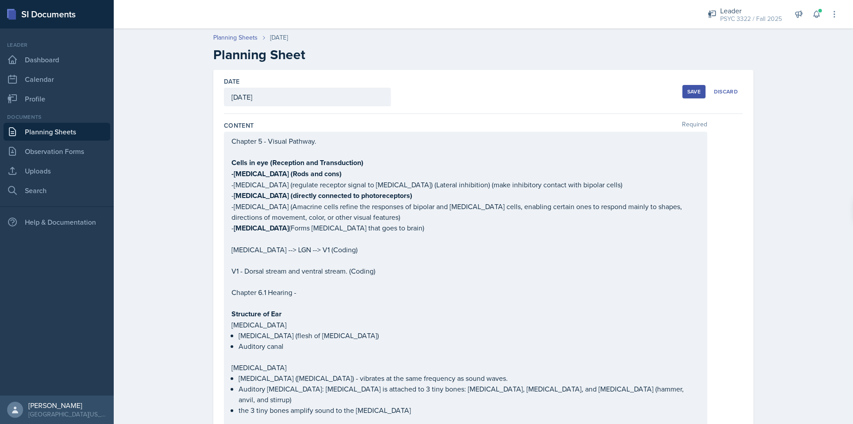
scroll to position [714, 0]
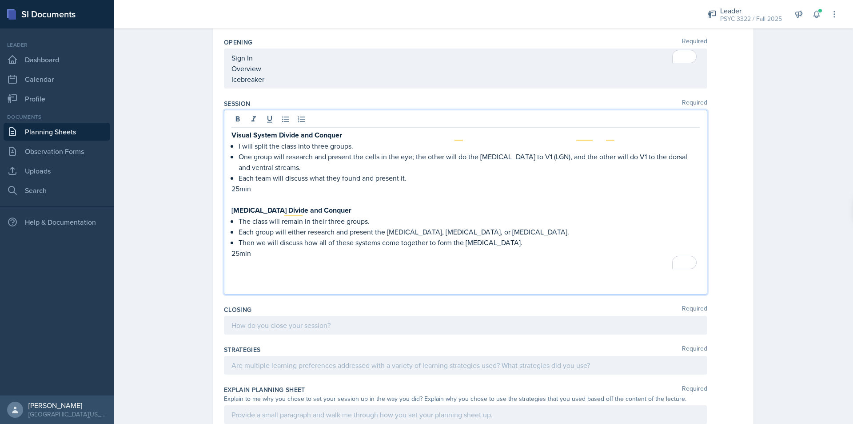
click at [0, 0] on qb-div "Replace with together" at bounding box center [0, 0] width 0 height 0
click at [329, 269] on p "To enrich screen reader interactions, please activate Accessibility in Grammarl…" at bounding box center [466, 274] width 468 height 11
click at [431, 237] on p "Then we will discuss how all of these systems come togetherer to form the [MEDI…" at bounding box center [469, 242] width 461 height 11
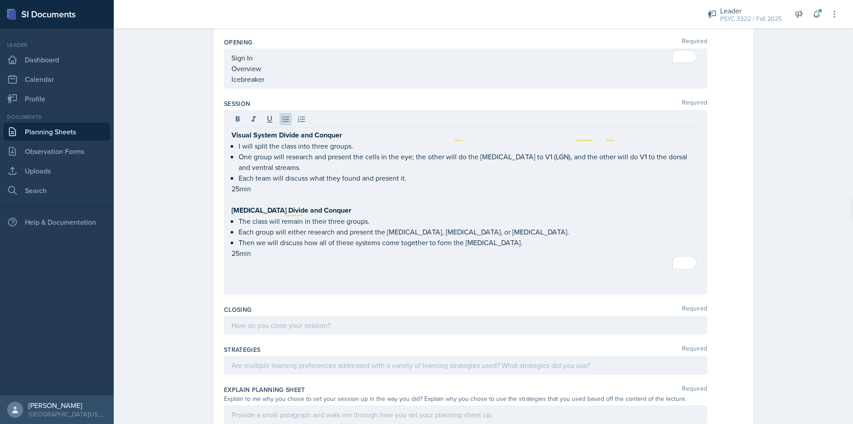
click at [258, 272] on div "Visual System Divide and Conquer I will split the class into three groups. One …" at bounding box center [466, 202] width 484 height 184
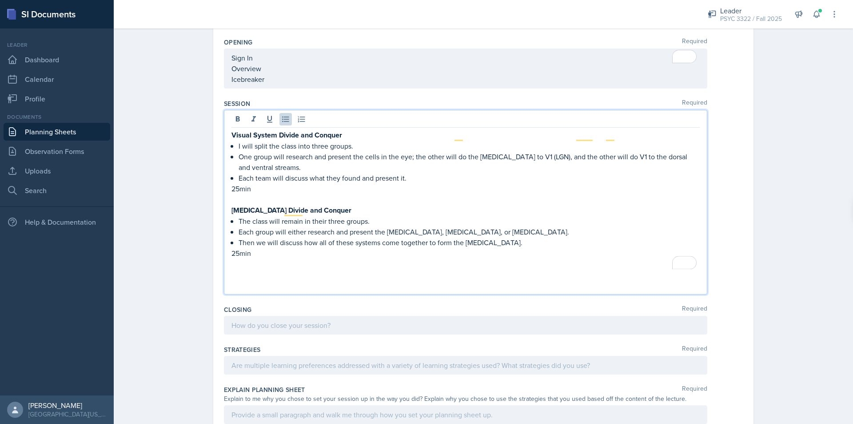
click at [258, 272] on div "Visual System Divide and Conquer I will split the class into three groups. One …" at bounding box center [466, 202] width 484 height 184
click at [260, 280] on p "To enrich screen reader interactions, please activate Accessibility in Grammarl…" at bounding box center [466, 285] width 468 height 11
click at [260, 269] on p "To enrich screen reader interactions, please activate Accessibility in Grammarl…" at bounding box center [466, 274] width 468 height 11
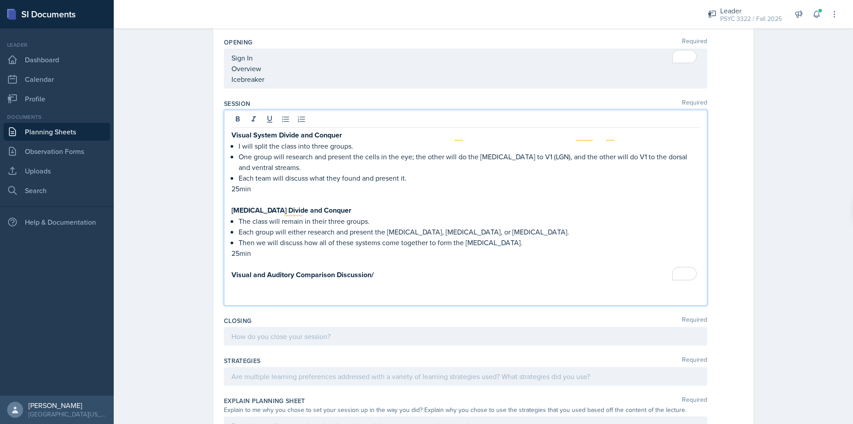
click at [388, 280] on p "To enrich screen reader interactions, please activate Accessibility in Grammarl…" at bounding box center [466, 285] width 468 height 11
click at [396, 269] on p "Visual and Auditory Comparison Discussion/" at bounding box center [466, 274] width 468 height 11
click at [395, 280] on p "To enrich screen reader interactions, please activate Accessibility in Grammarl…" at bounding box center [466, 285] width 468 height 11
click at [367, 291] on p "To enrich screen reader interactions, please activate Accessibility in Grammarl…" at bounding box center [466, 296] width 468 height 11
click at [371, 280] on p "We will discuss the similarities between" at bounding box center [469, 285] width 461 height 11
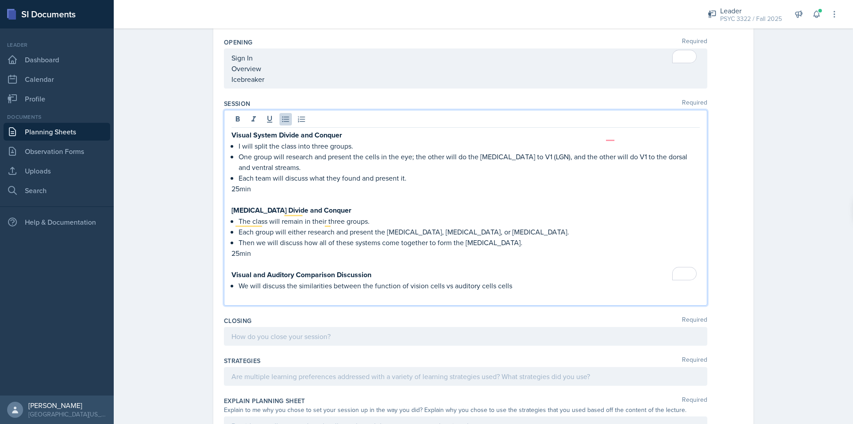
drag, startPoint x: 516, startPoint y: 265, endPoint x: 526, endPoint y: 266, distance: 9.9
click at [526, 280] on p "We will discuss the similarities between the function of vision cells vs audito…" at bounding box center [469, 285] width 461 height 11
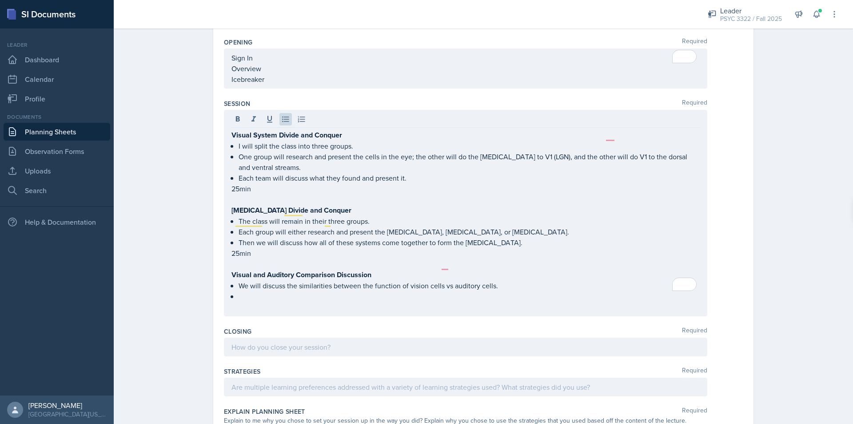
click at [278, 291] on p "To enrich screen reader interactions, please activate Accessibility in Grammarl…" at bounding box center [469, 296] width 461 height 11
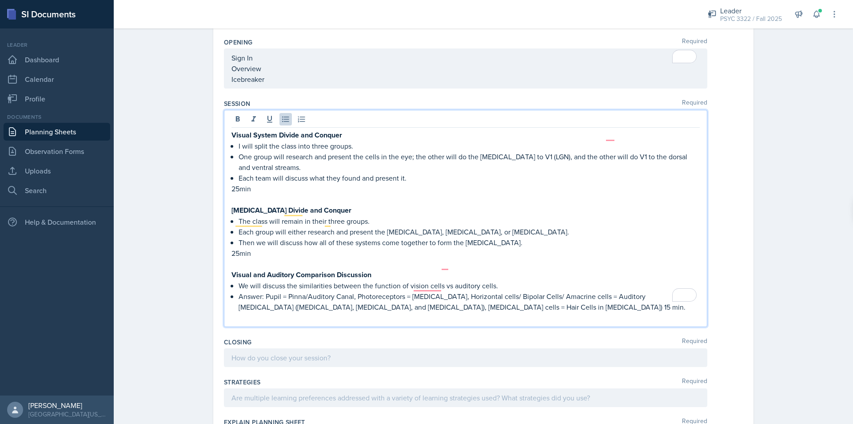
click at [486, 237] on p "Then we will discuss how all of these systems come together to form the auditor…" at bounding box center [469, 242] width 461 height 11
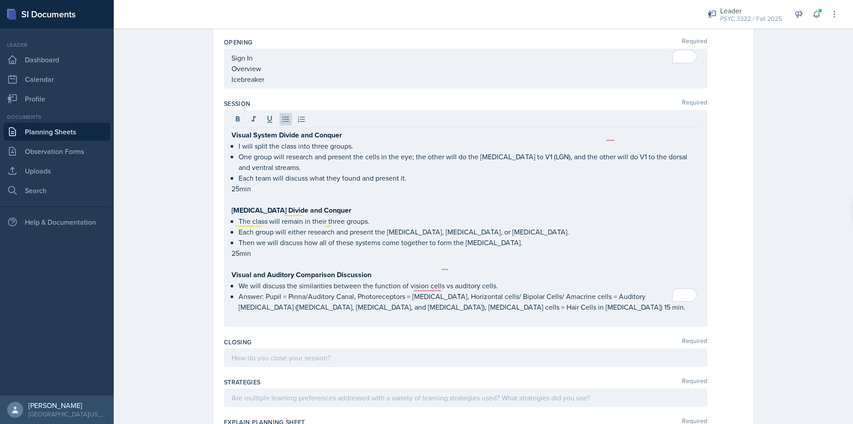
click at [502, 312] on p "To enrich screen reader interactions, please activate Accessibility in Grammarl…" at bounding box center [466, 317] width 468 height 11
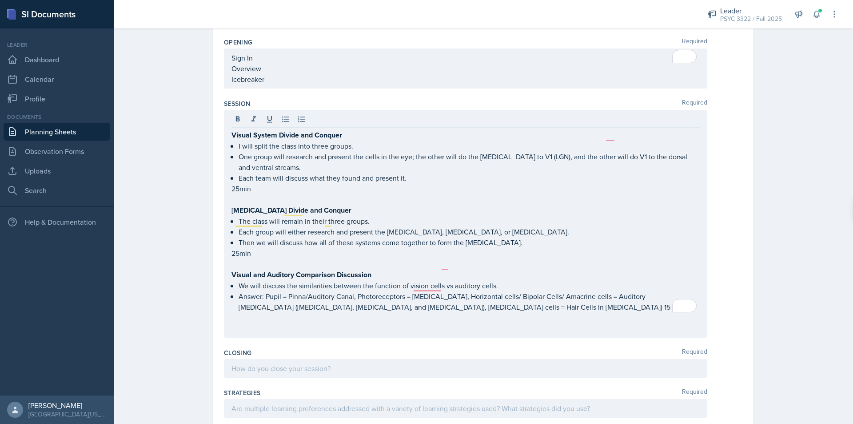
click at [245, 323] on p "To enrich screen reader interactions, please activate Accessibility in Grammarl…" at bounding box center [466, 328] width 468 height 11
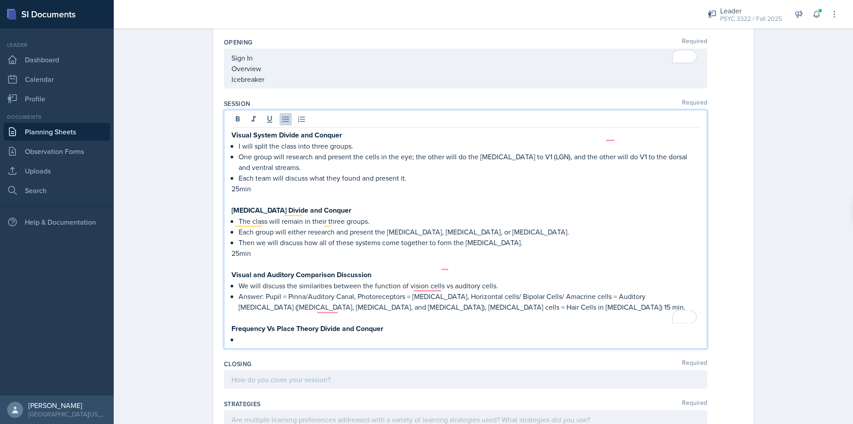
click at [0, 0] on div "Theory :" at bounding box center [0, 0] width 0 height 0
click at [307, 334] on p "To enrich screen reader interactions, please activate Accessibility in Grammarl…" at bounding box center [469, 339] width 461 height 11
click at [322, 334] on p "To enrich screen reader interactions, please activate Accessibility in Grammarl…" at bounding box center [469, 339] width 461 height 11
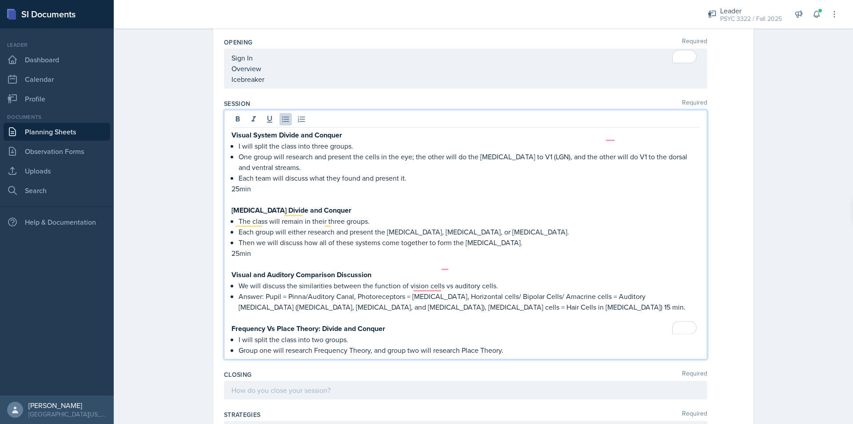
click at [0, 0] on qb-div "Add a word Theory, and" at bounding box center [0, 0] width 0 height 0
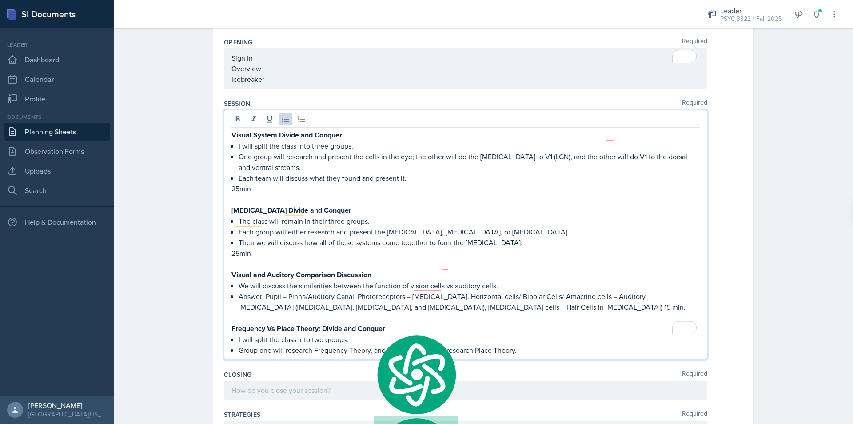
click at [514, 344] on p "Group one will research Frequency Theory, and and group two will research Place…" at bounding box center [469, 349] width 461 height 11
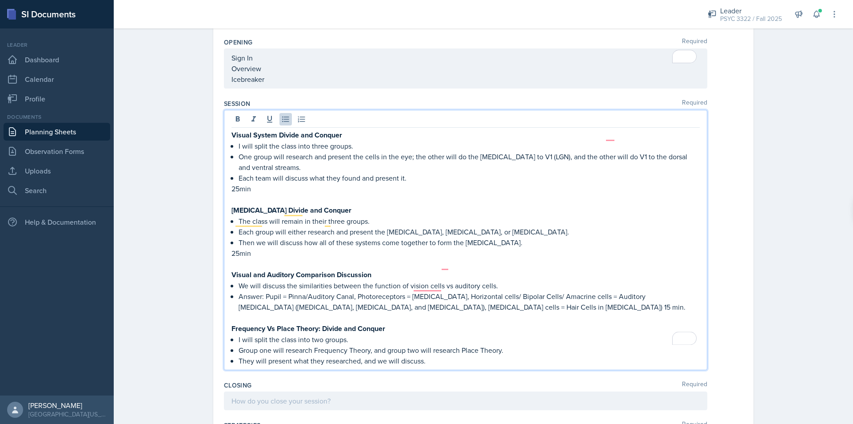
click at [383, 391] on div at bounding box center [466, 400] width 484 height 19
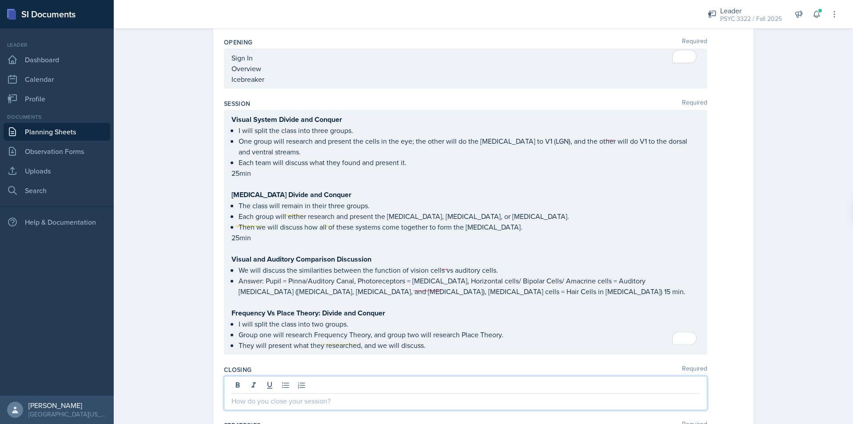
scroll to position [730, 0]
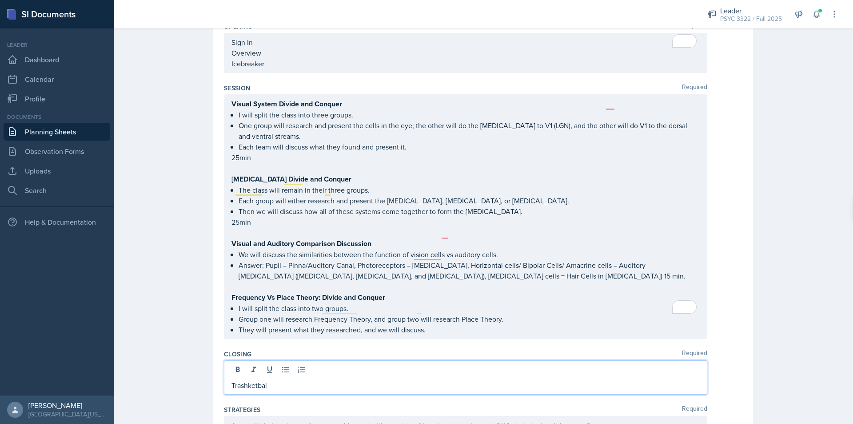
click at [0, 0] on qb-div "Correct the capitalization frequency theory," at bounding box center [0, 0] width 0 height 0
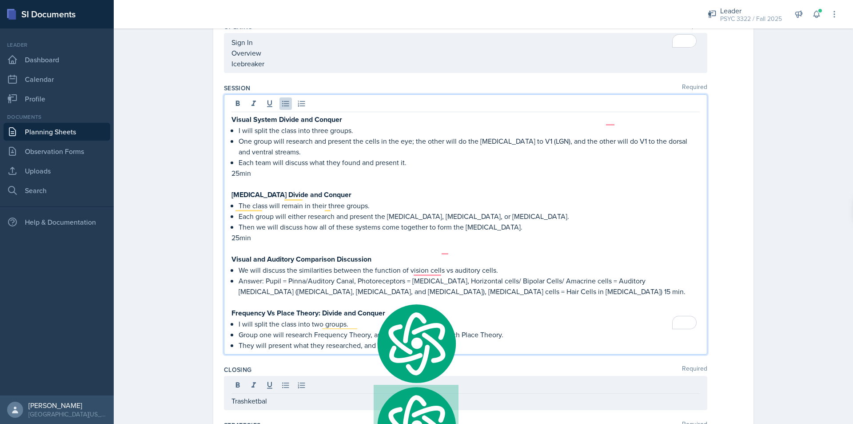
scroll to position [745, 0]
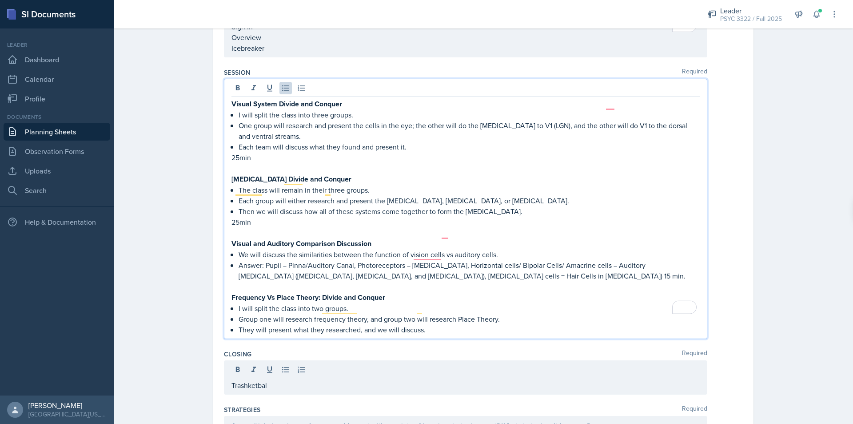
click at [0, 0] on qb-div "Correct the capitalization place theory." at bounding box center [0, 0] width 0 height 0
click at [0, 0] on span "Add" at bounding box center [0, 0] width 0 height 0
click at [0, 0] on div "and" at bounding box center [0, 0] width 0 height 0
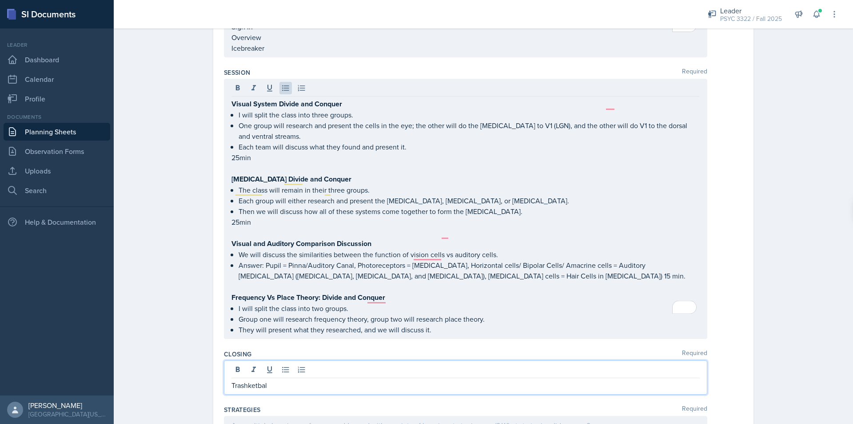
click at [376, 380] on p "Trashketbal" at bounding box center [466, 385] width 468 height 11
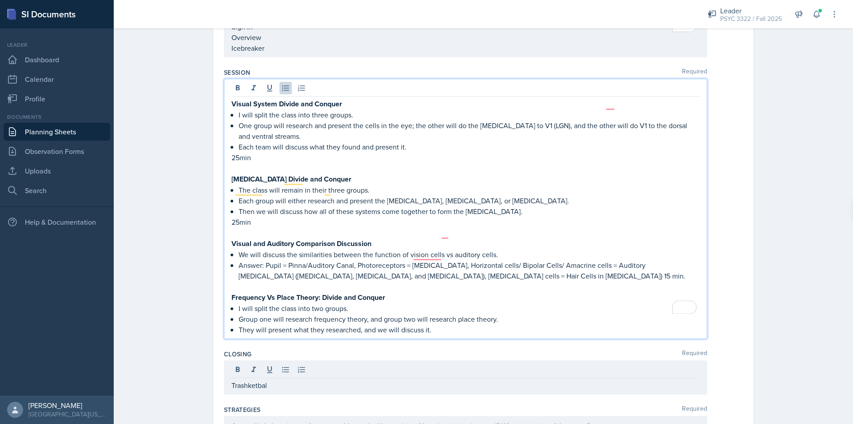
click at [353, 372] on div "Trashketbal" at bounding box center [466, 377] width 484 height 34
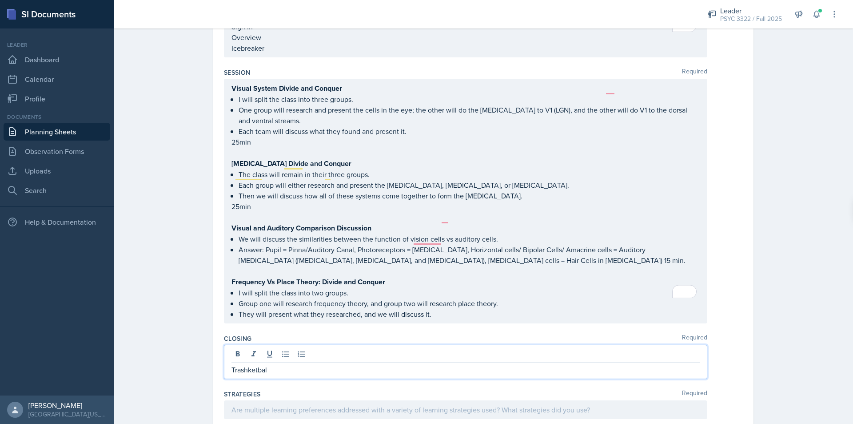
click at [0, 0] on qb-div "Correct the spelling error Trashketball" at bounding box center [0, 0] width 0 height 0
click at [288, 364] on p "Trashketball" at bounding box center [466, 369] width 468 height 11
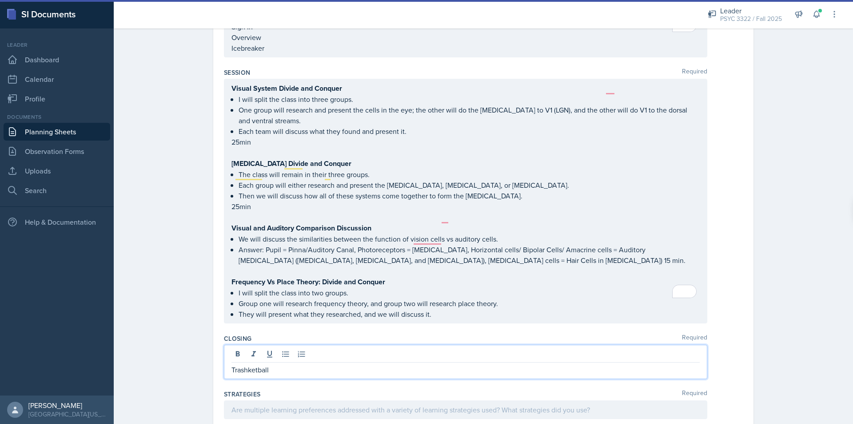
click at [447, 298] on p "Group one will research frequency theory, and group two will research place the…" at bounding box center [469, 303] width 461 height 11
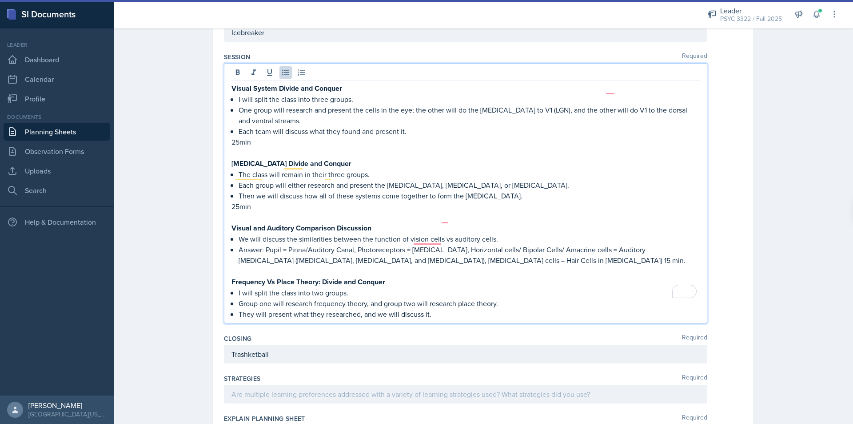
click at [451, 308] on p "They will present what they researched, and we will discuss it." at bounding box center [469, 313] width 461 height 11
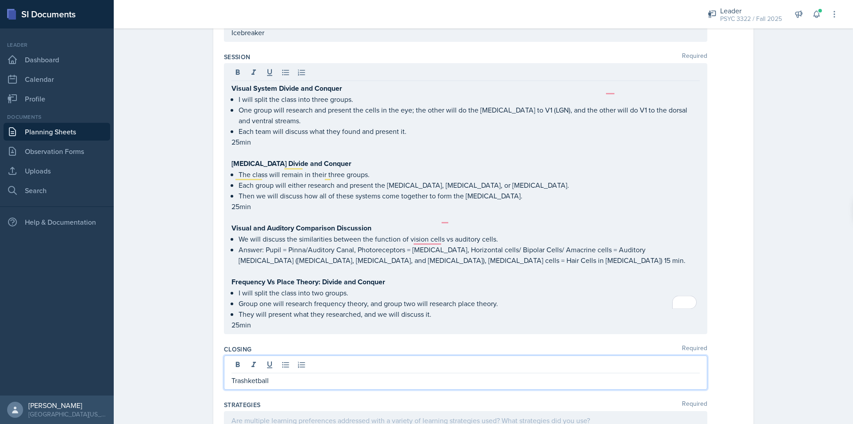
click at [299, 355] on div "Trashketball" at bounding box center [466, 372] width 484 height 34
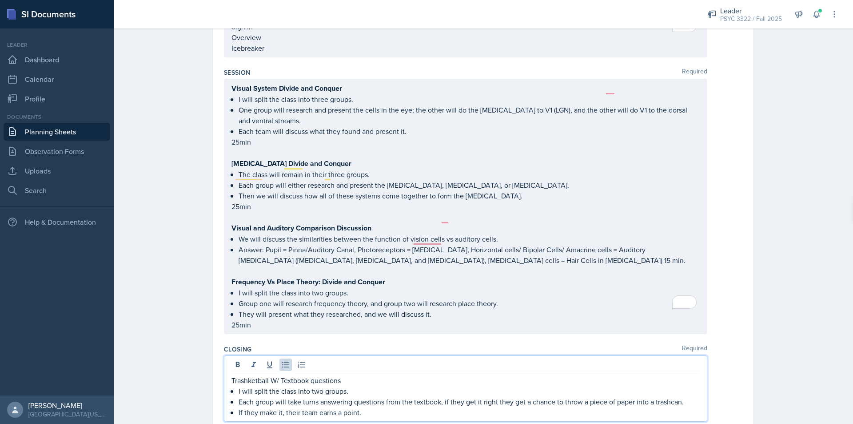
click at [0, 0] on span "textbook;" at bounding box center [0, 0] width 0 height 0
click at [0, 0] on div "right ," at bounding box center [0, 0] width 0 height 0
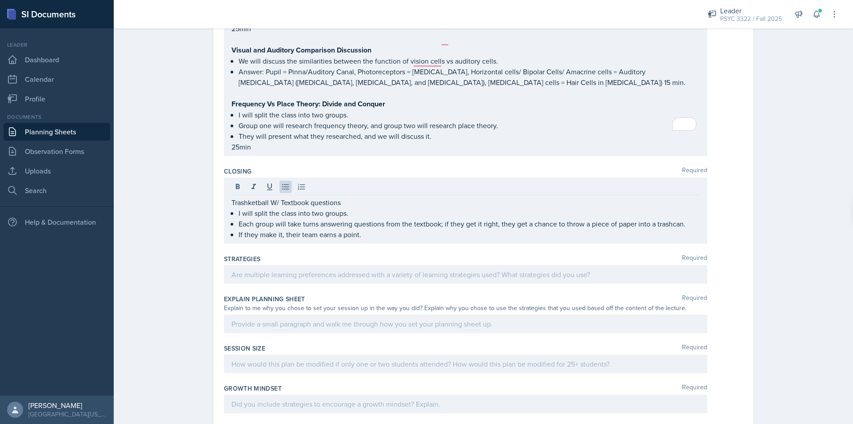
click at [291, 265] on div at bounding box center [466, 274] width 484 height 19
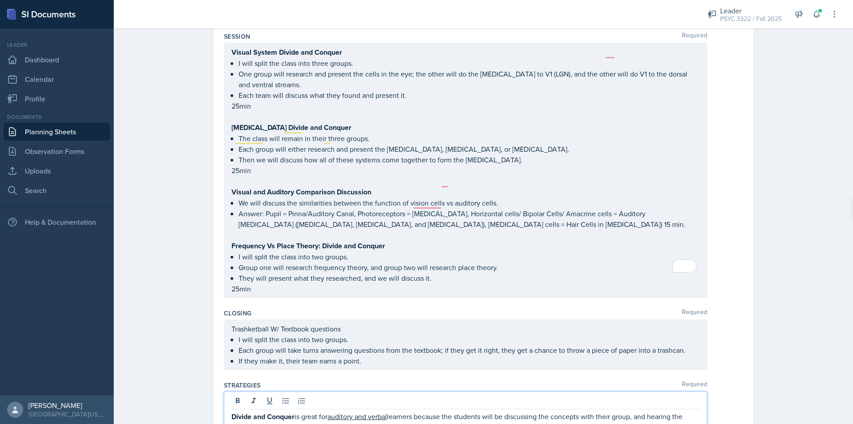
scroll to position [792, 0]
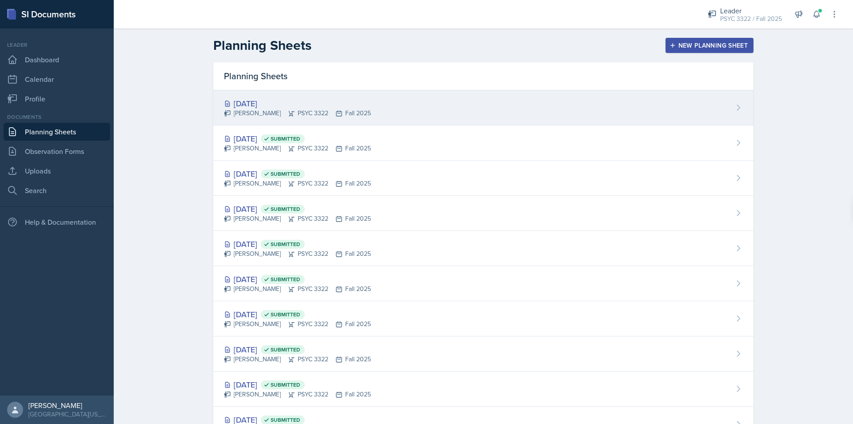
click at [280, 110] on div "Troy Broome PSYC 3322 Fall 2025" at bounding box center [297, 112] width 147 height 9
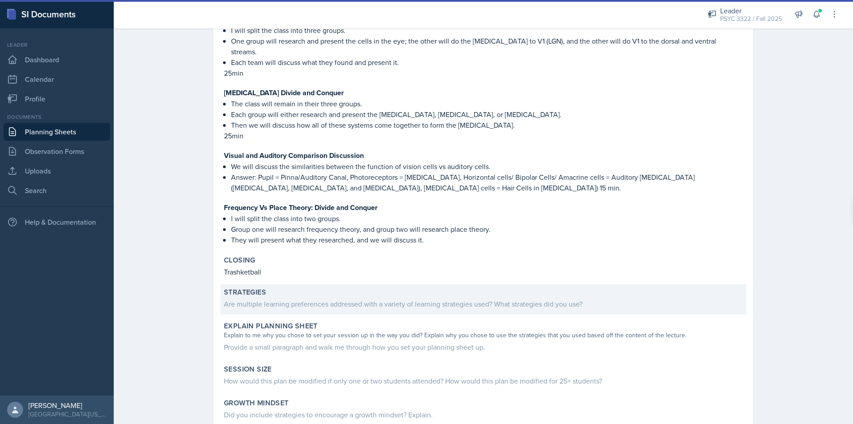
click at [353, 298] on div "Are multiple learning preferences addressed with a variety of learning strategi…" at bounding box center [483, 303] width 519 height 11
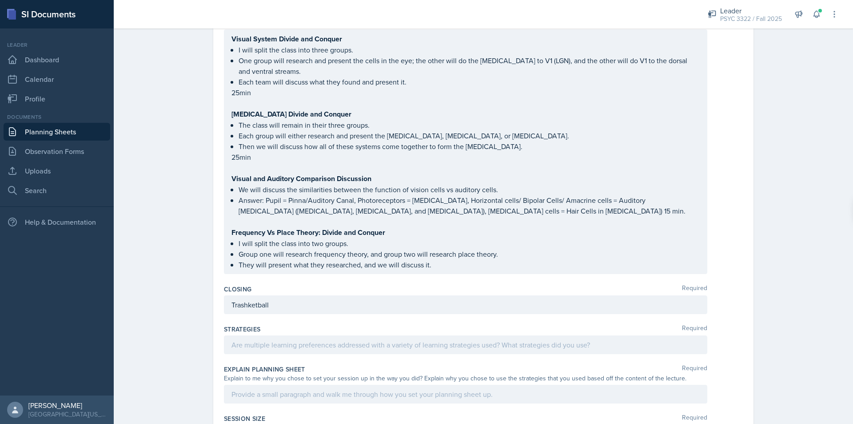
click at [324, 339] on p at bounding box center [466, 344] width 468 height 11
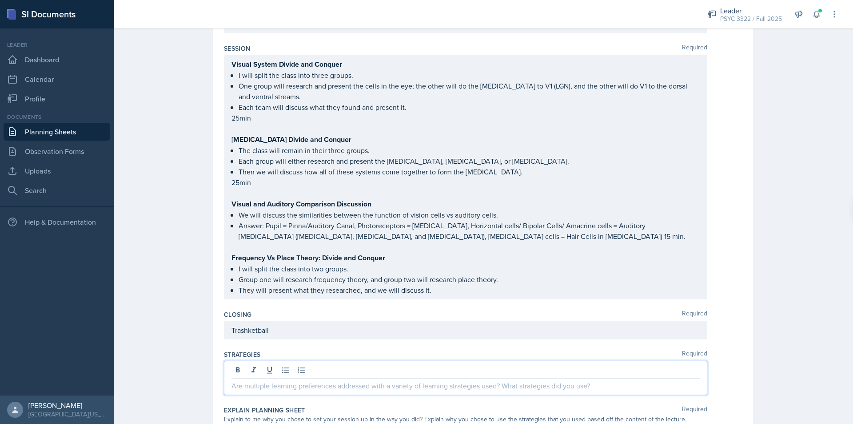
scroll to position [766, 0]
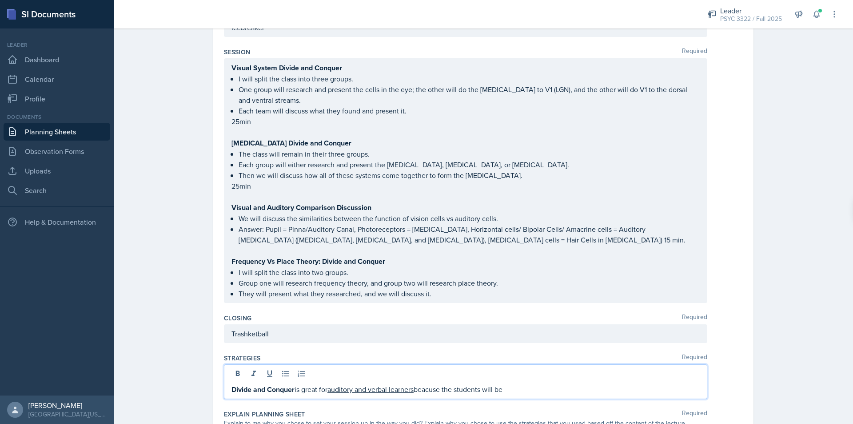
click at [0, 0] on qb-div "Correct the spelling error because" at bounding box center [0, 0] width 0 height 0
click at [522, 364] on div "Divide and Conquer is great for auditory and verbal learners beacuse the studen…" at bounding box center [466, 381] width 484 height 35
click at [531, 384] on p "Divide and Conquer is great for auditory and verbal learners because the studen…" at bounding box center [466, 389] width 468 height 11
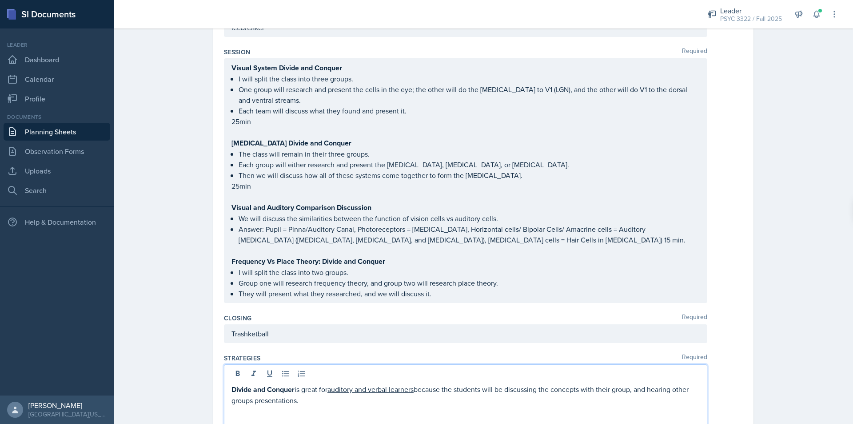
click at [0, 0] on qb-div "Add Punctuation groups '" at bounding box center [0, 0] width 0 height 0
click at [277, 416] on p at bounding box center [466, 421] width 468 height 11
click at [0, 0] on qb-div "Remove the comma group , and" at bounding box center [0, 0] width 0 height 0
click at [397, 416] on p "Comparison Discussion is a great way" at bounding box center [466, 421] width 468 height 11
drag, startPoint x: 388, startPoint y: 400, endPoint x: 312, endPoint y: 396, distance: 76.6
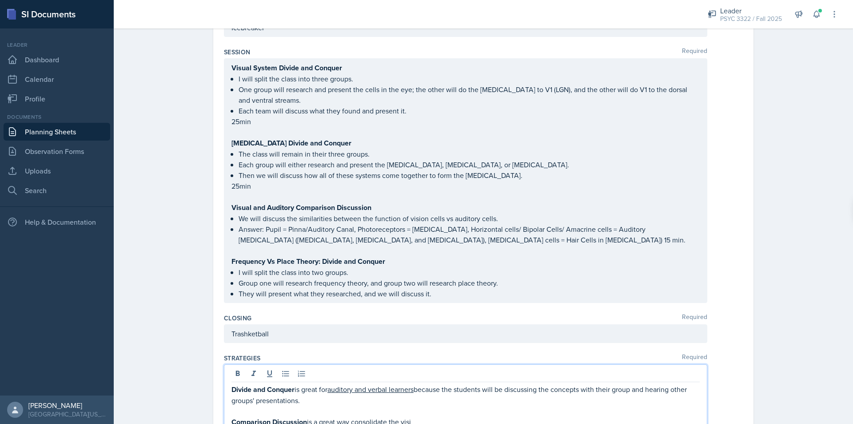
click at [310, 416] on p "Comparison Discussion is a great way consolidate the visi" at bounding box center [466, 421] width 468 height 11
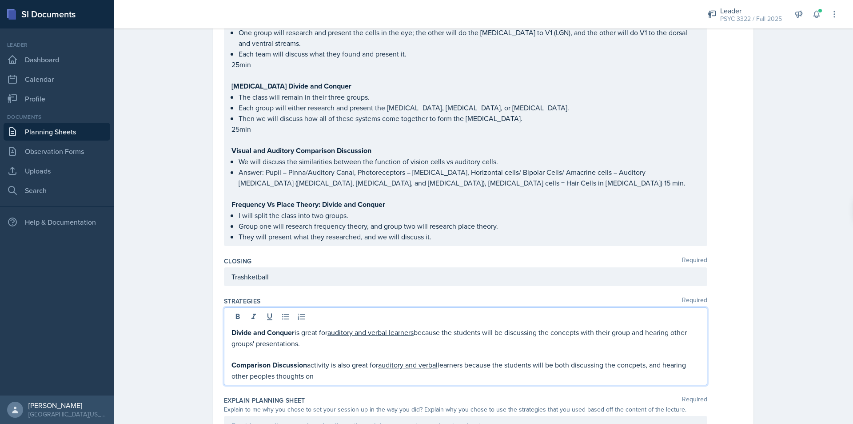
scroll to position [855, 0]
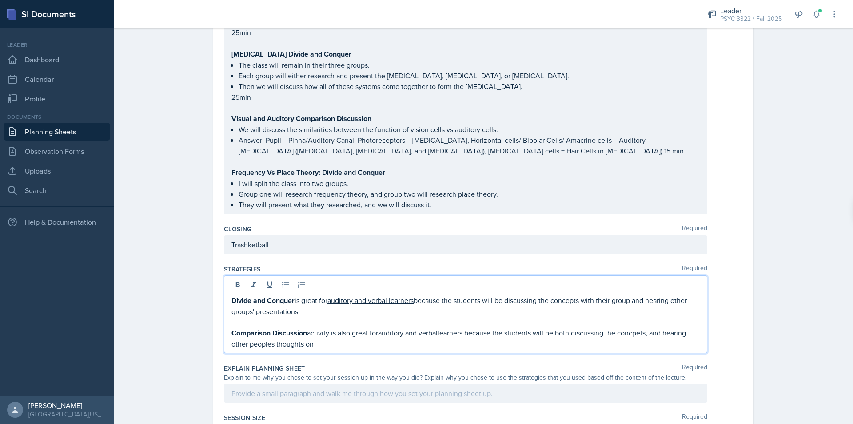
click at [0, 0] on span "Replace with" at bounding box center [0, 0] width 0 height 0
click at [337, 327] on p "Comparison Discussion activity is also great for auditory and verbal learners b…" at bounding box center [466, 338] width 468 height 22
drag, startPoint x: 336, startPoint y: 326, endPoint x: 275, endPoint y: 325, distance: 60.5
click at [275, 327] on p "Comparison Discussion activity is also great for auditory and verbal learners b…" at bounding box center [466, 338] width 468 height 22
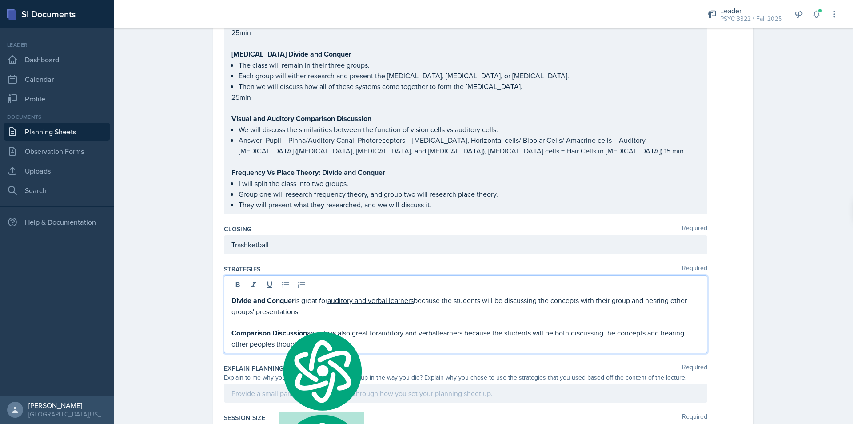
click at [338, 327] on p "Comparison Discussion activity is also great for auditory and verbal learners b…" at bounding box center [466, 338] width 468 height 22
click at [339, 327] on p "Comparison Discussion activity is also great for auditory and verbal learners b…" at bounding box center [466, 338] width 468 height 22
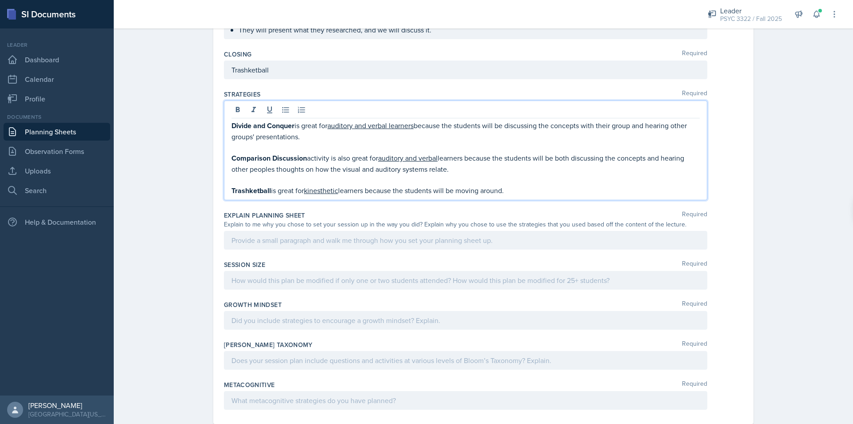
click at [344, 235] on p at bounding box center [466, 240] width 468 height 11
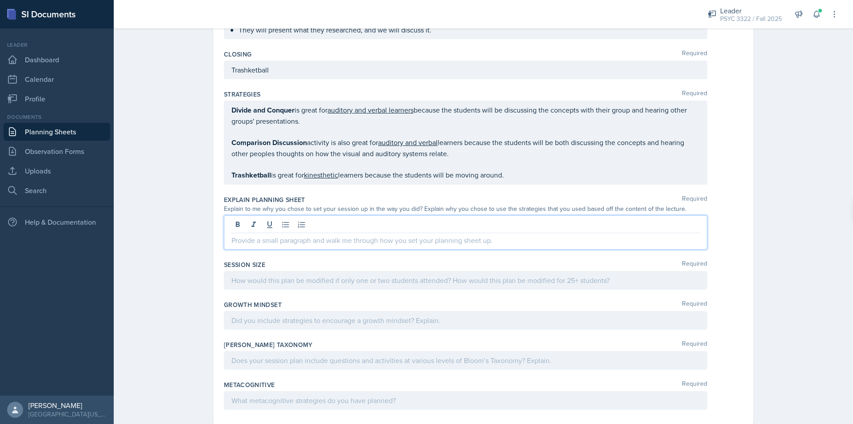
click at [0, 0] on qb-div "Fix the apostrophe people's" at bounding box center [0, 0] width 0 height 0
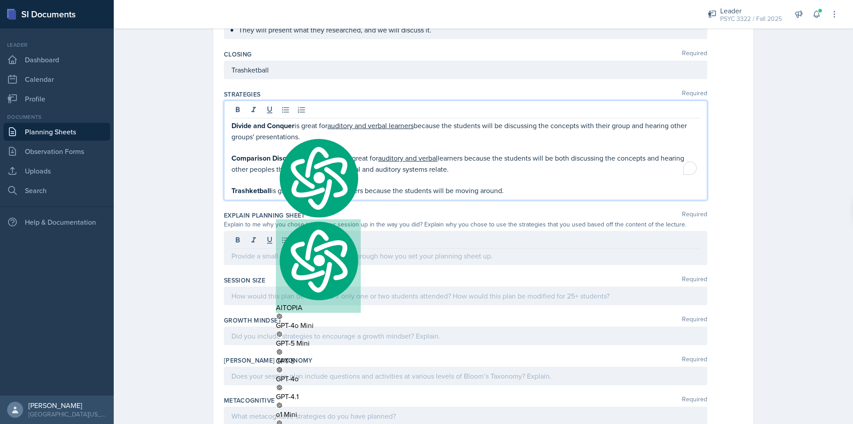
scroll to position [1045, 0]
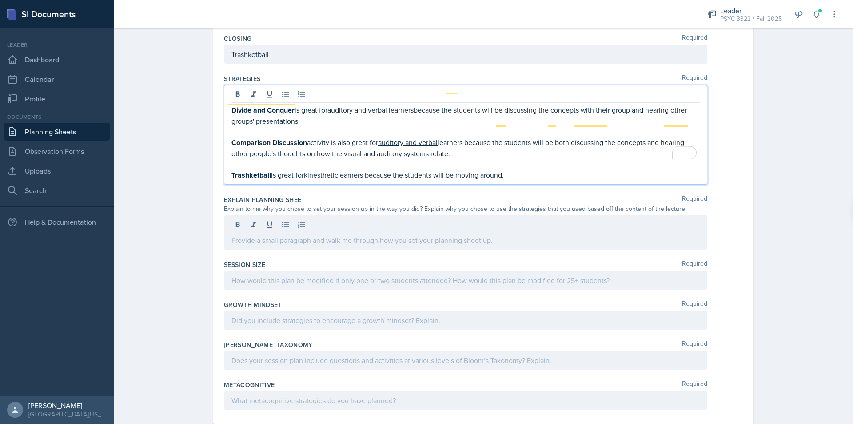
click at [316, 235] on p at bounding box center [466, 240] width 468 height 11
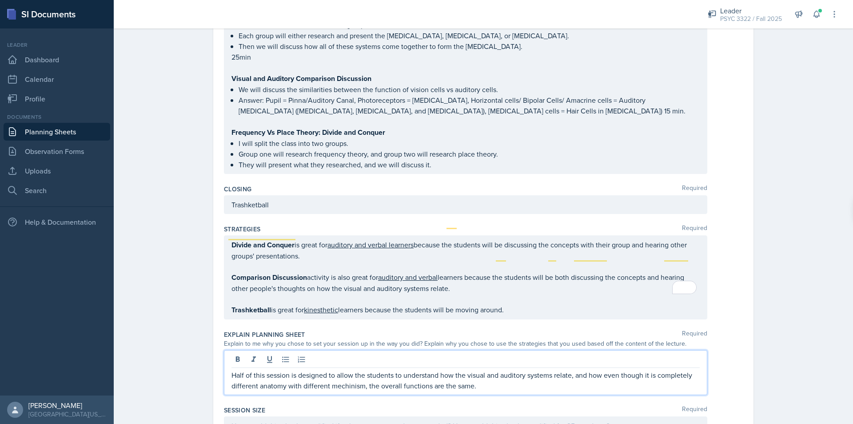
scroll to position [896, 0]
click at [0, 0] on qb-div "Replace with and how," at bounding box center [0, 0] width 0 height 0
click at [0, 0] on span "Replace with" at bounding box center [0, 0] width 0 height 0
click at [0, 0] on span "Maintain the agreement" at bounding box center [0, 0] width 0 height 0
click at [0, 0] on qb-div "Correct the spelling error mechanisms," at bounding box center [0, 0] width 0 height 0
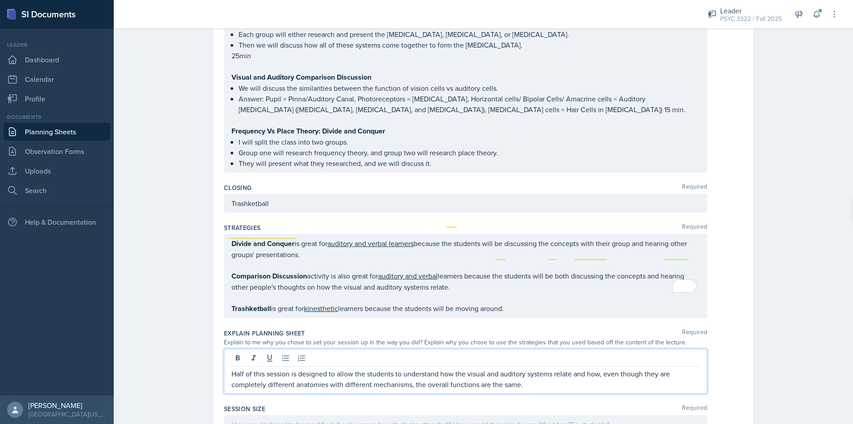
click at [538, 368] on p "Half of this session is designed to allow the students to understand how the vi…" at bounding box center [466, 378] width 468 height 21
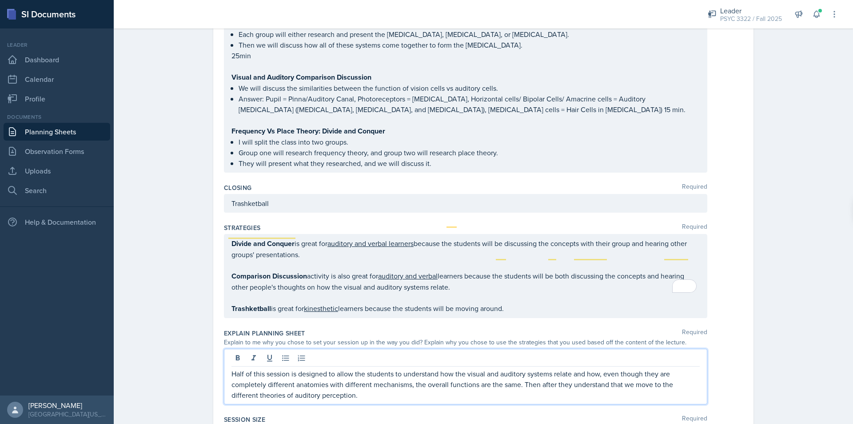
click at [0, 0] on qb-div "Add Punctuation that ," at bounding box center [0, 0] width 0 height 0
click at [383, 373] on p "Half of this session is designed to allow the students to understand how the vi…" at bounding box center [466, 384] width 468 height 32
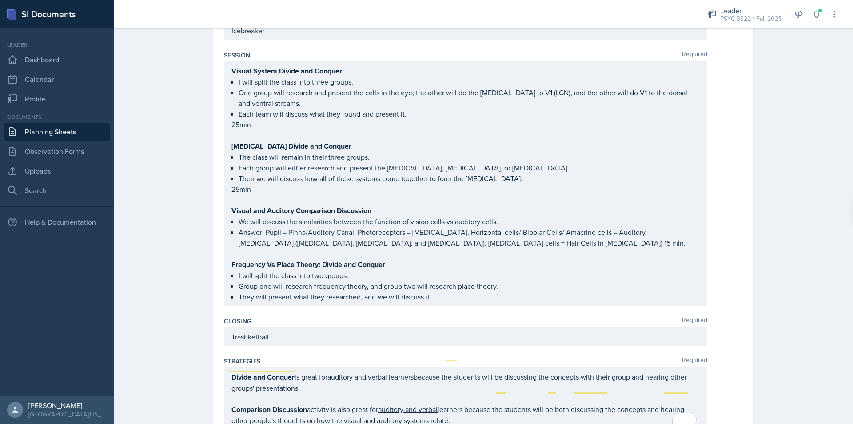
click at [300, 327] on div "Trashketball" at bounding box center [466, 336] width 484 height 19
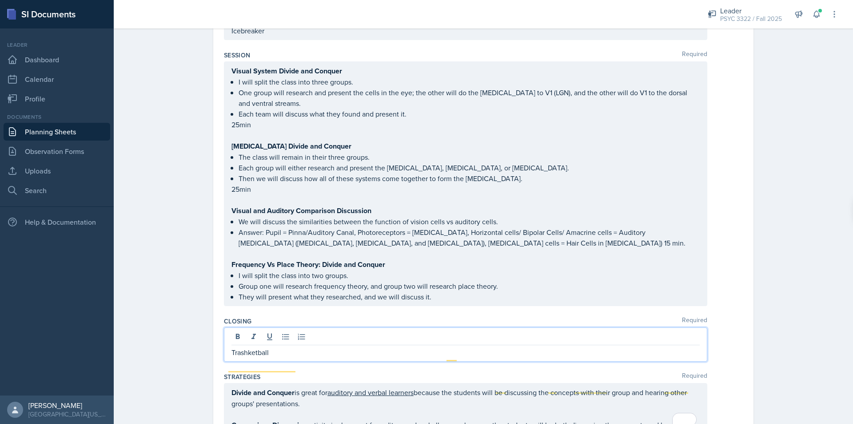
scroll to position [778, 0]
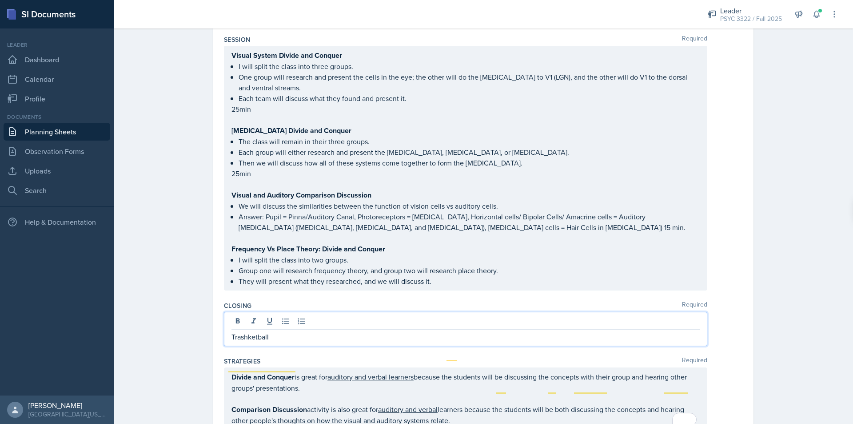
click at [305, 331] on p "Trashketball" at bounding box center [466, 336] width 468 height 11
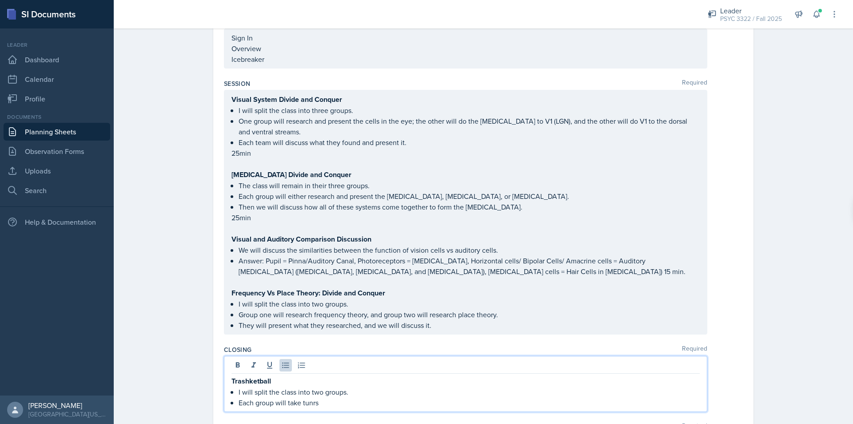
scroll to position [734, 0]
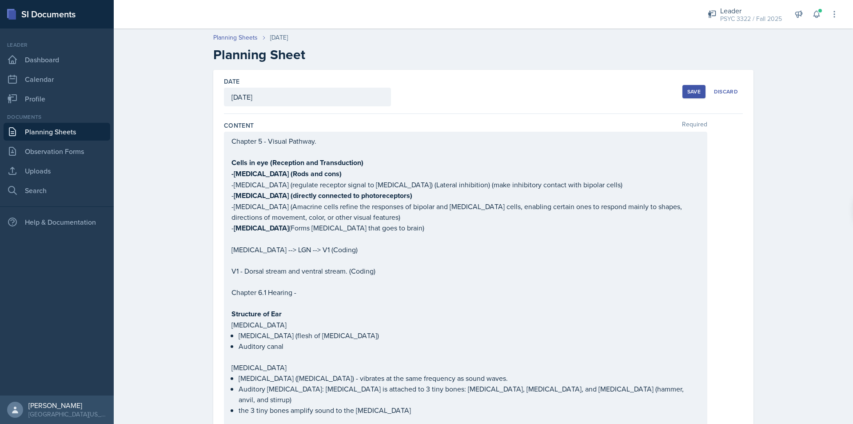
scroll to position [765, 0]
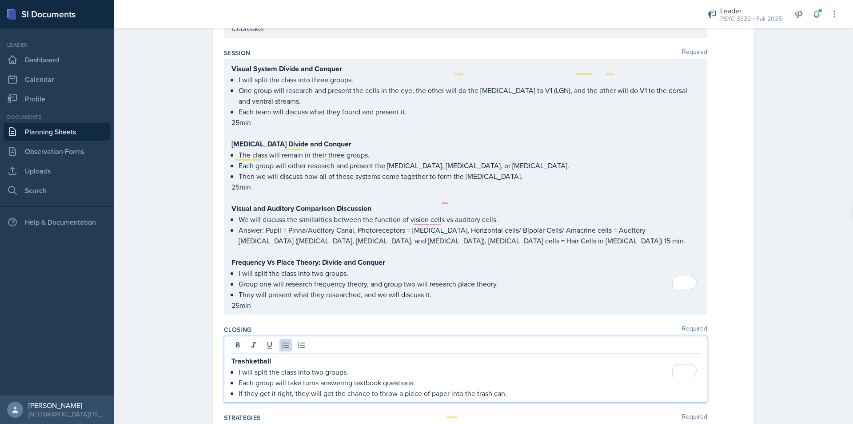
click at [524, 388] on p "If they get it right, they will get the chance to throw a piece of paper into t…" at bounding box center [469, 393] width 461 height 11
click at [0, 0] on span "," at bounding box center [0, 0] width 0 height 0
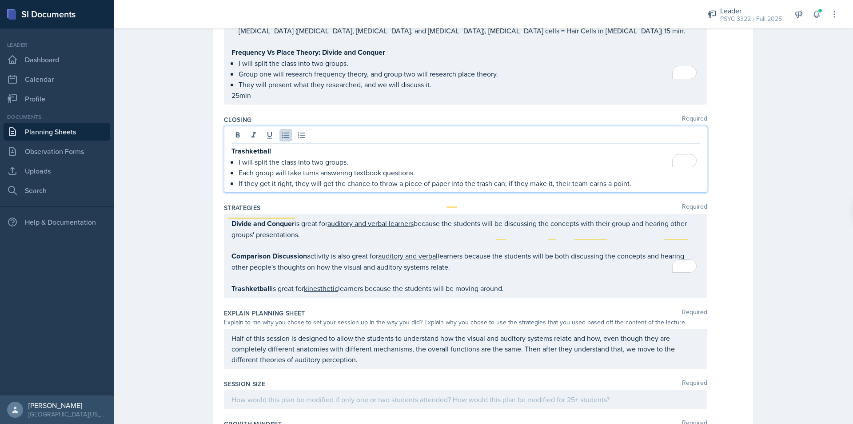
scroll to position [987, 0]
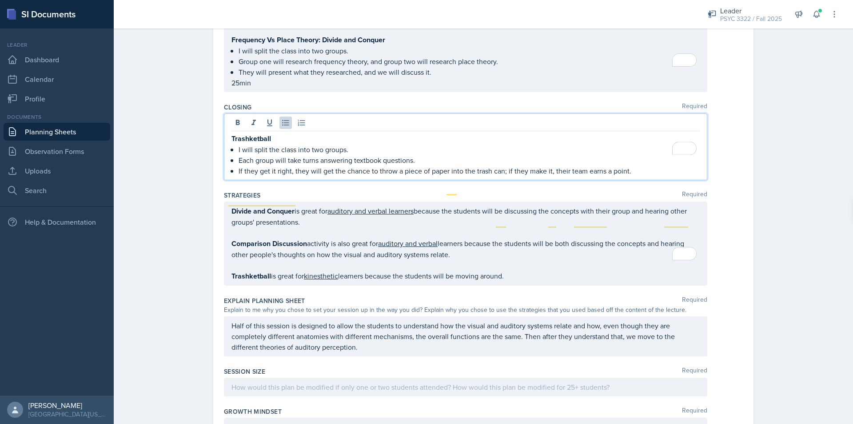
click at [388, 325] on p "Half of this session is designed to allow the students to understand how the vi…" at bounding box center [466, 336] width 468 height 32
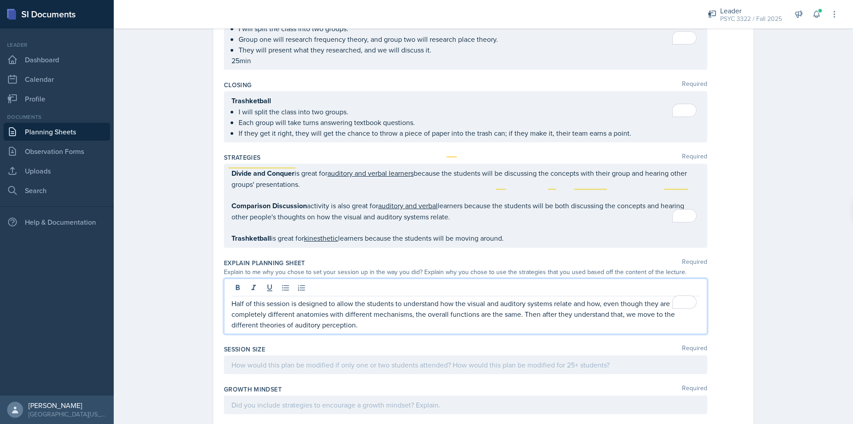
scroll to position [1016, 0]
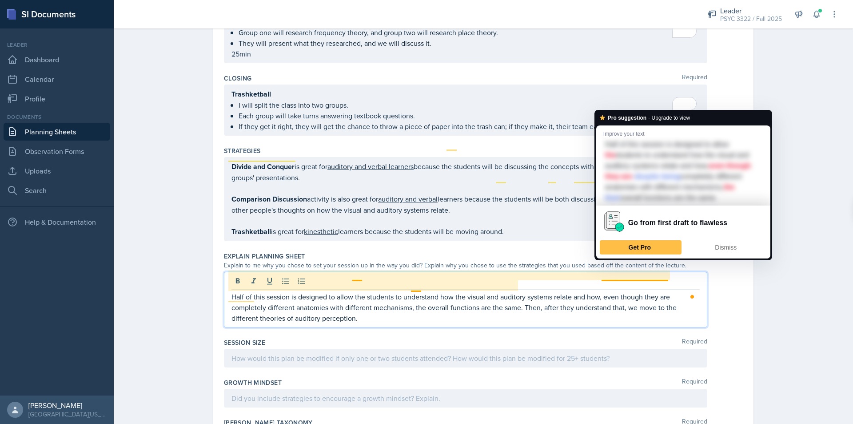
click at [669, 291] on p "Half of this session is designed to allow the students to understand how the vi…" at bounding box center [466, 307] width 468 height 32
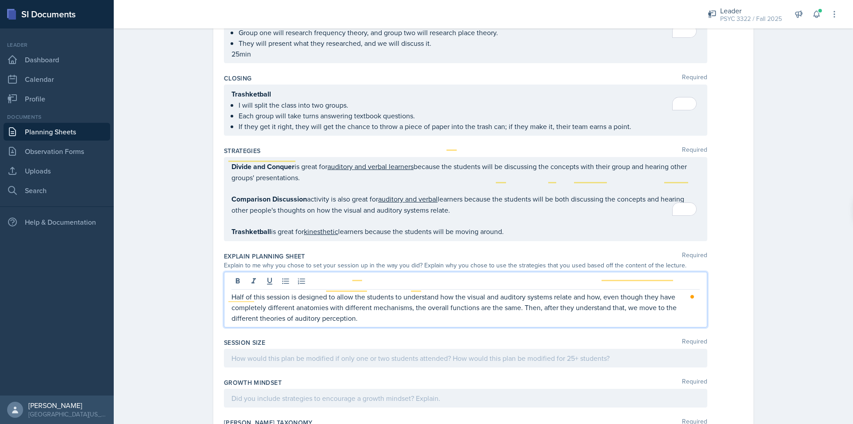
click at [324, 291] on p "Half of this session is designed to allow the students to understand how the vi…" at bounding box center [466, 307] width 468 height 32
click at [379, 298] on p "Half of this session is designed to allow the students to understand how the vi…" at bounding box center [466, 307] width 468 height 32
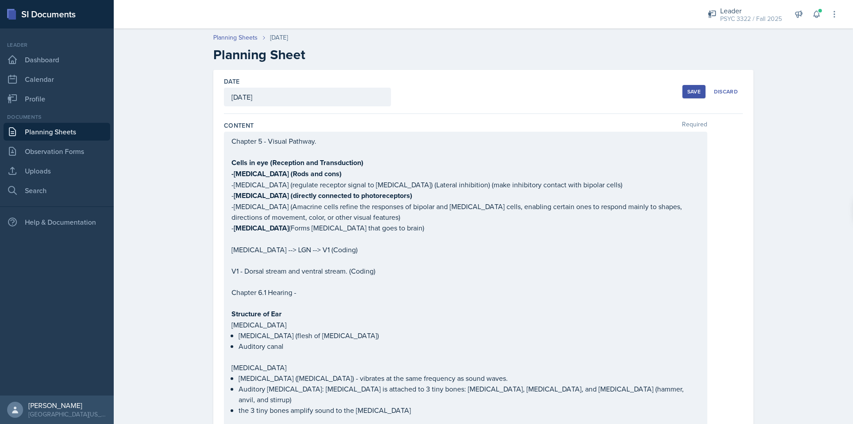
scroll to position [1115, 0]
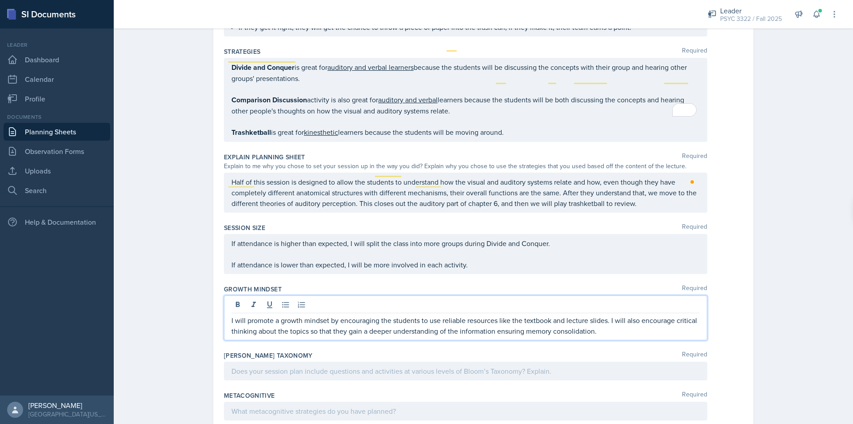
click at [0, 0] on span "Add Punctuation" at bounding box center [0, 0] width 0 height 0
click at [598, 315] on p "I will promote a growth mindset by encouraging the students to use reliable res…" at bounding box center [466, 325] width 468 height 21
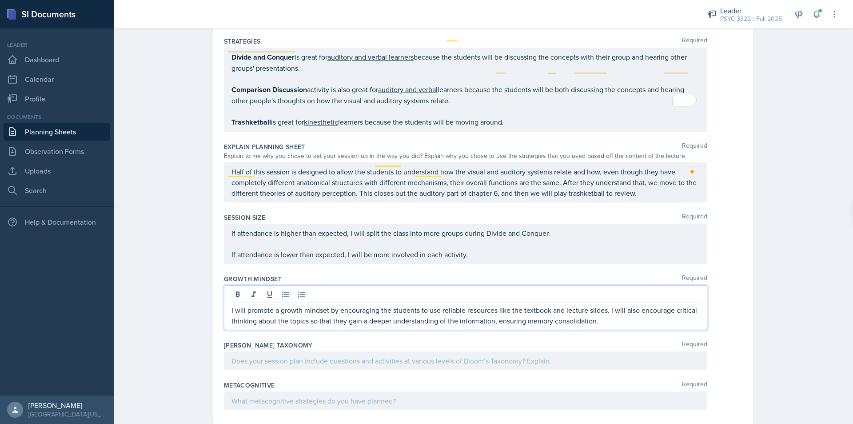
scroll to position [1126, 0]
drag, startPoint x: 304, startPoint y: 300, endPoint x: 292, endPoint y: 298, distance: 12.1
click at [287, 304] on p "I will promote a growth mindset by encouraging the students to use reliable res…" at bounding box center [466, 314] width 468 height 21
click at [355, 351] on div at bounding box center [466, 360] width 484 height 19
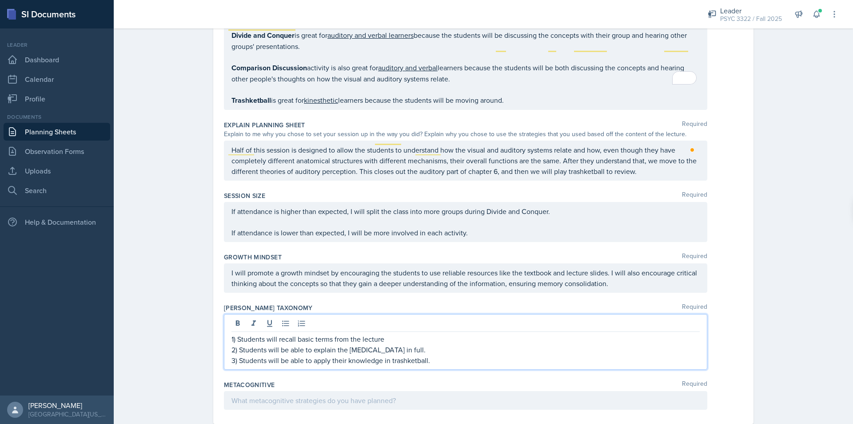
drag, startPoint x: 487, startPoint y: 370, endPoint x: 495, endPoint y: 368, distance: 8.2
click at [487, 391] on div at bounding box center [466, 400] width 484 height 19
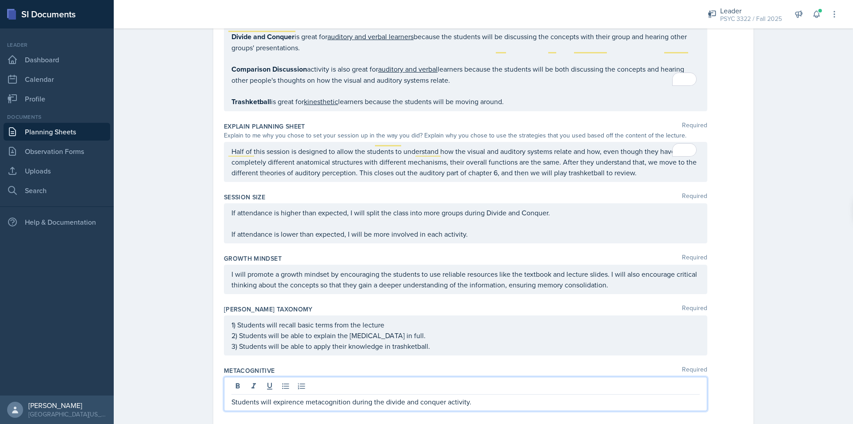
scroll to position [1147, 0]
click at [0, 0] on qb-div "Correct the spelling error experience" at bounding box center [0, 0] width 0 height 0
click at [492, 395] on p "Students will experience metacognition during the divide and conquer activity." at bounding box center [466, 400] width 468 height 11
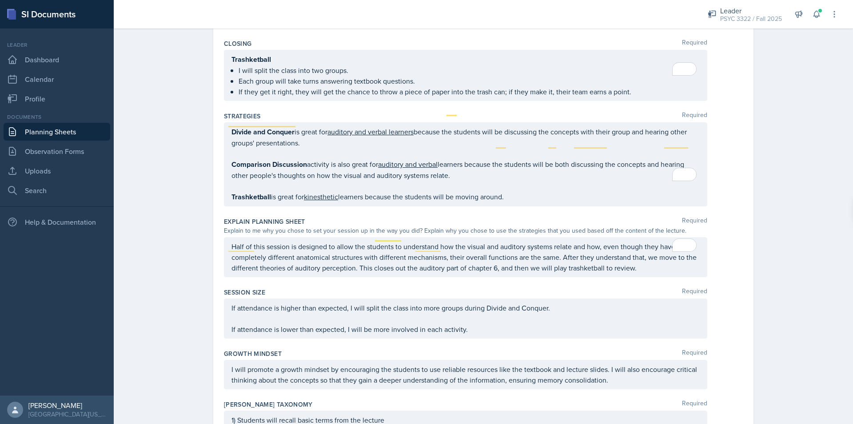
scroll to position [1058, 0]
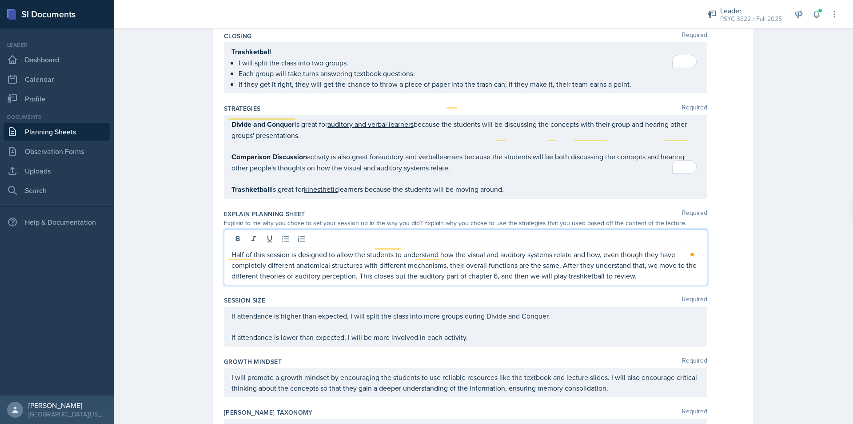
click at [646, 249] on p "Half of this session is designed to allow the students to understand how the vi…" at bounding box center [466, 265] width 468 height 32
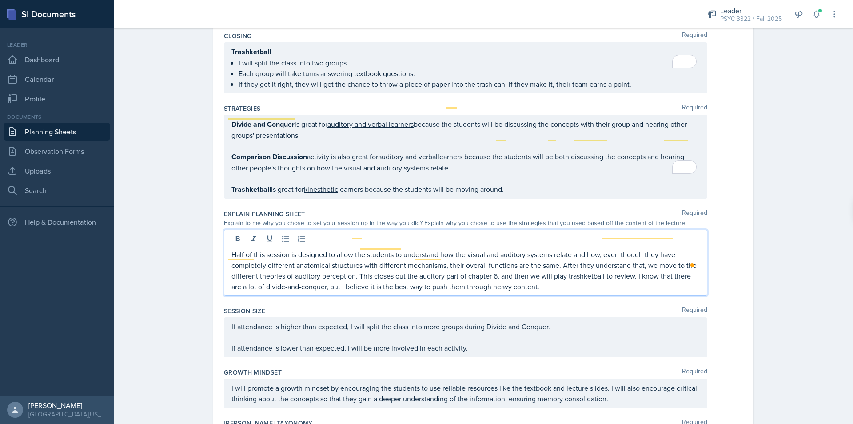
scroll to position [1103, 0]
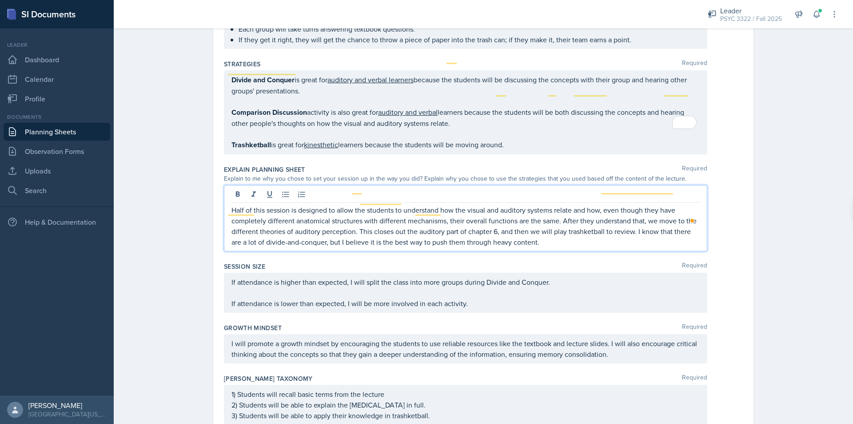
click at [580, 219] on p "Half of this session is designed to allow the students to understand how the vi…" at bounding box center [466, 225] width 468 height 43
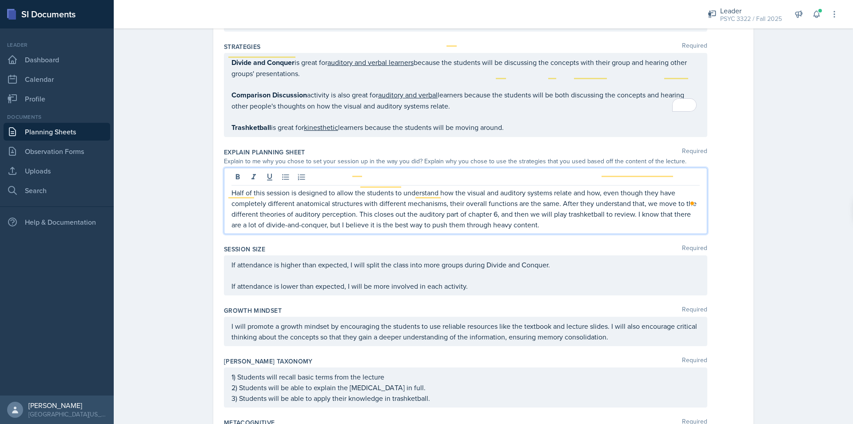
scroll to position [1158, 0]
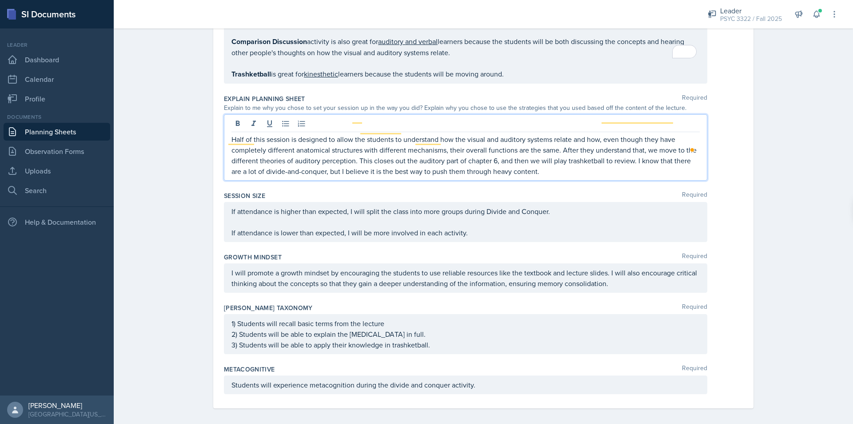
click at [508, 379] on p "Students will experience metacognition during the divide and conquer activity." at bounding box center [466, 384] width 468 height 11
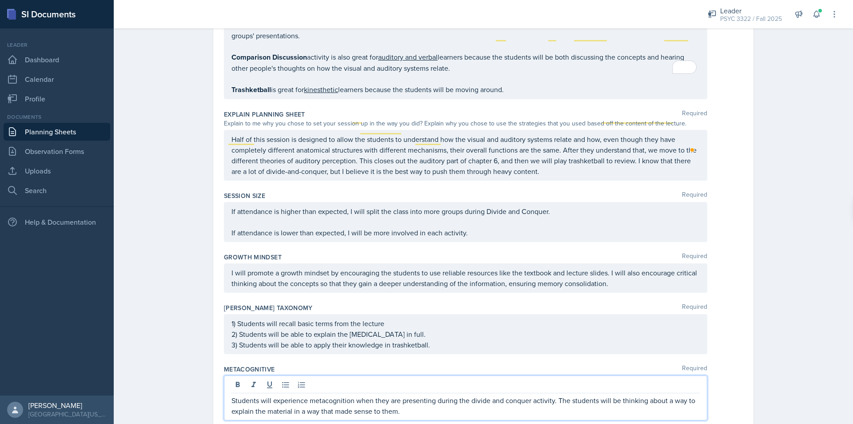
click at [0, 0] on span "Change the verb tense" at bounding box center [0, 0] width 0 height 0
click at [414, 395] on p "Students will experience metacognition when they are presenting during the divi…" at bounding box center [466, 405] width 468 height 21
click at [554, 395] on p "Students will experience metacognition when they are presenting during the divi…" at bounding box center [466, 405] width 468 height 21
click at [505, 395] on p "Students will experience metacognition when they are presenting during the divi…" at bounding box center [466, 405] width 468 height 21
click at [662, 395] on p "Students will experience metacognition when they are presenting during the divi…" at bounding box center [466, 405] width 468 height 21
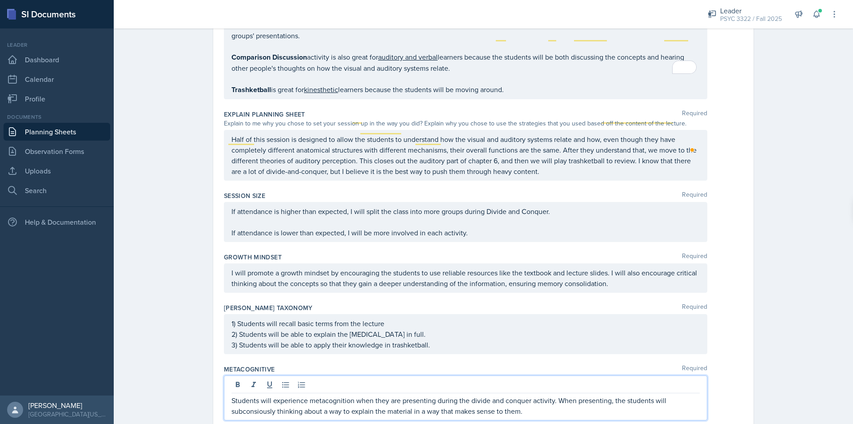
click at [689, 395] on p "Students will experience metacognition when they are presenting during the divi…" at bounding box center [466, 405] width 468 height 21
click at [0, 0] on qb-div "Correct the spelling error subconsciously" at bounding box center [0, 0] width 0 height 0
drag, startPoint x: 608, startPoint y: 380, endPoint x: 563, endPoint y: 373, distance: 46.3
click at [555, 395] on p "Students will experience metacognition when they are presenting during the divi…" at bounding box center [466, 405] width 468 height 21
click at [484, 395] on p "Students will experience metacognition when they are presenting during the divi…" at bounding box center [466, 405] width 468 height 21
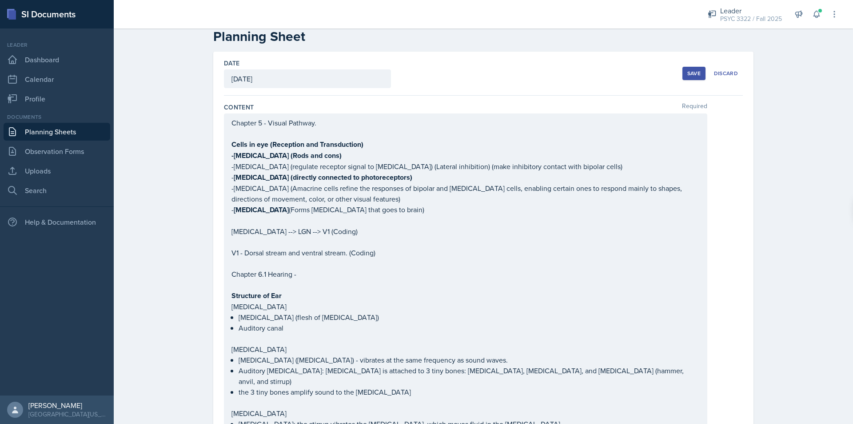
scroll to position [0, 0]
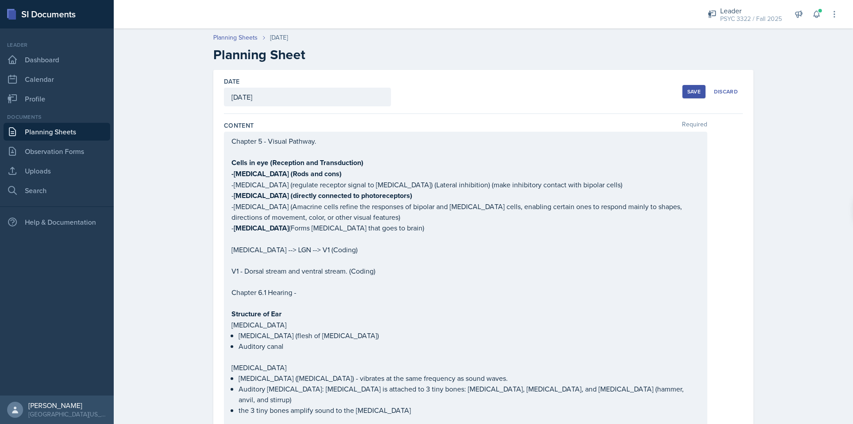
click at [687, 96] on button "Save" at bounding box center [694, 91] width 23 height 13
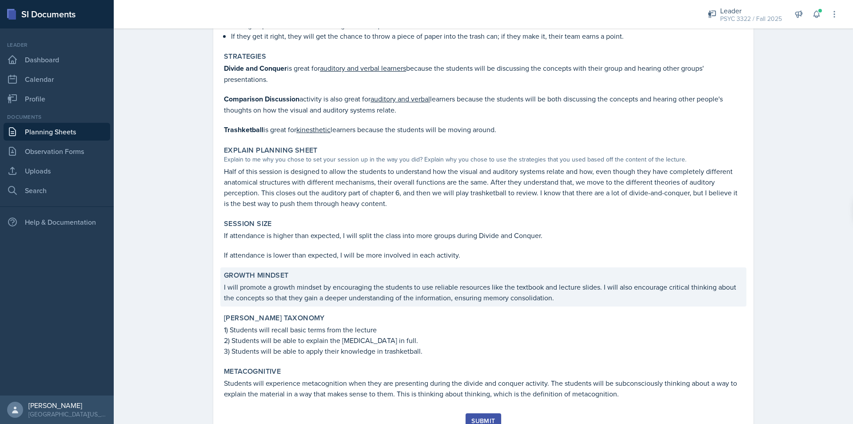
scroll to position [1049, 0]
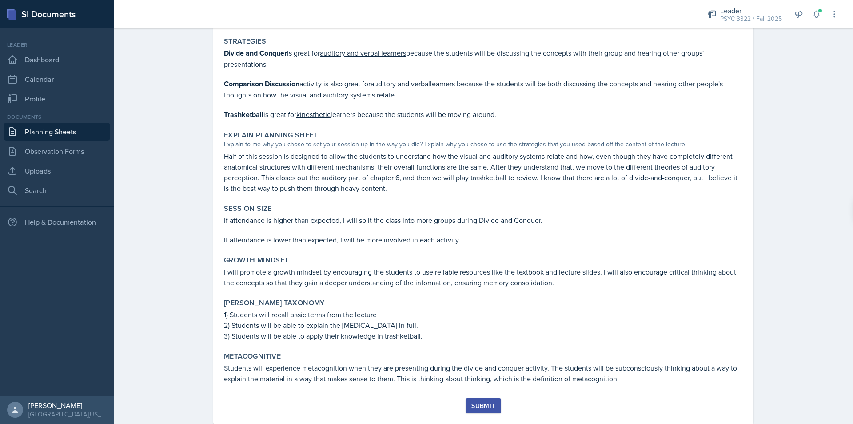
click at [480, 402] on div "Submit" at bounding box center [484, 405] width 24 height 7
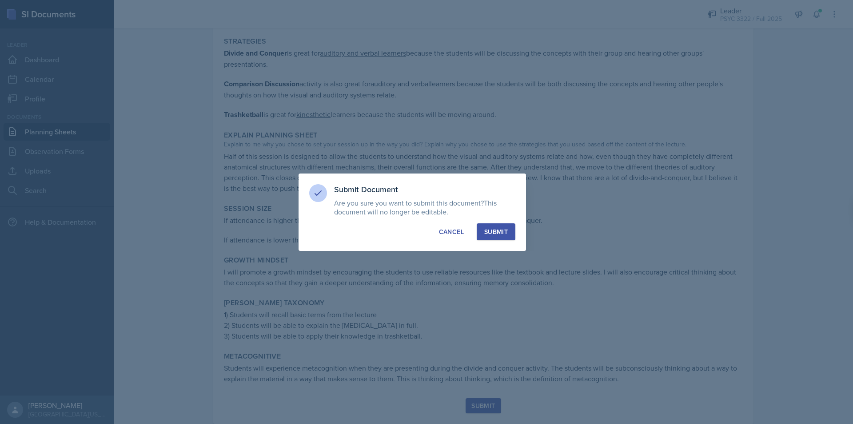
click at [517, 231] on div "Submit Document Are you sure you want to submit this document? This document wi…" at bounding box center [413, 211] width 228 height 77
click at [507, 233] on div "Submit" at bounding box center [496, 231] width 24 height 9
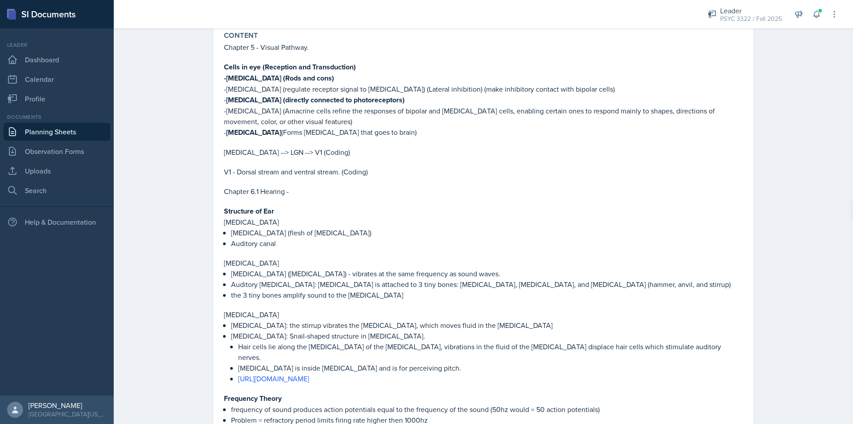
scroll to position [0, 0]
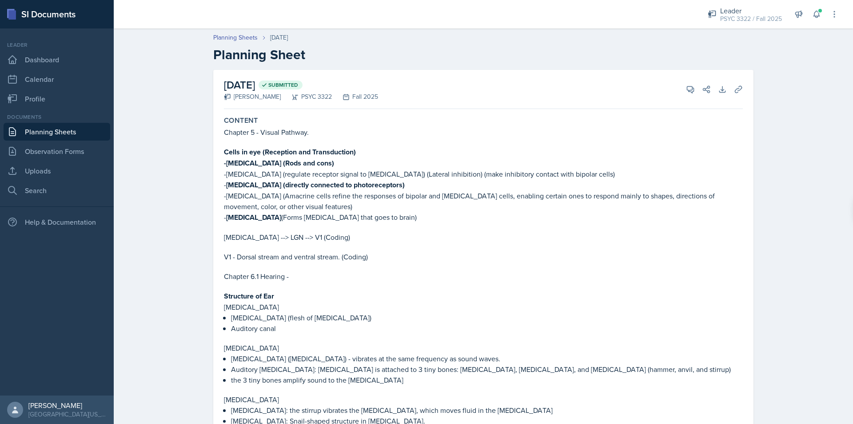
click at [51, 134] on link "Planning Sheets" at bounding box center [57, 132] width 107 height 18
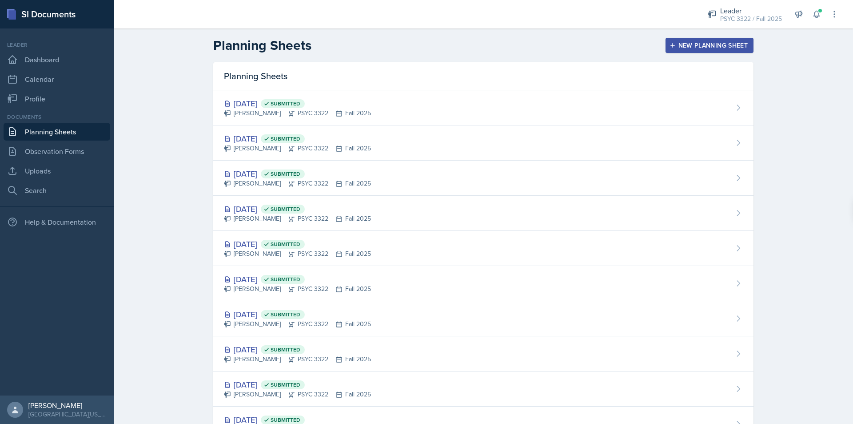
click at [809, 59] on header "Planning Sheets New Planning Sheet" at bounding box center [484, 45] width 740 height 34
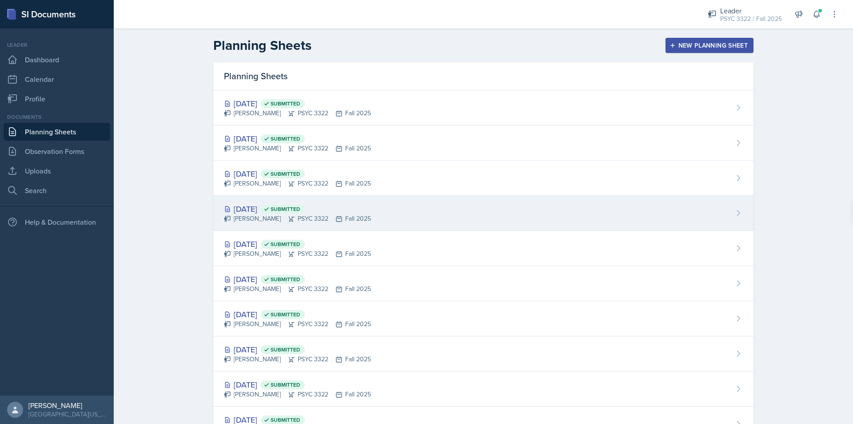
scroll to position [39, 0]
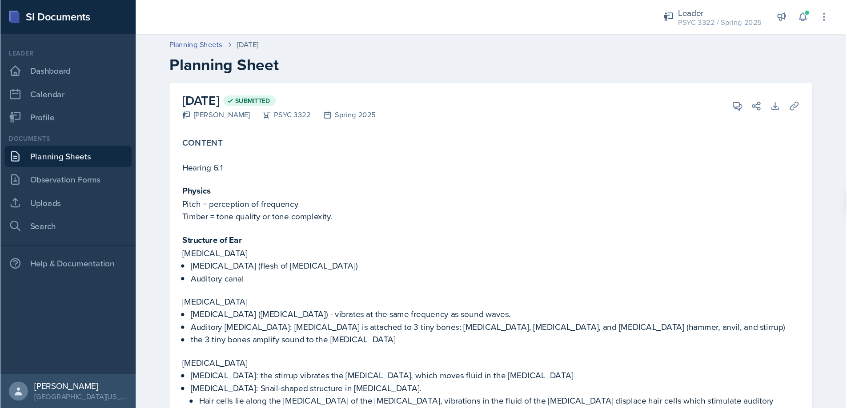
scroll to position [667, 0]
